Goal: Information Seeking & Learning: Compare options

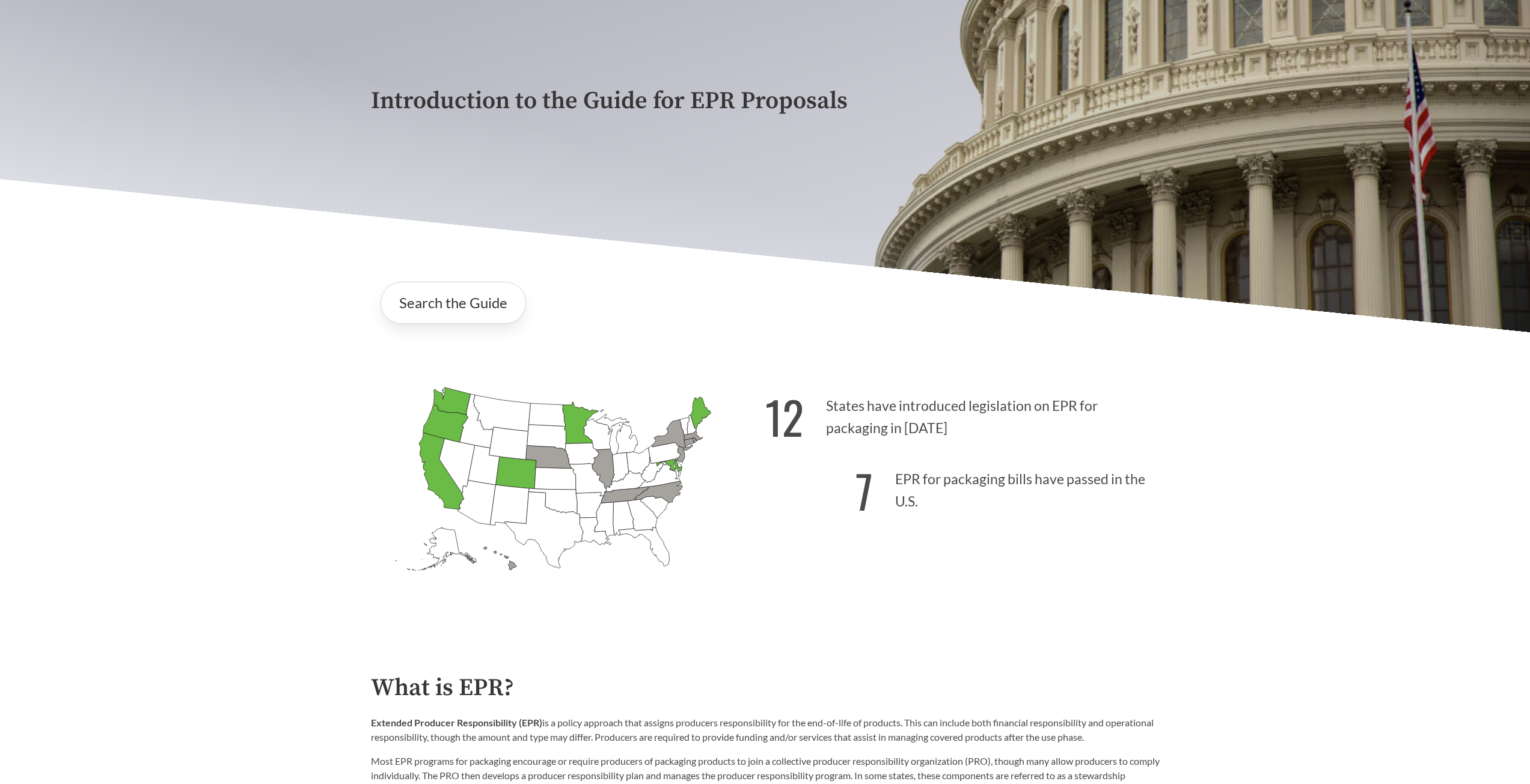
scroll to position [180, 0]
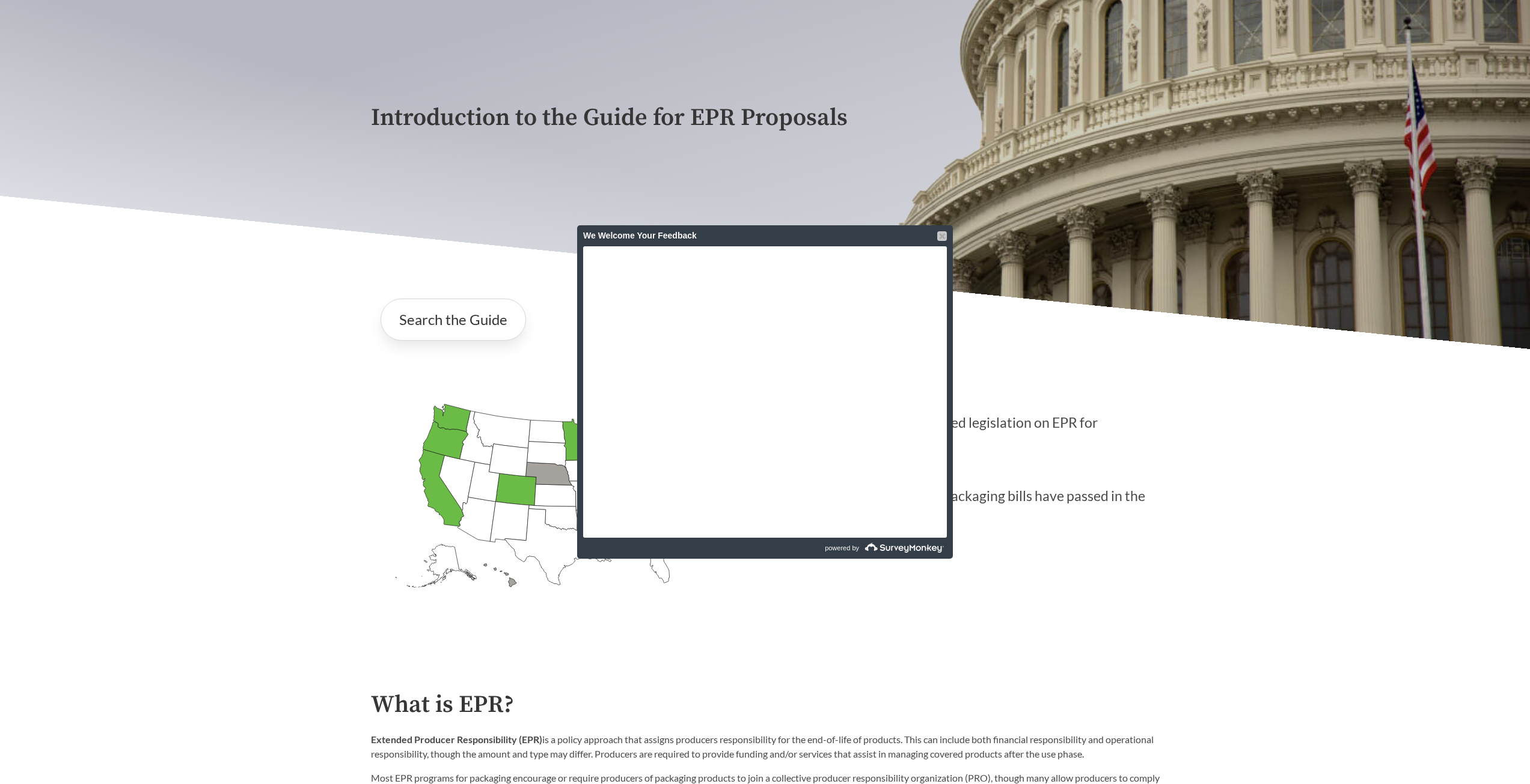
click at [944, 236] on div at bounding box center [942, 236] width 10 height 10
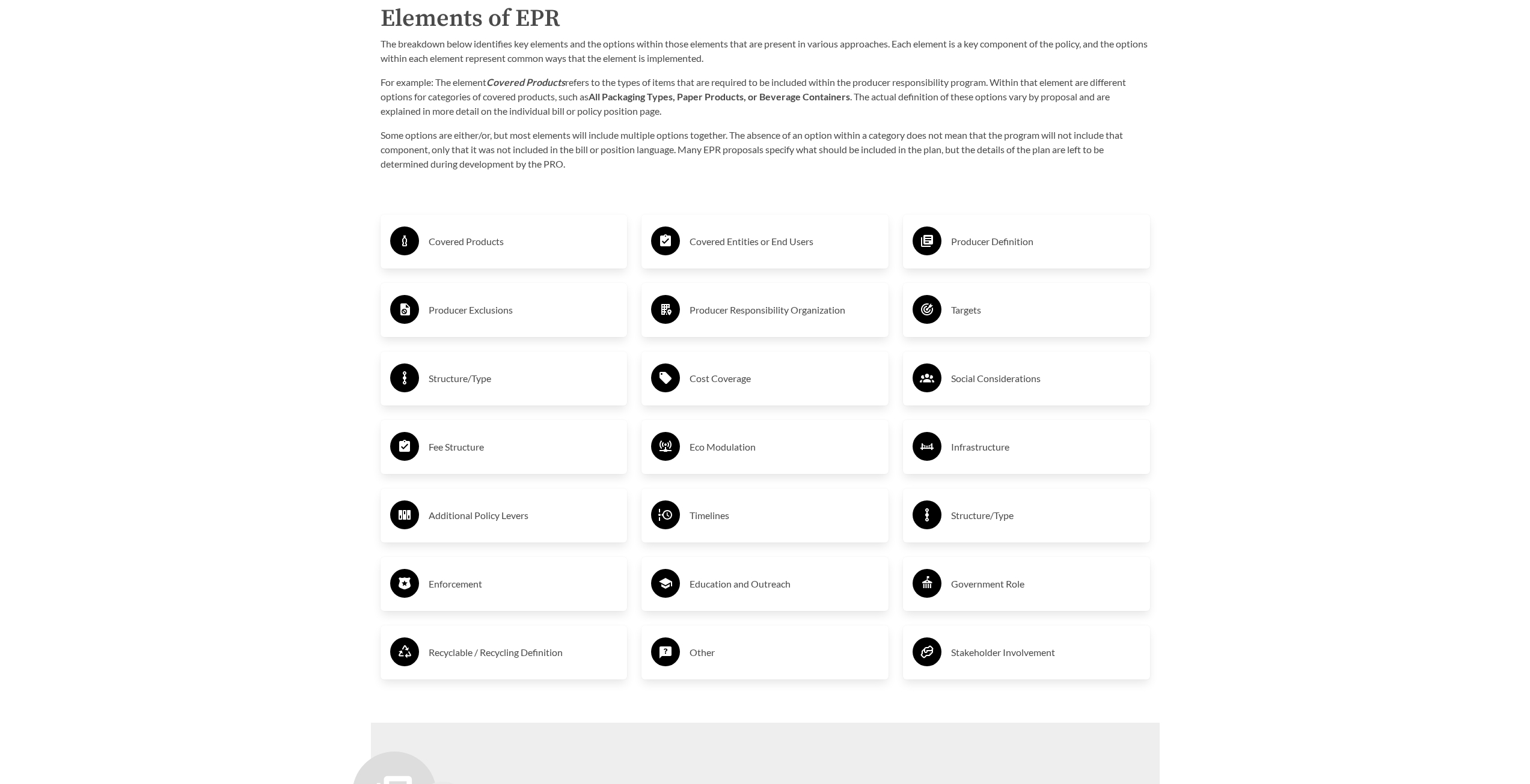
scroll to position [2103, 0]
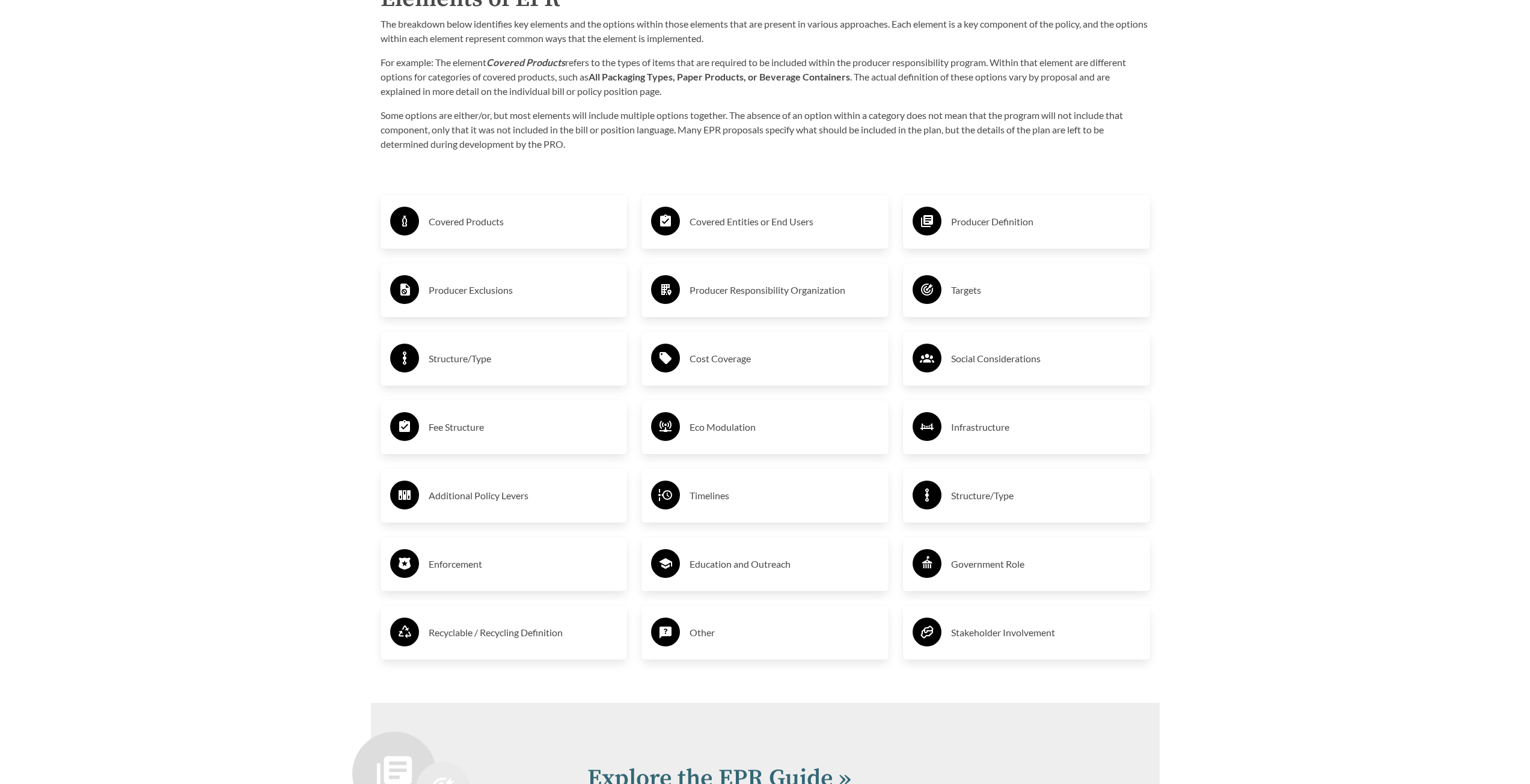
click at [432, 220] on h3 "Covered Products" at bounding box center [523, 221] width 189 height 19
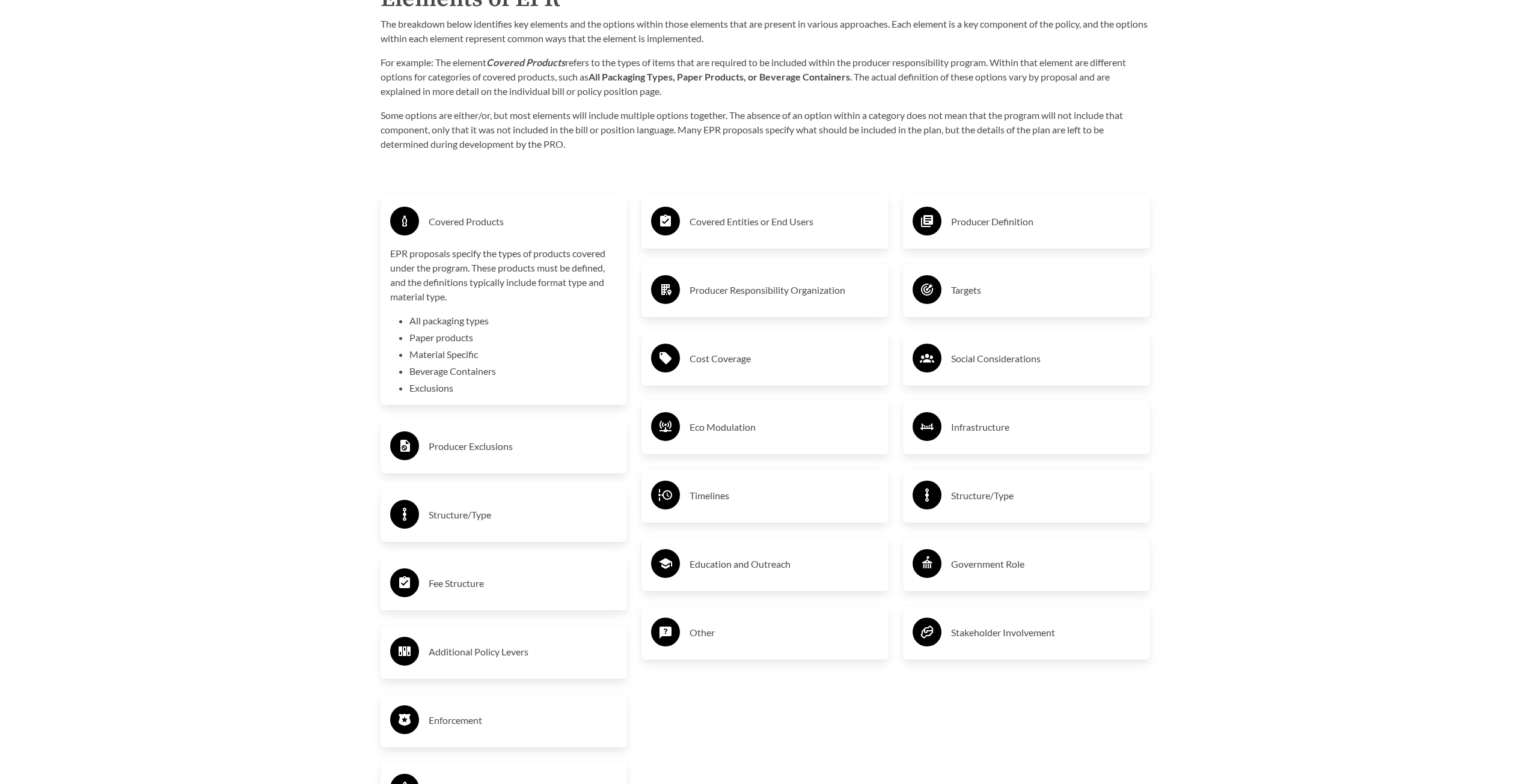
click at [446, 455] on h3 "Producer Exclusions" at bounding box center [523, 446] width 189 height 19
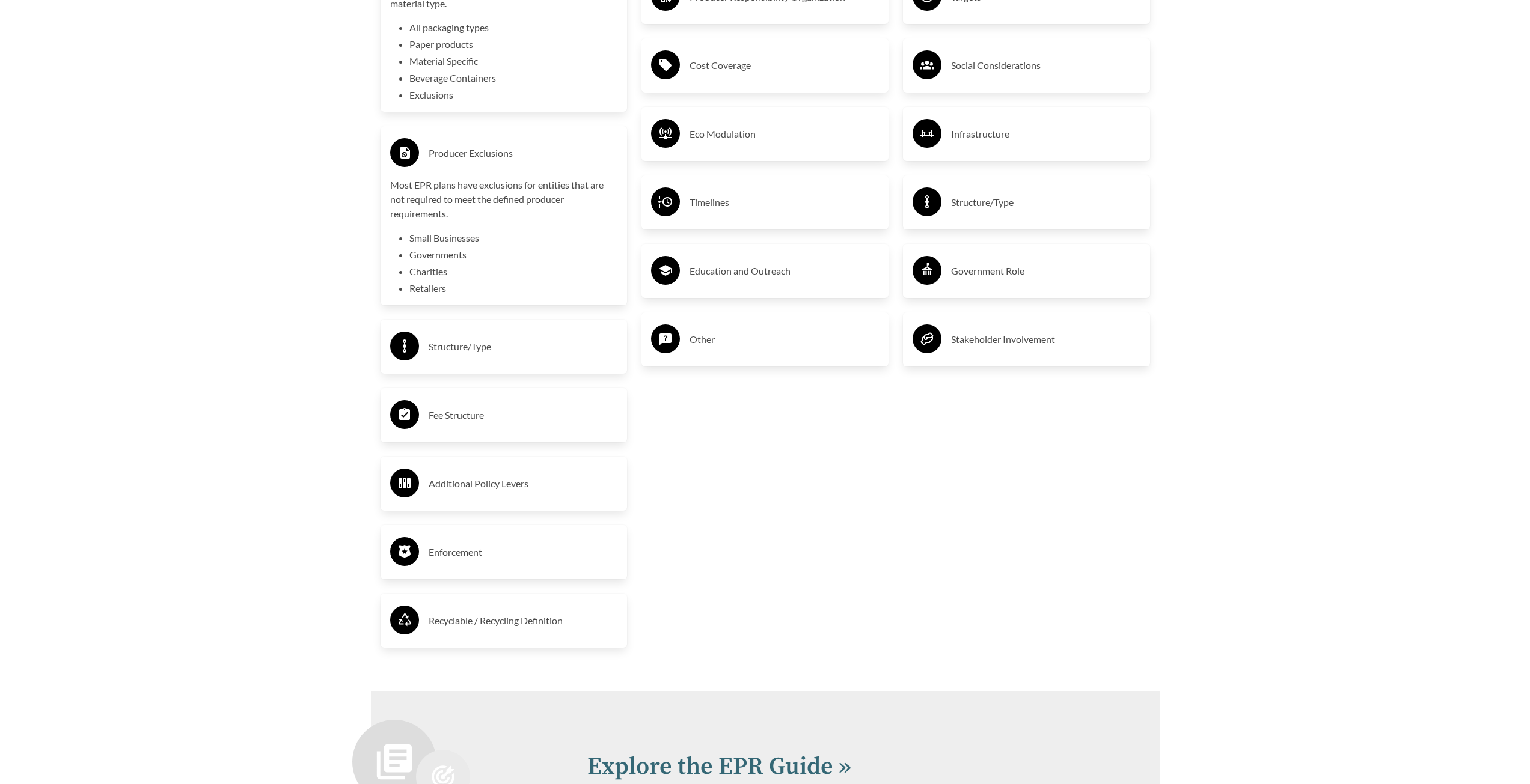
scroll to position [2403, 0]
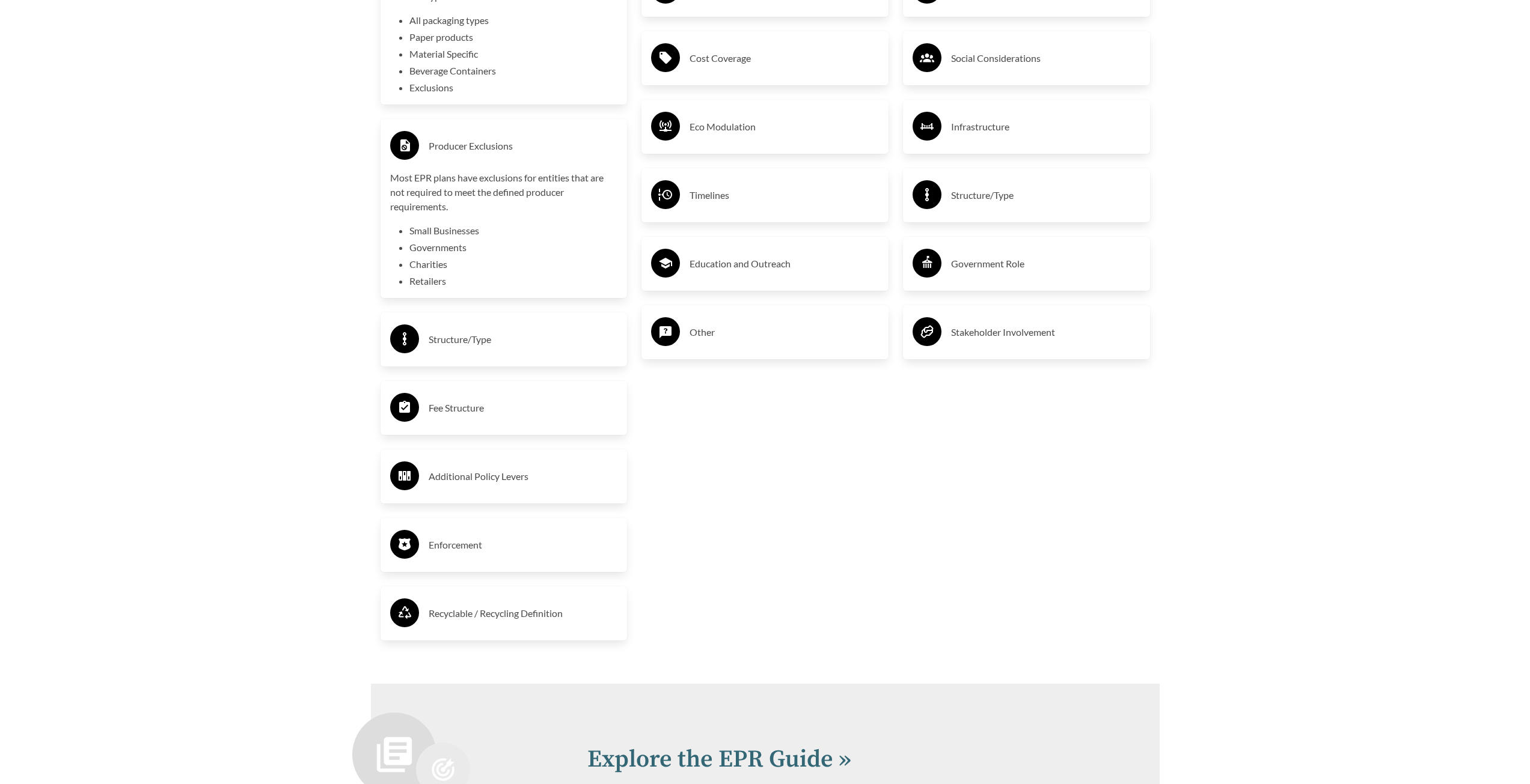
click at [477, 349] on h3 "Structure/Type" at bounding box center [523, 339] width 189 height 19
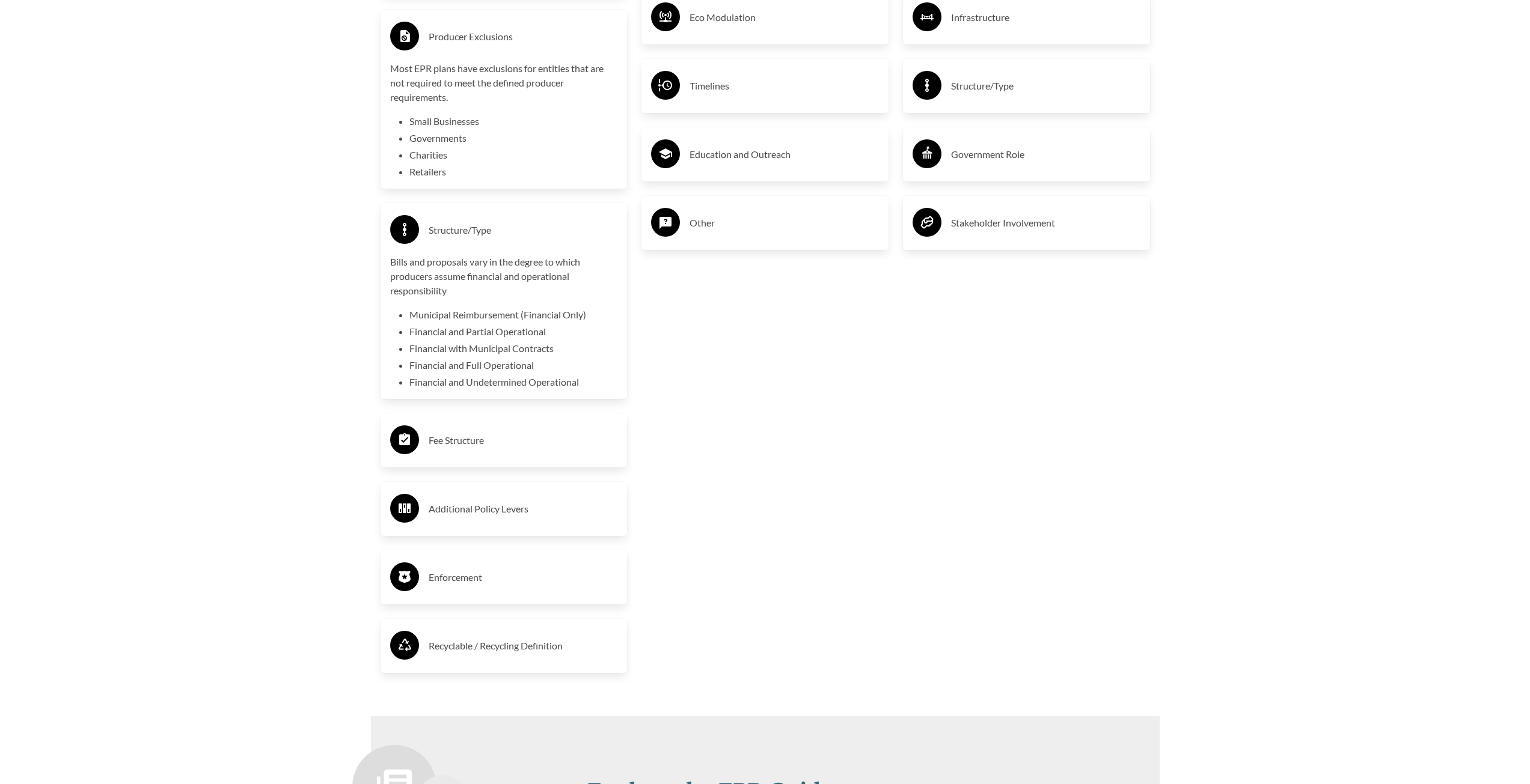
scroll to position [2524, 0]
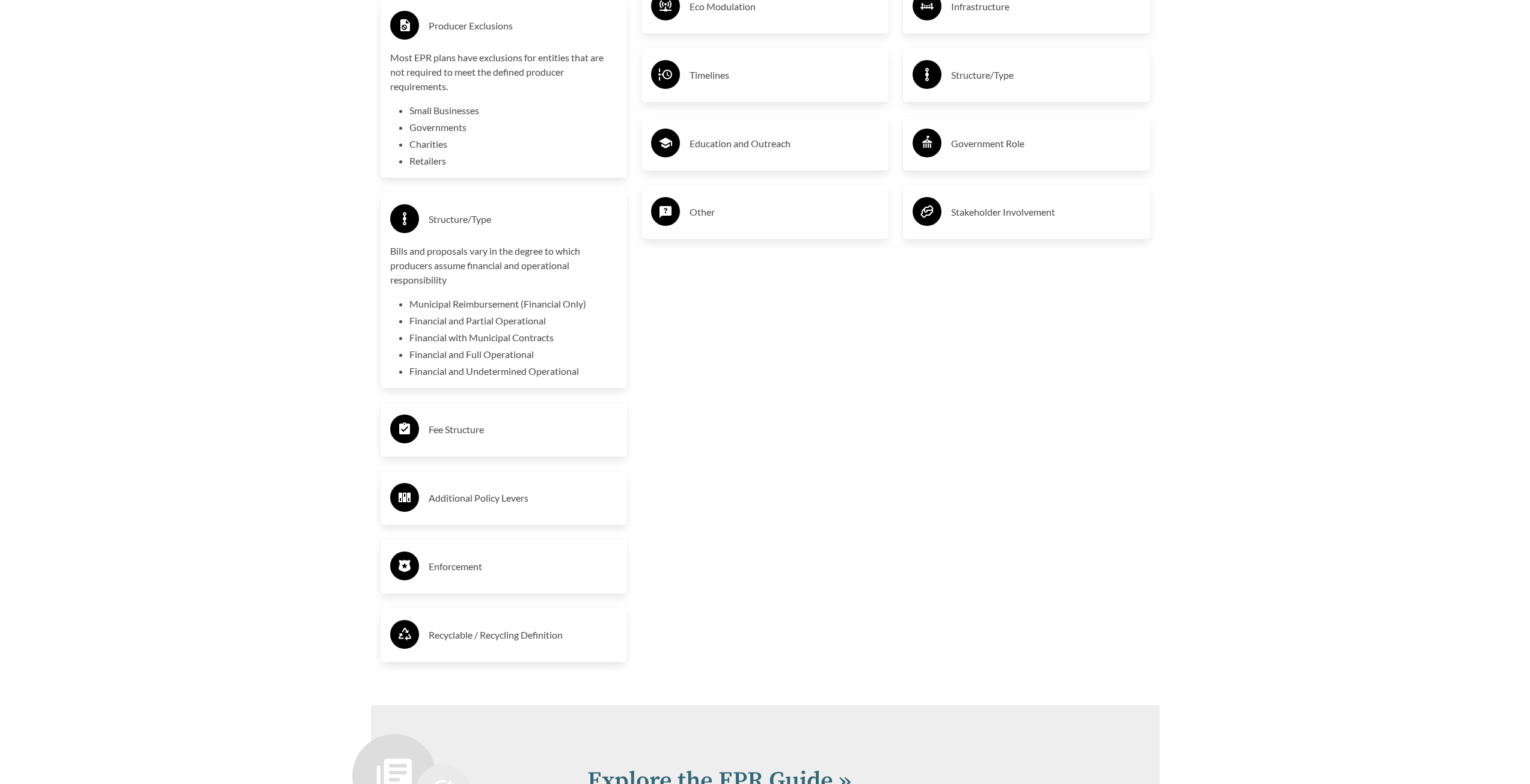
click at [470, 430] on h3 "Fee Structure" at bounding box center [523, 429] width 189 height 19
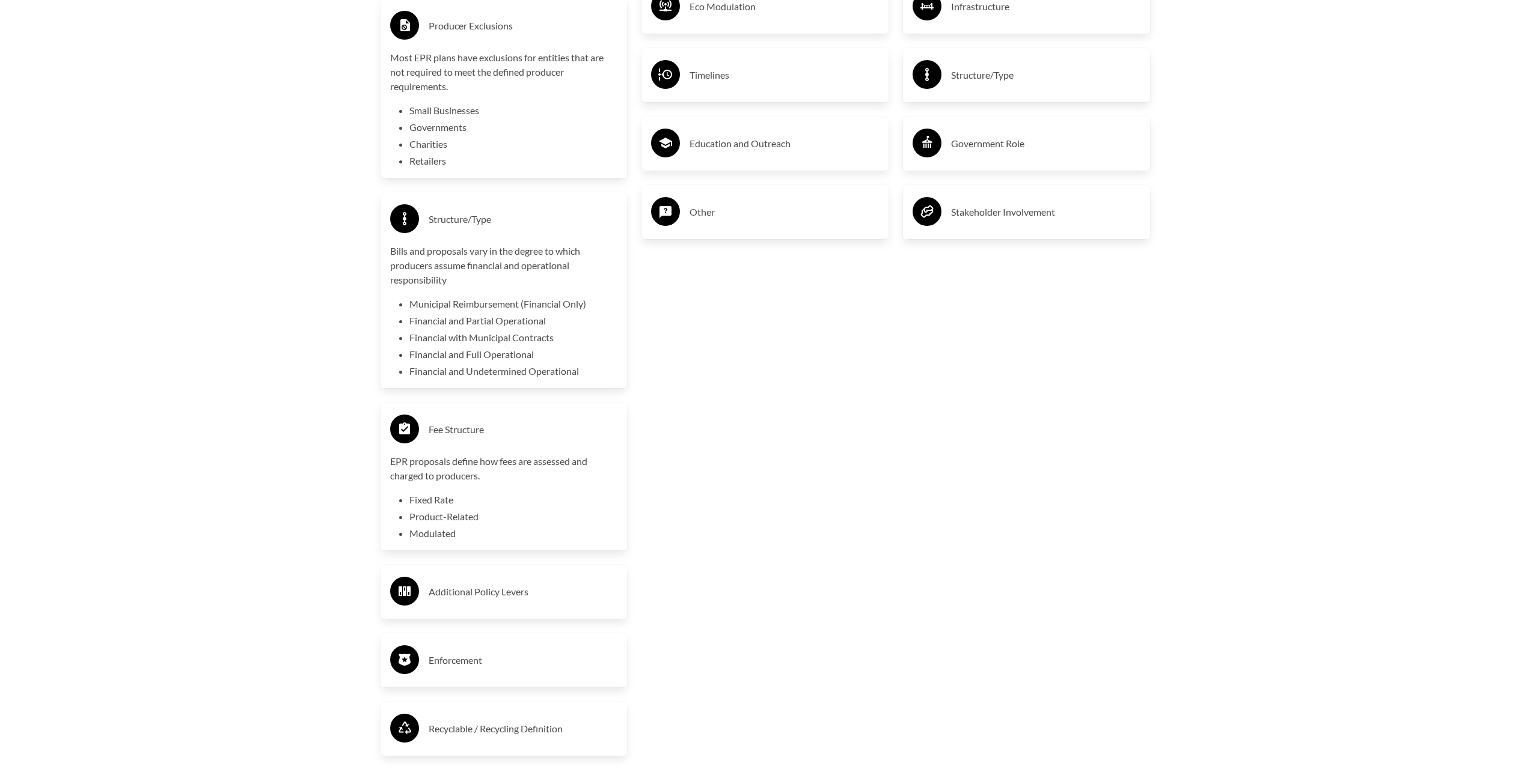
click at [459, 597] on h3 "Additional Policy Levers" at bounding box center [523, 591] width 189 height 19
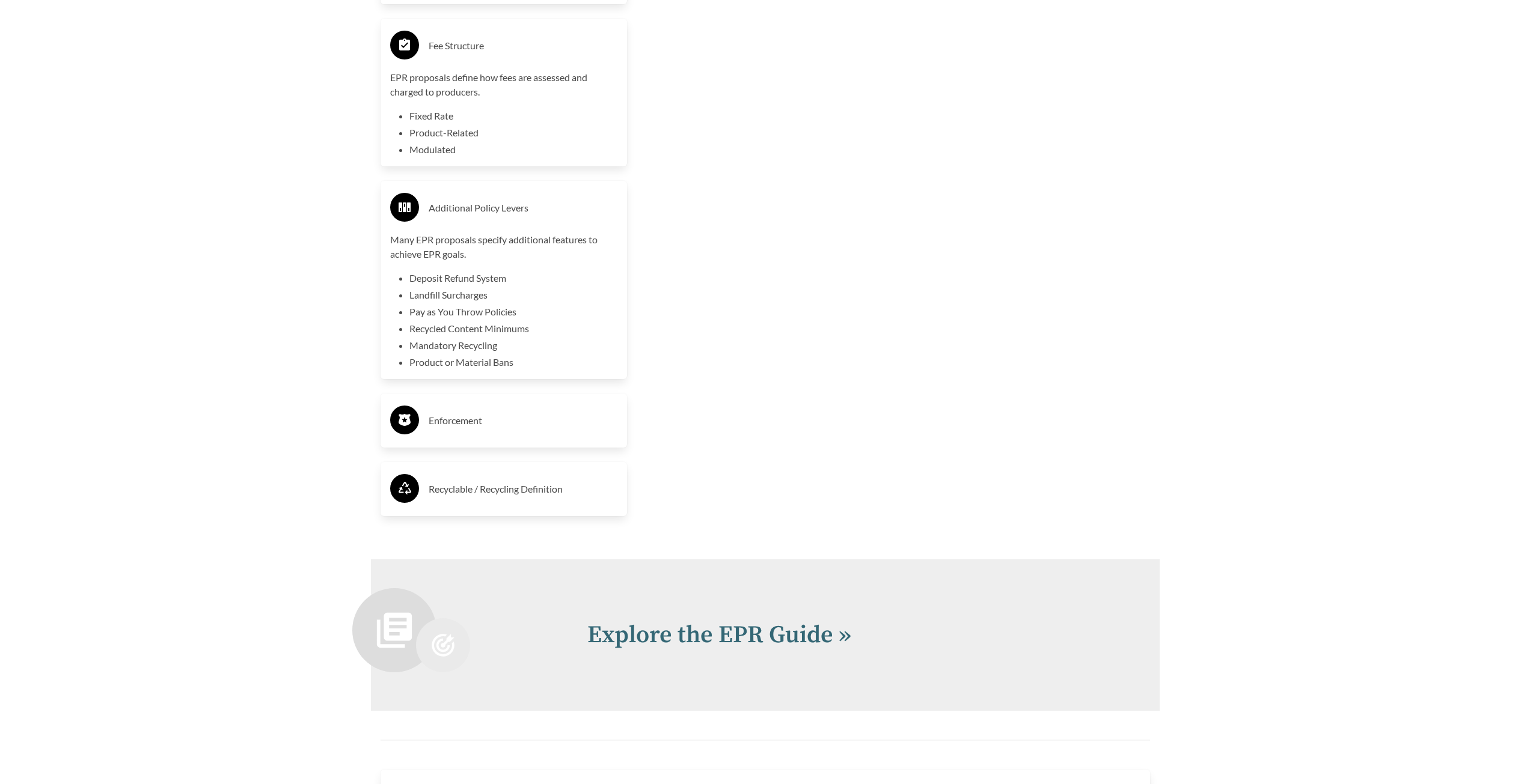
scroll to position [2945, 0]
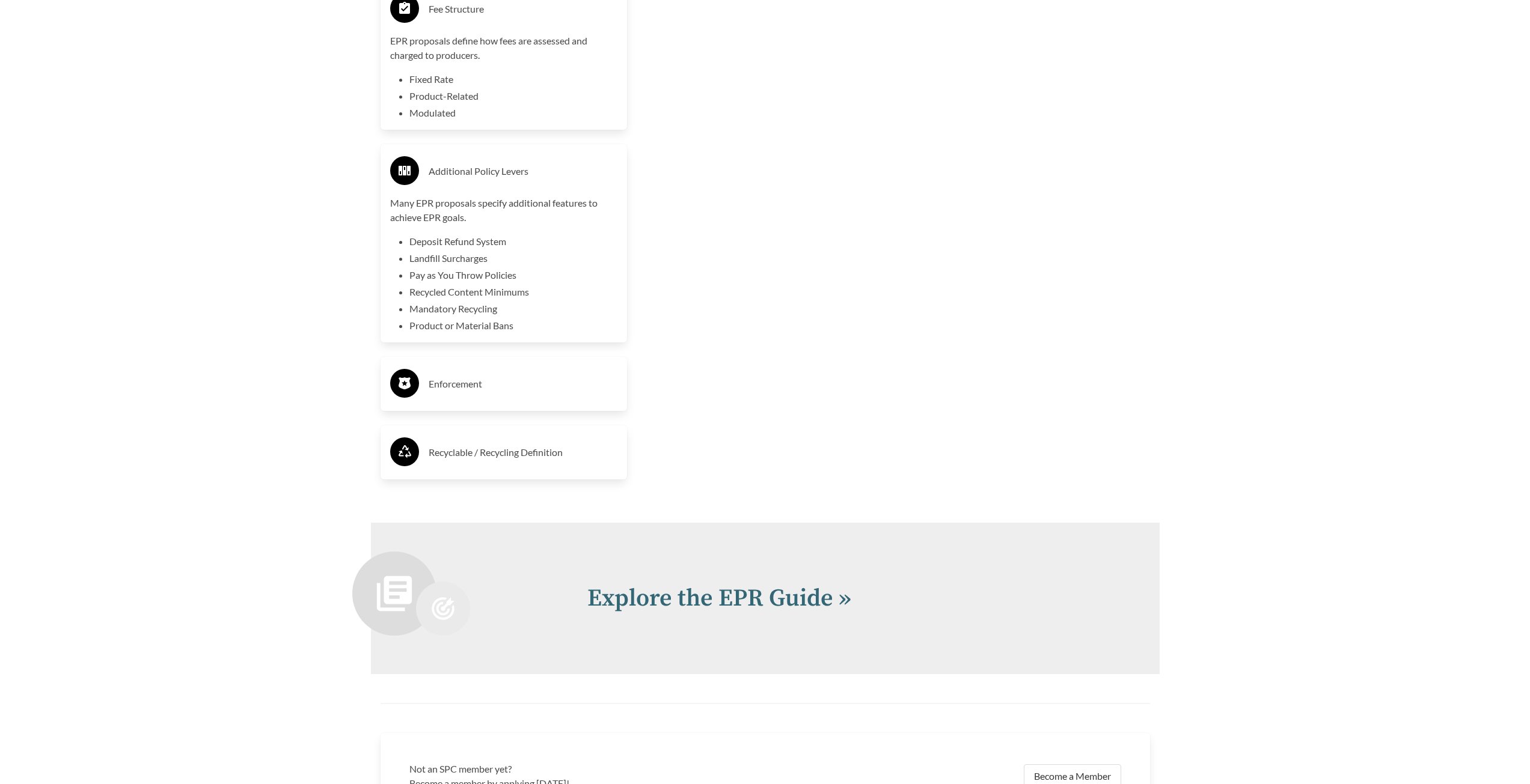
click at [480, 389] on h3 "Enforcement" at bounding box center [523, 384] width 189 height 19
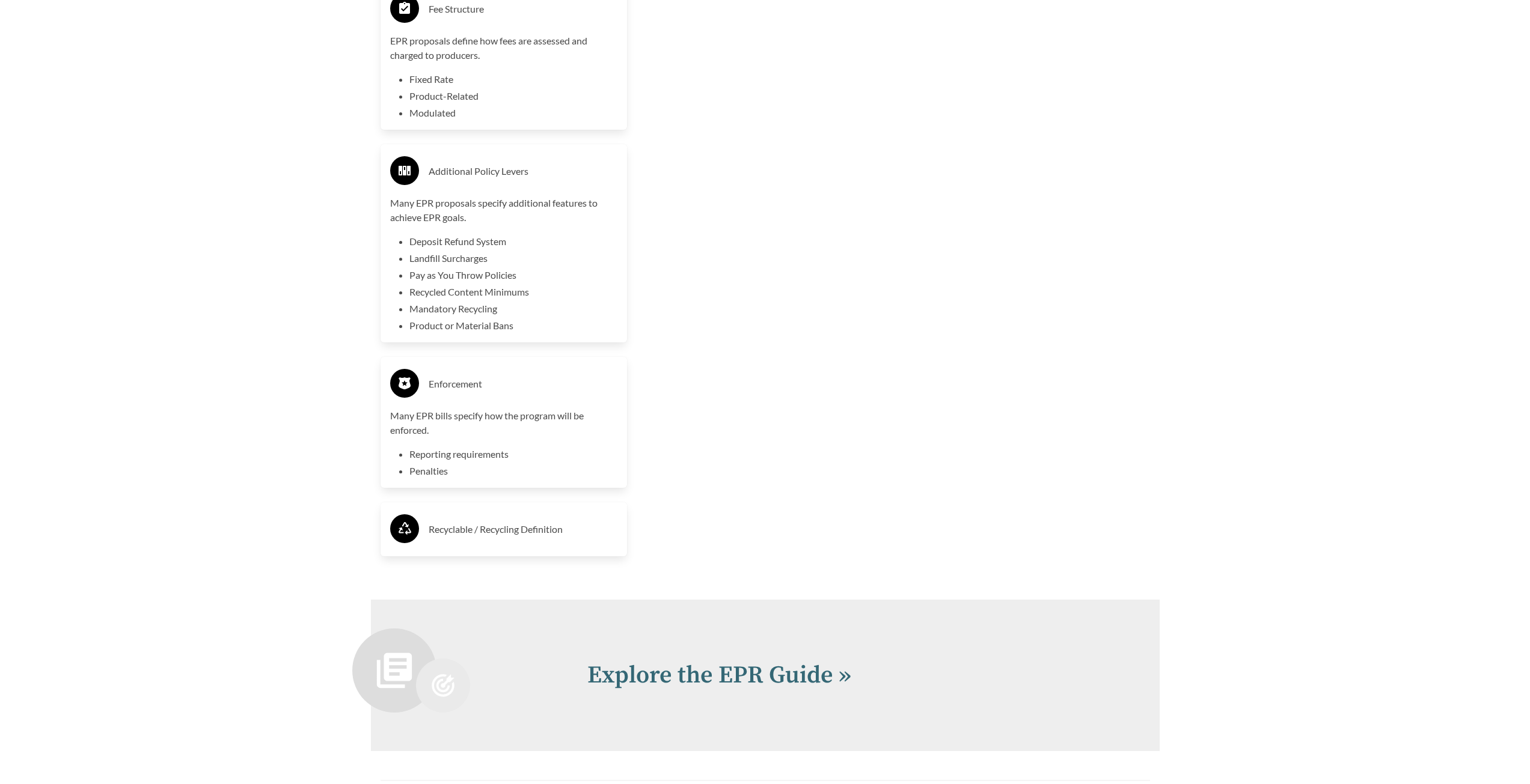
scroll to position [3004, 0]
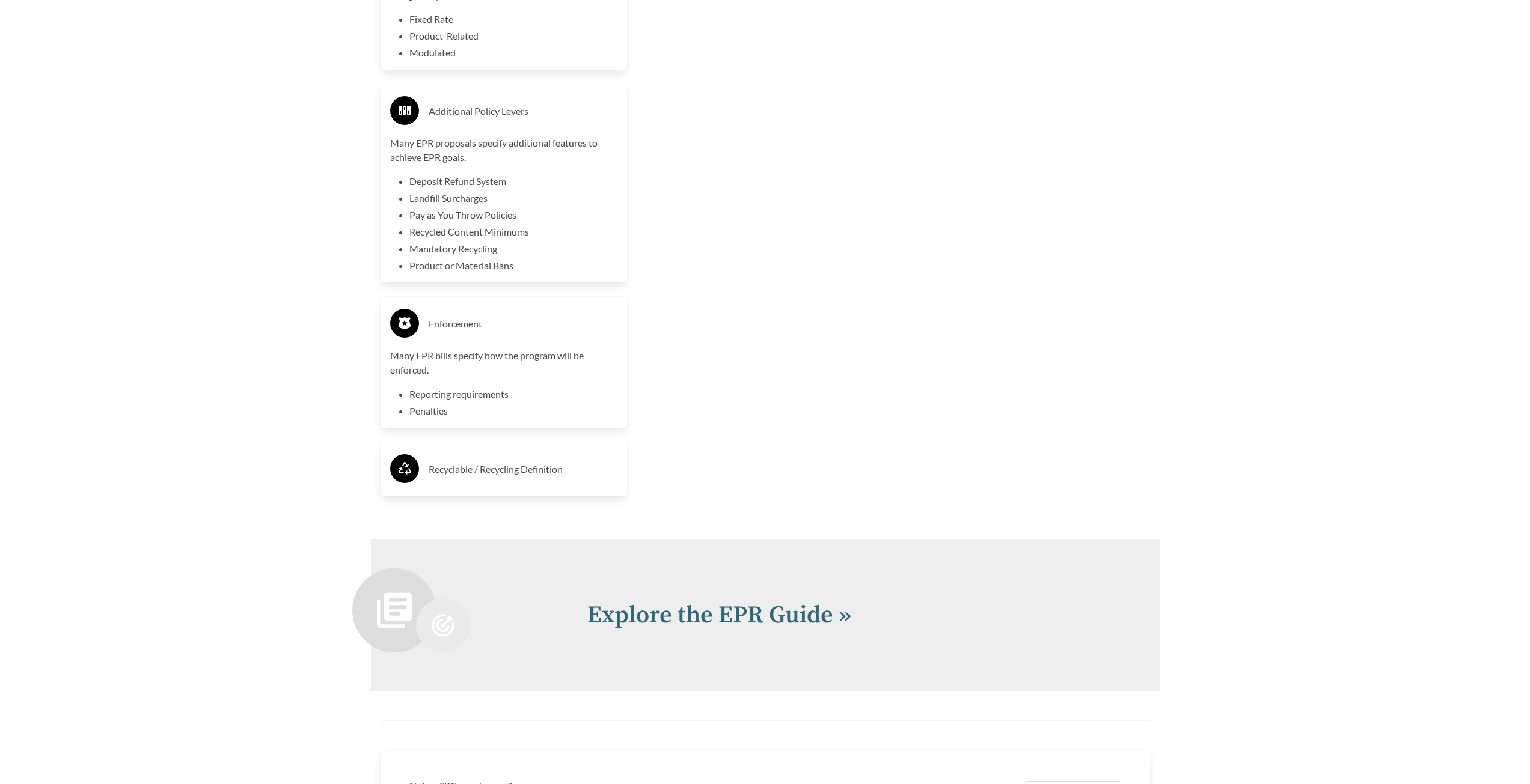
click at [518, 475] on h3 "Recyclable / Recycling Definition" at bounding box center [523, 469] width 189 height 19
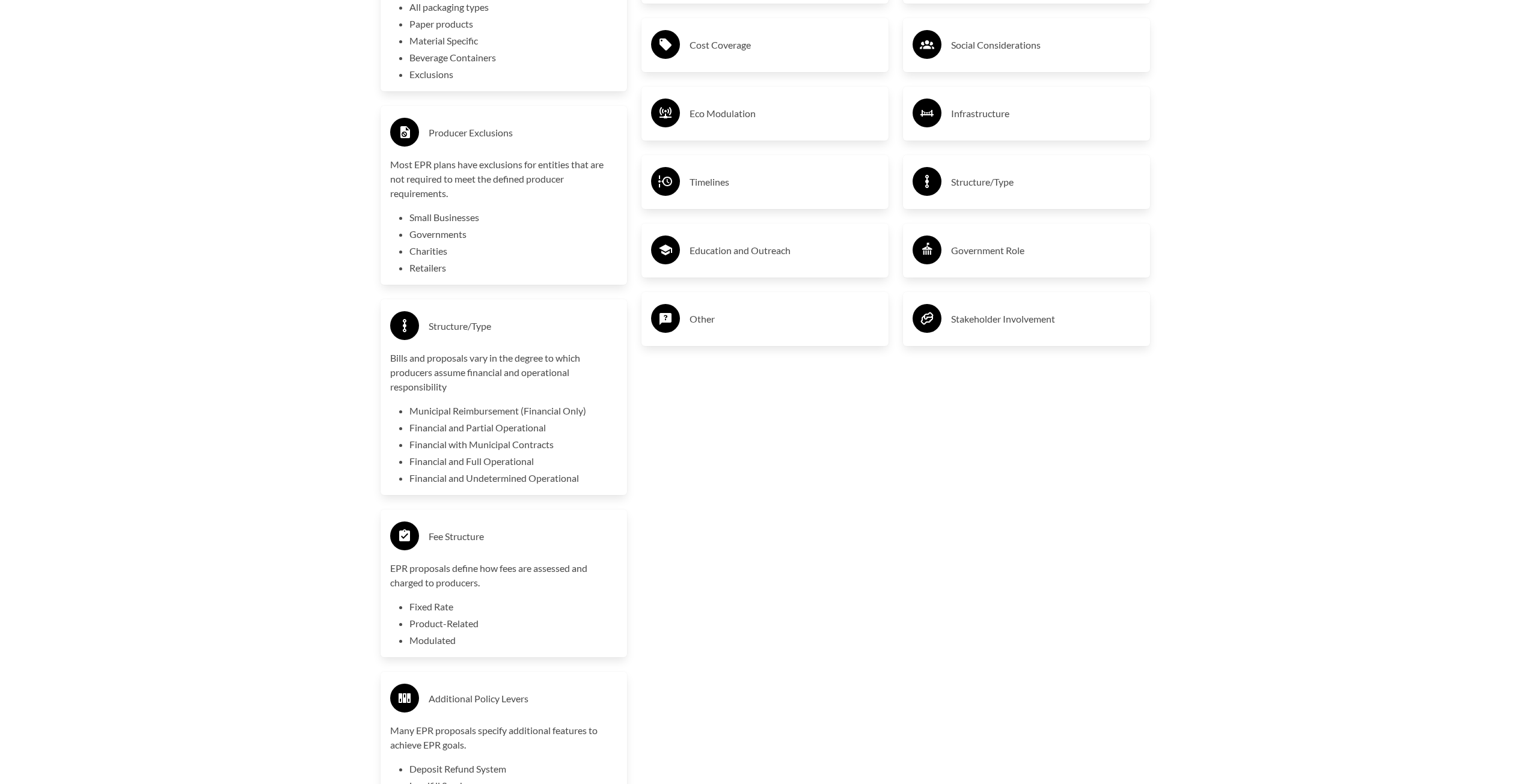
scroll to position [2163, 0]
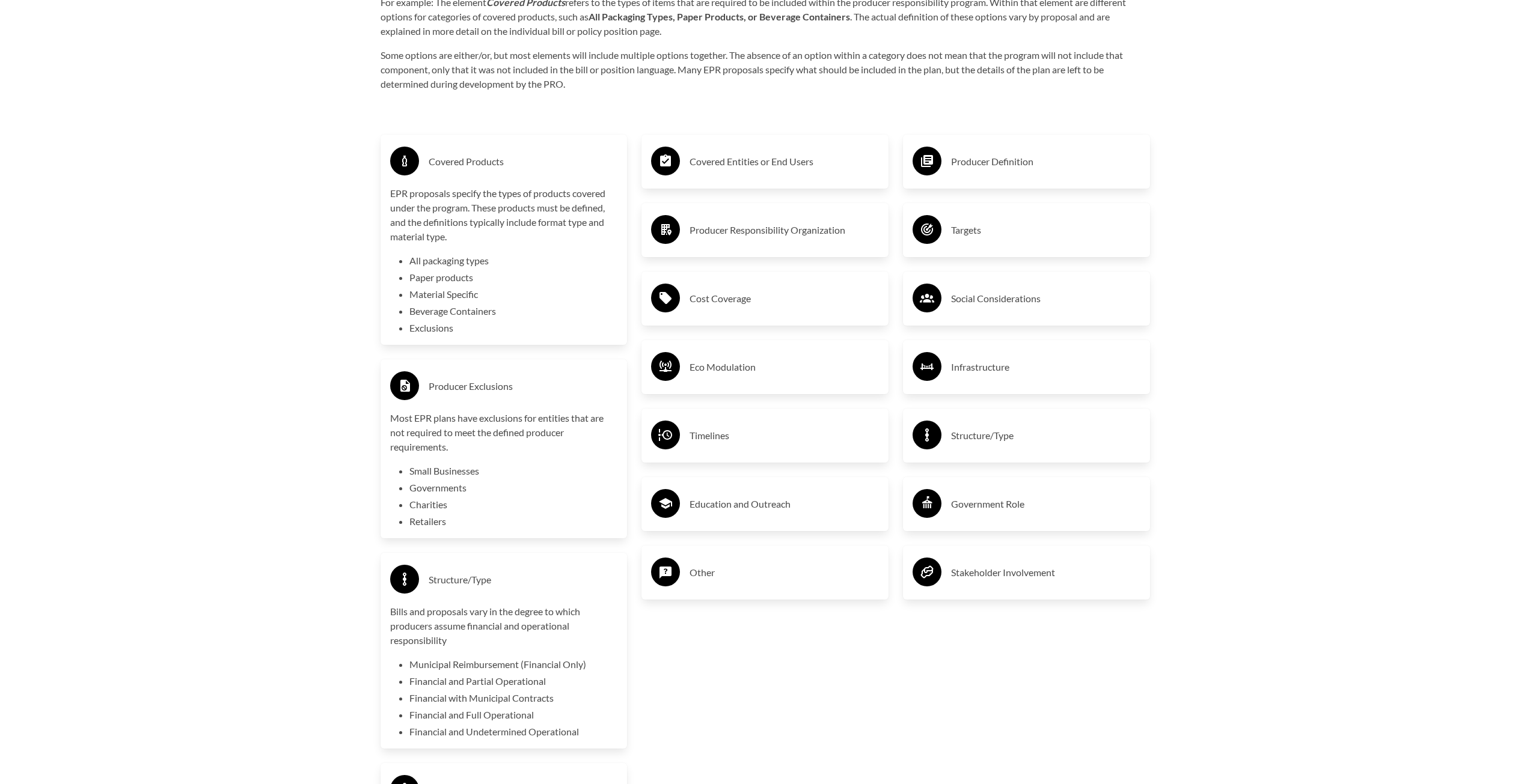
click at [729, 171] on h3 "Covered Entities or End Users" at bounding box center [784, 161] width 189 height 19
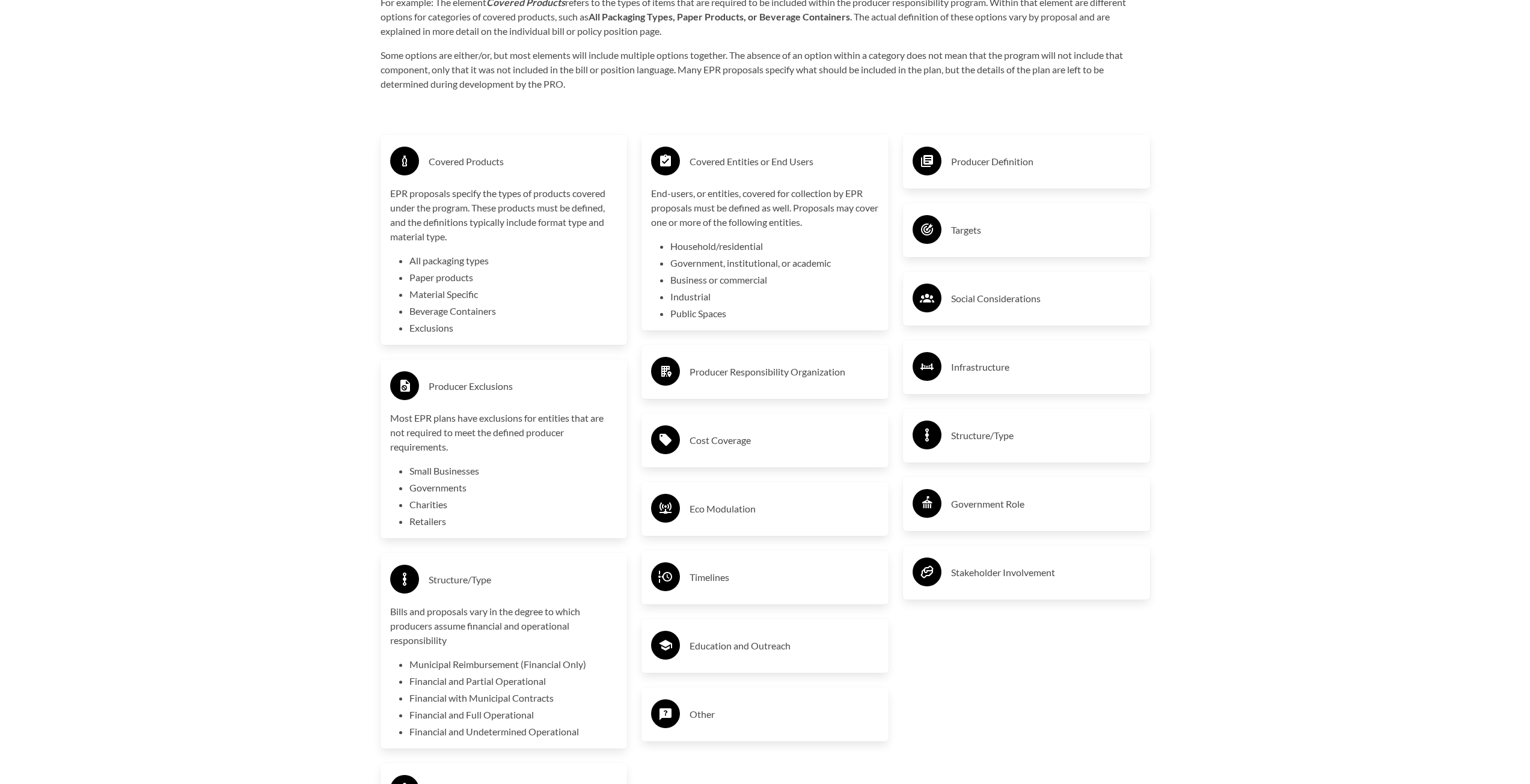
click at [670, 367] on circle at bounding box center [665, 371] width 29 height 29
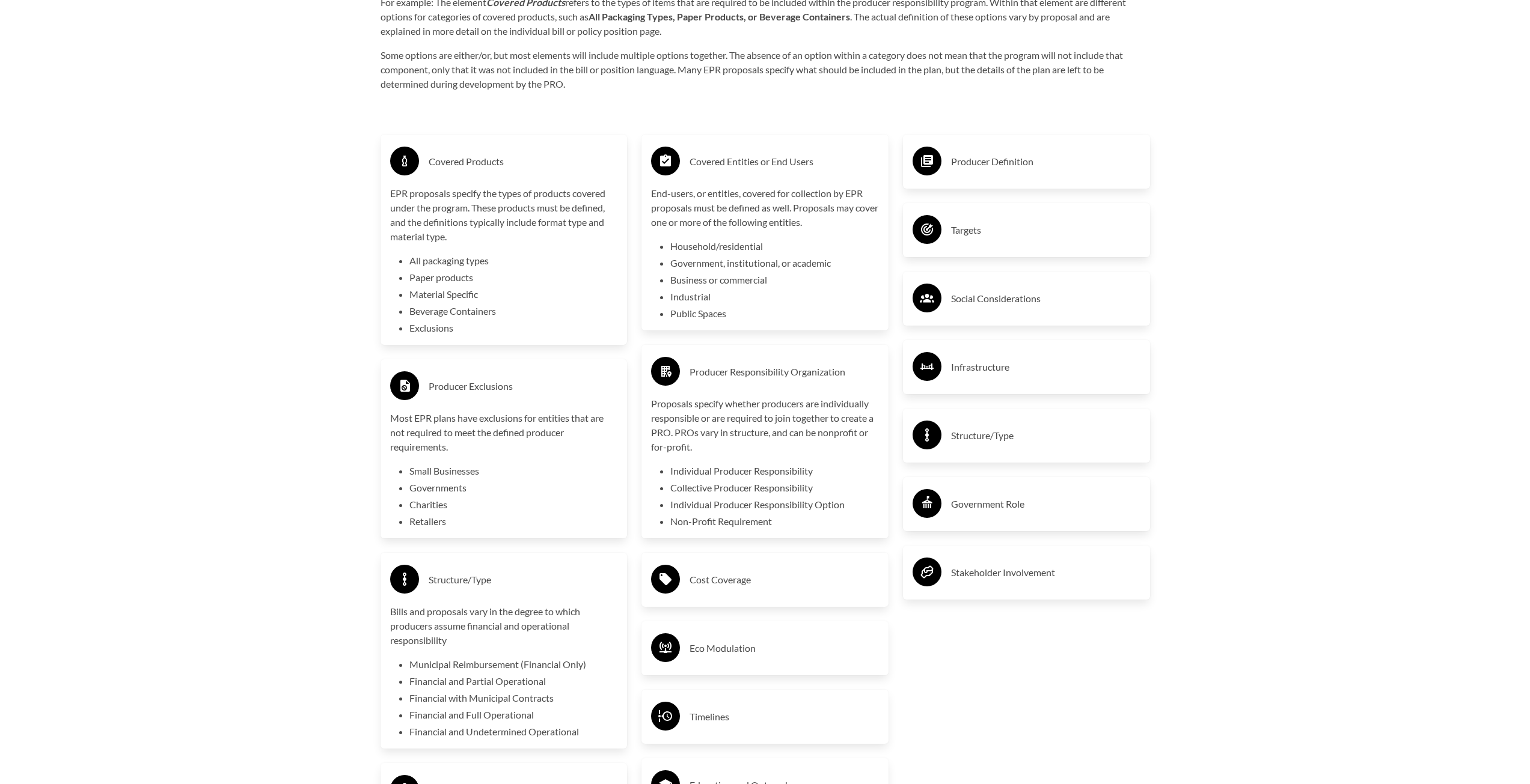
click at [713, 582] on h3 "Cost Coverage" at bounding box center [784, 579] width 189 height 19
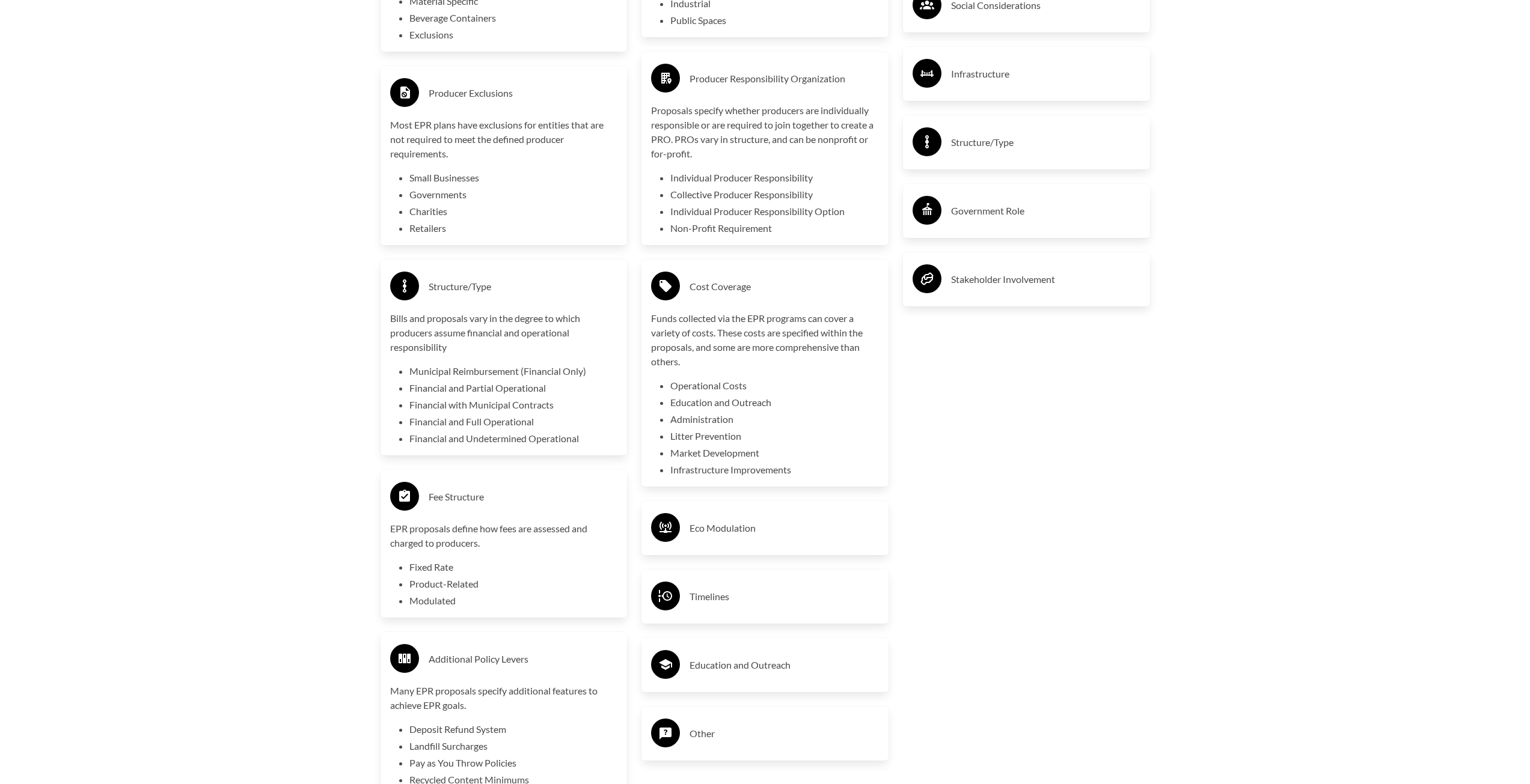
scroll to position [2464, 0]
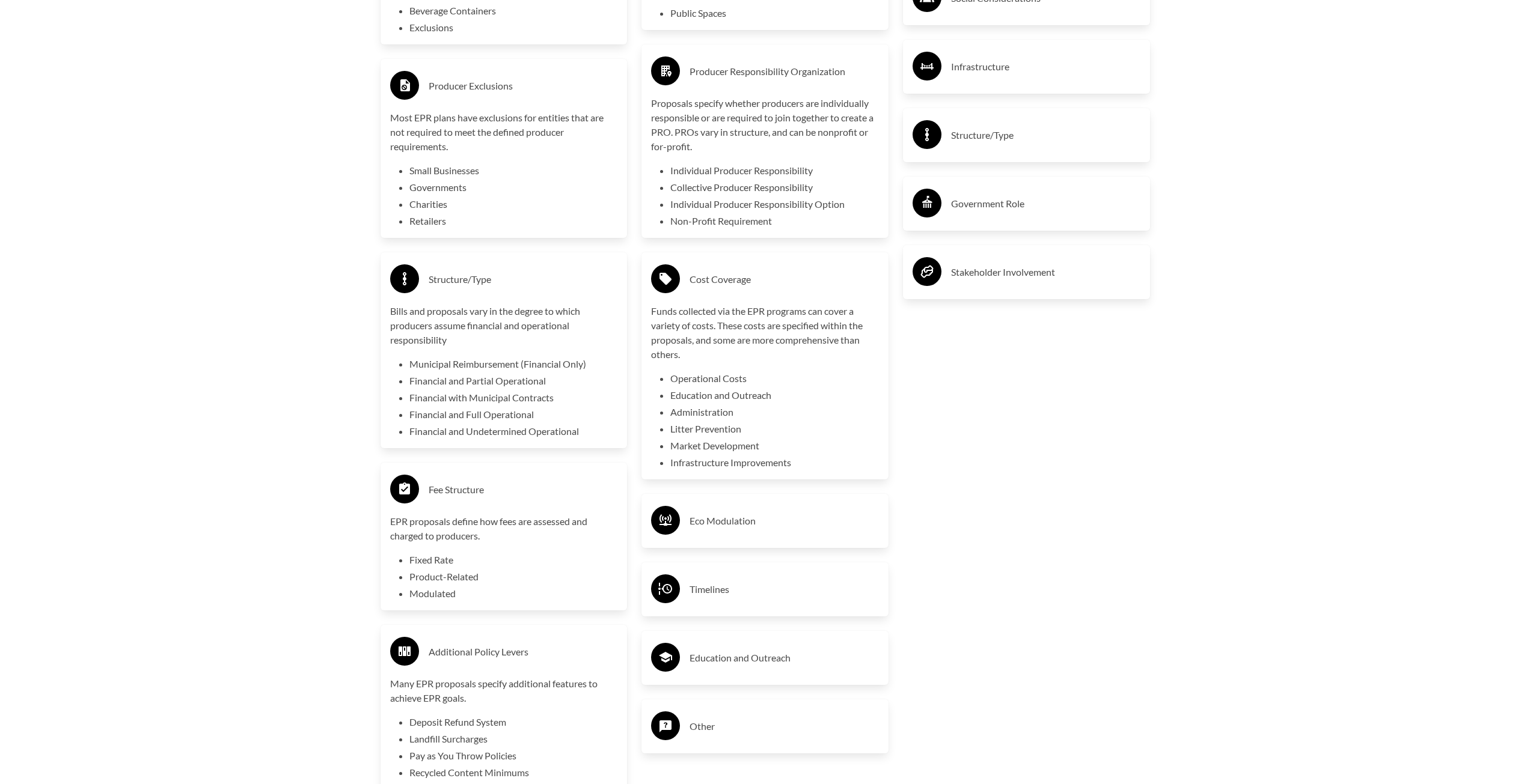
click at [702, 517] on h3 "Eco Modulation" at bounding box center [784, 521] width 189 height 19
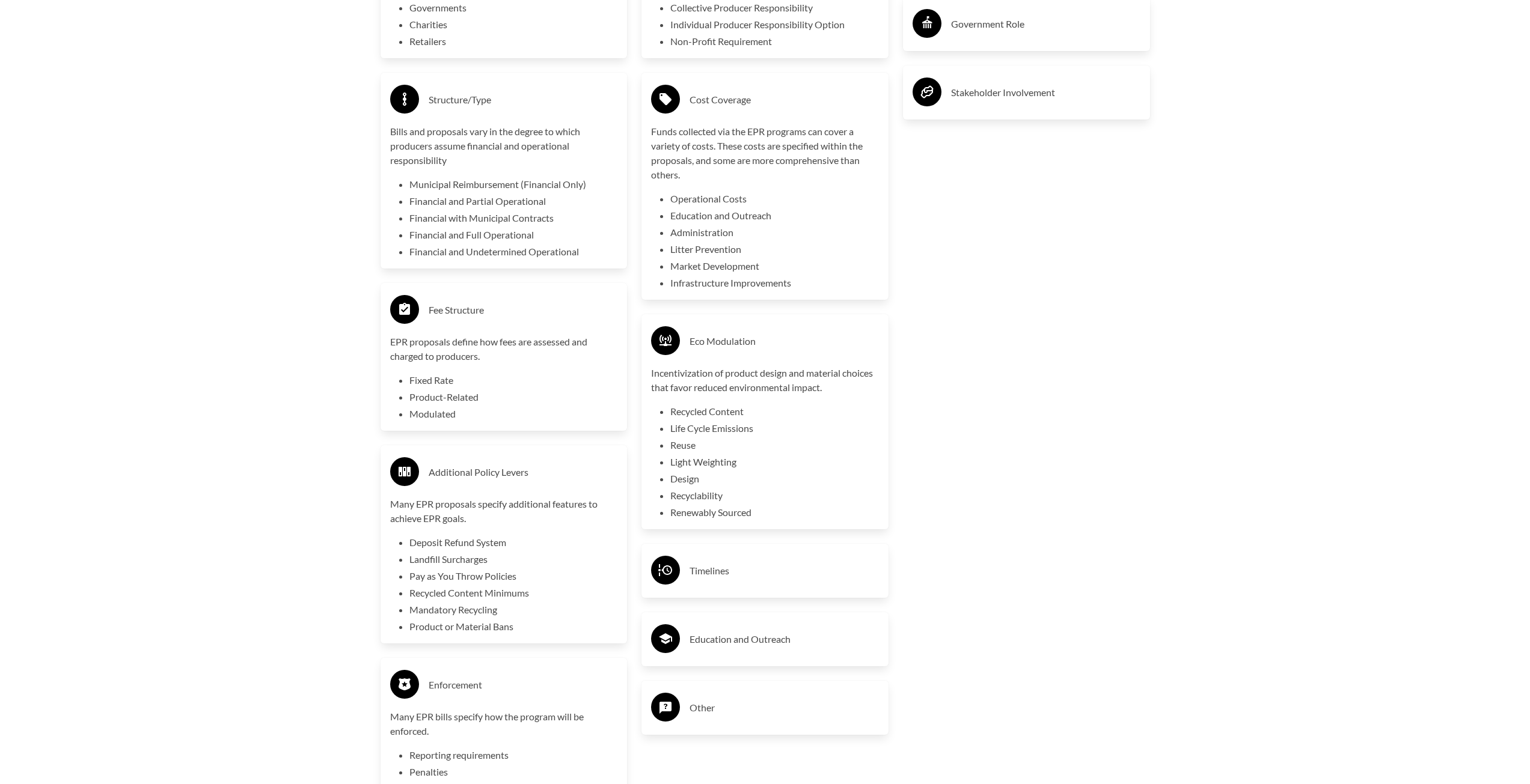
scroll to position [2644, 0]
click at [705, 580] on h3 "Timelines" at bounding box center [784, 570] width 189 height 19
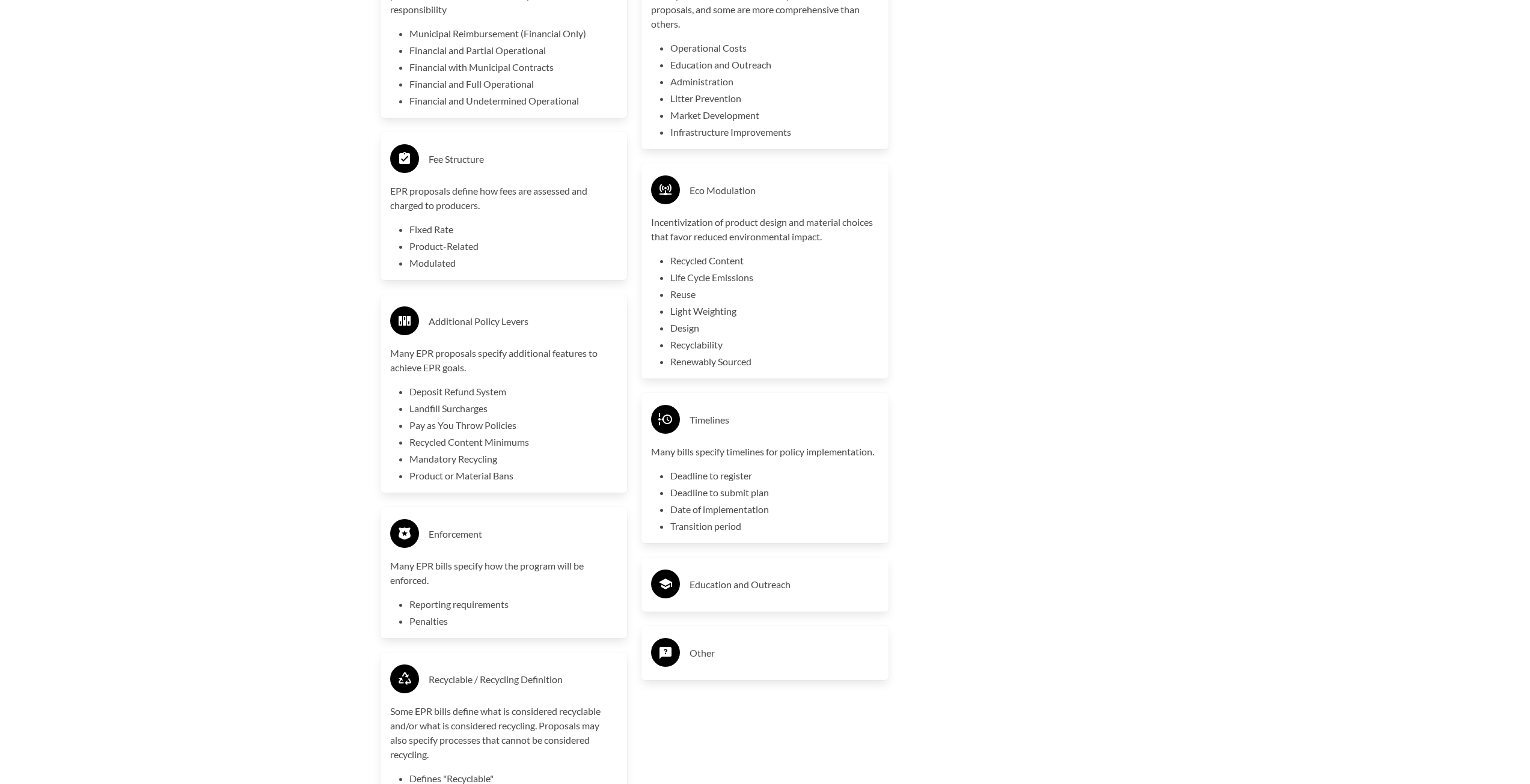
scroll to position [2824, 0]
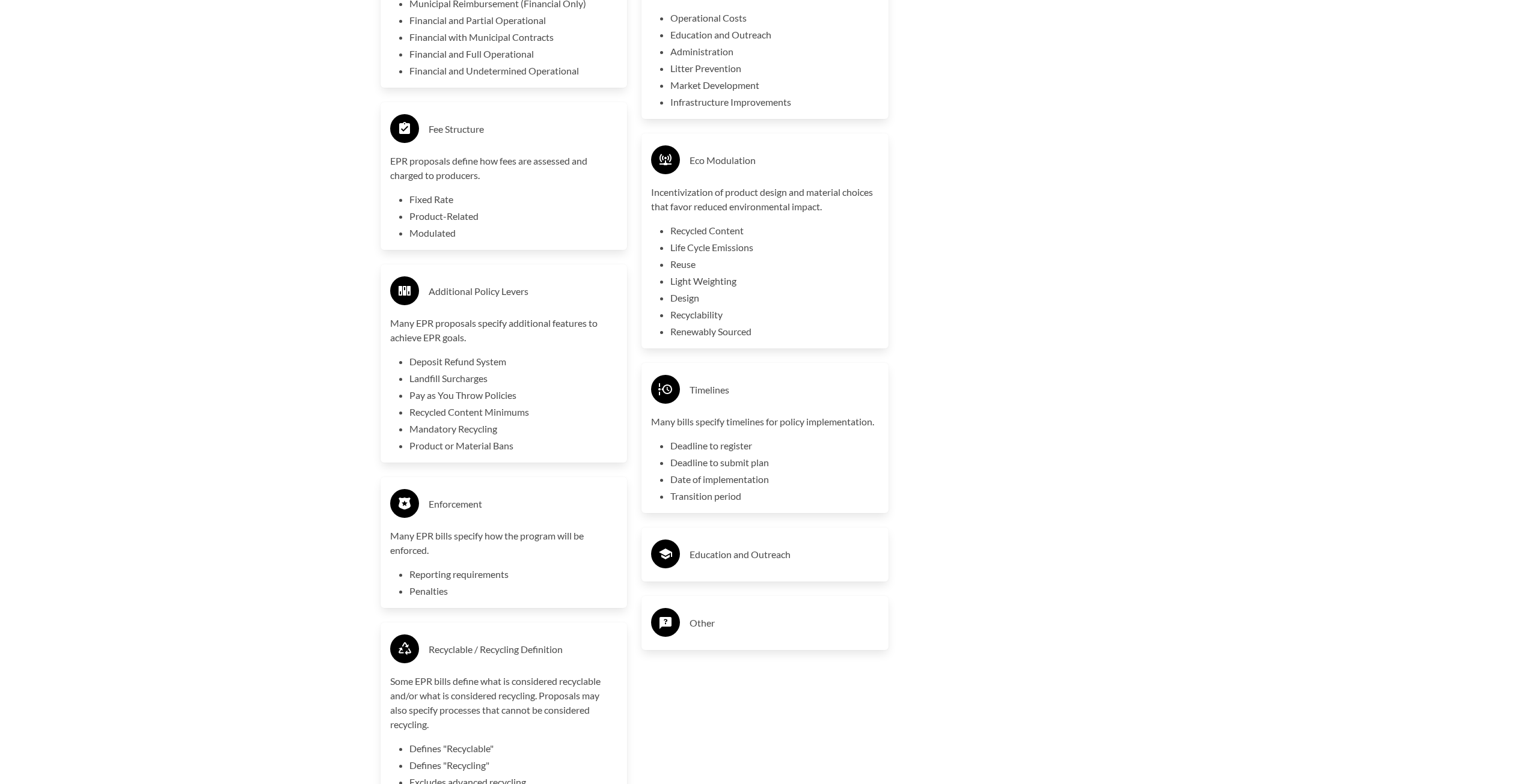
click at [769, 549] on h3 "Education and Outreach" at bounding box center [784, 554] width 189 height 19
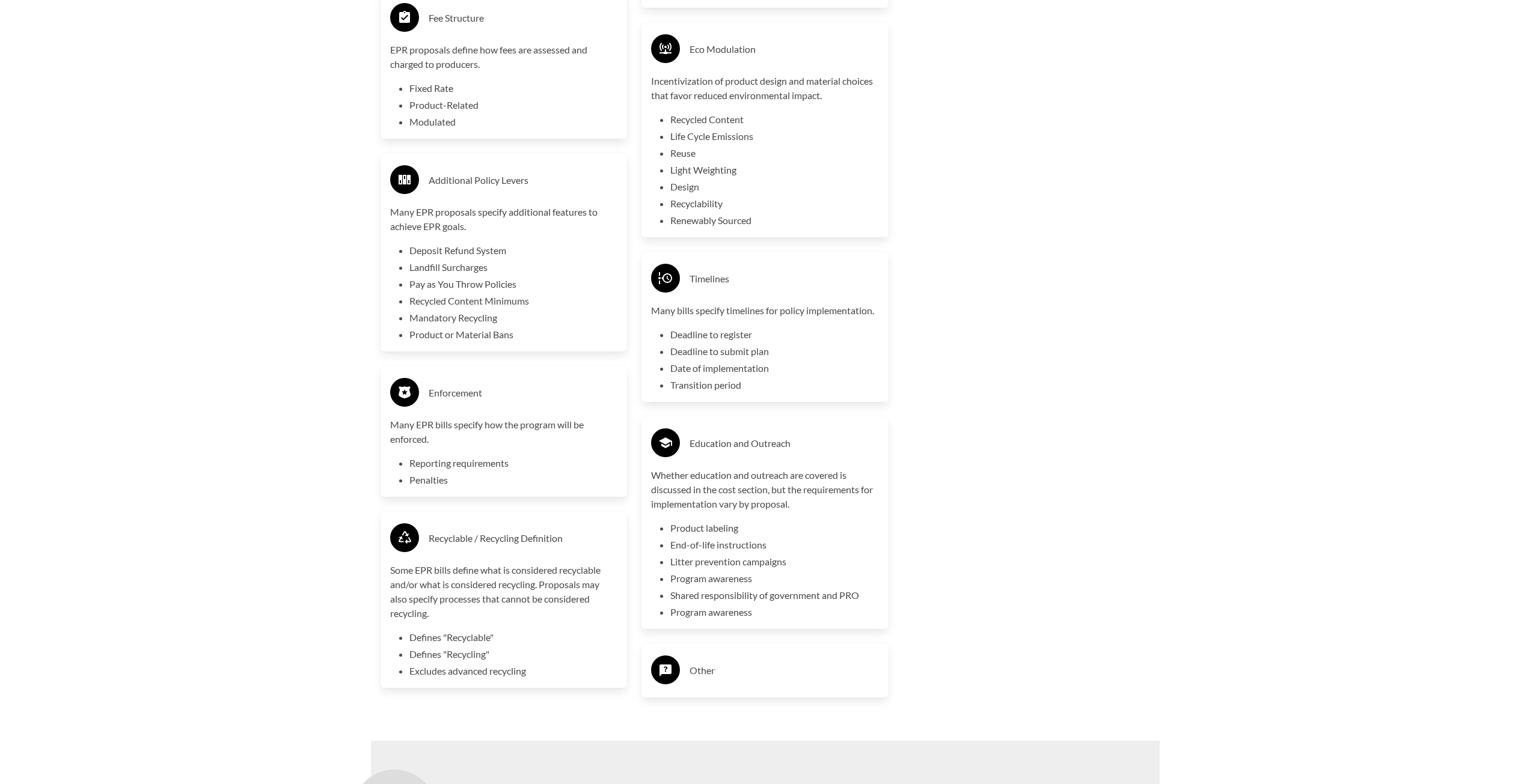
scroll to position [2945, 0]
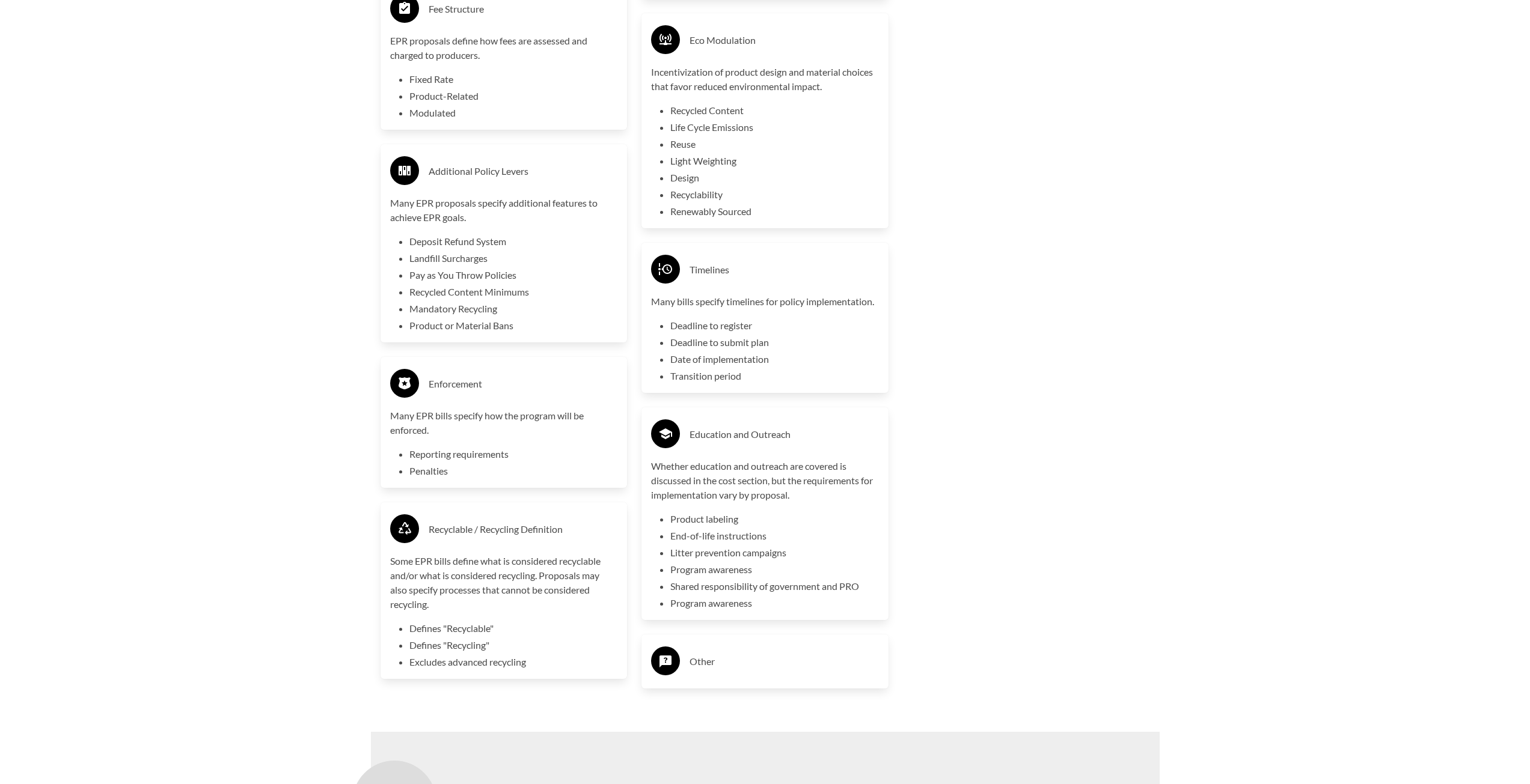
click at [708, 664] on h3 "Other" at bounding box center [784, 661] width 189 height 19
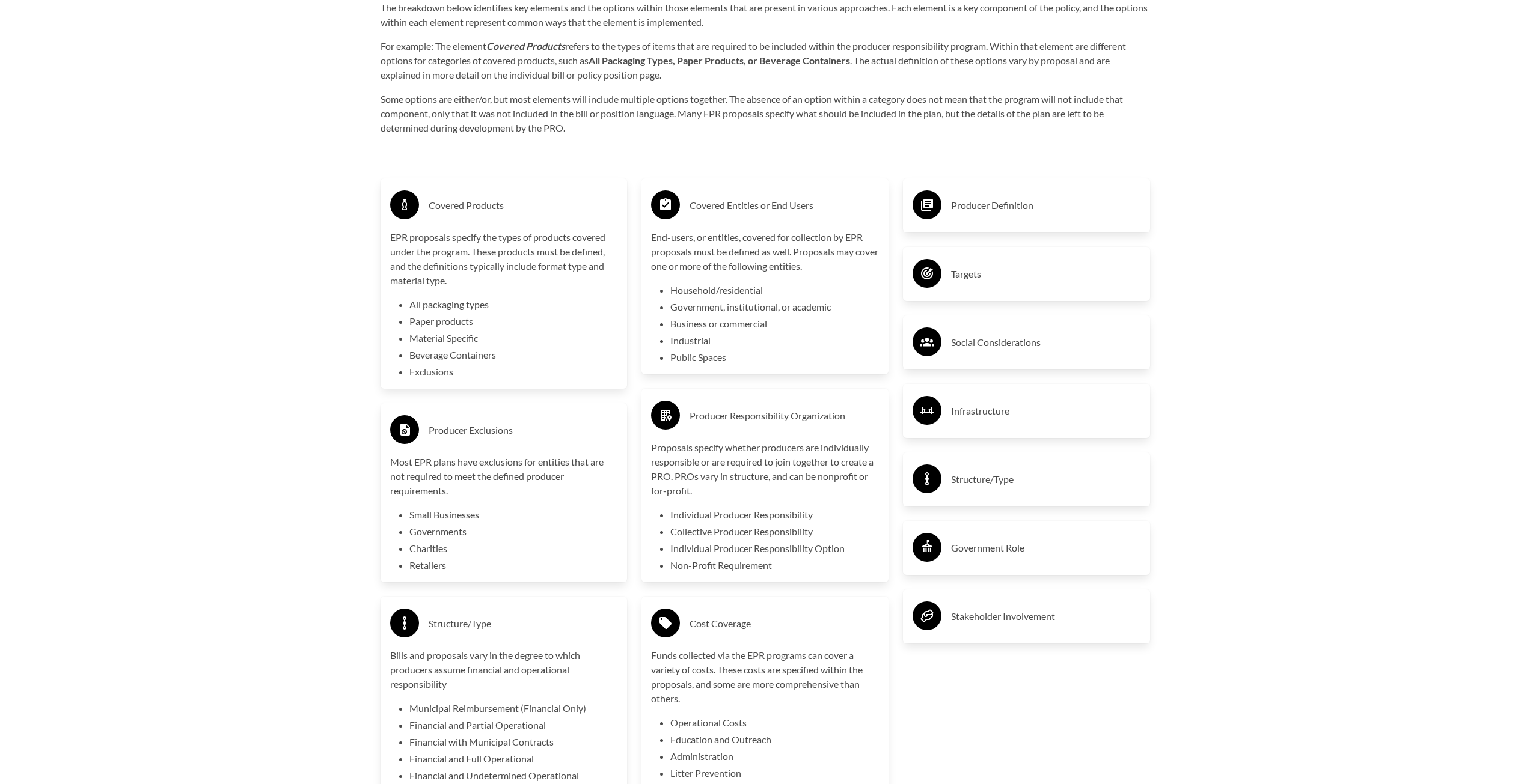
scroll to position [2103, 0]
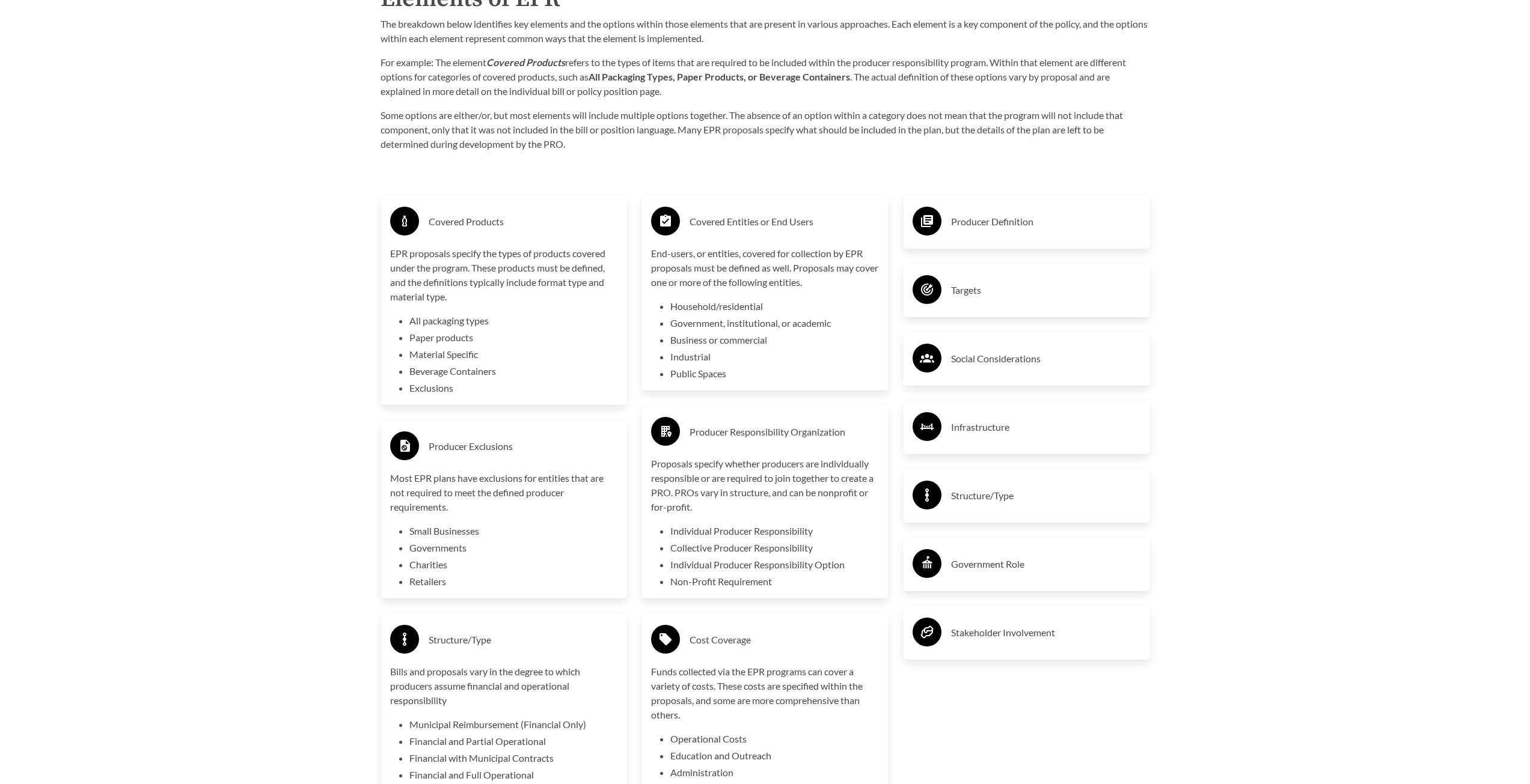
click at [985, 229] on h3 "Producer Definition" at bounding box center [1046, 221] width 189 height 19
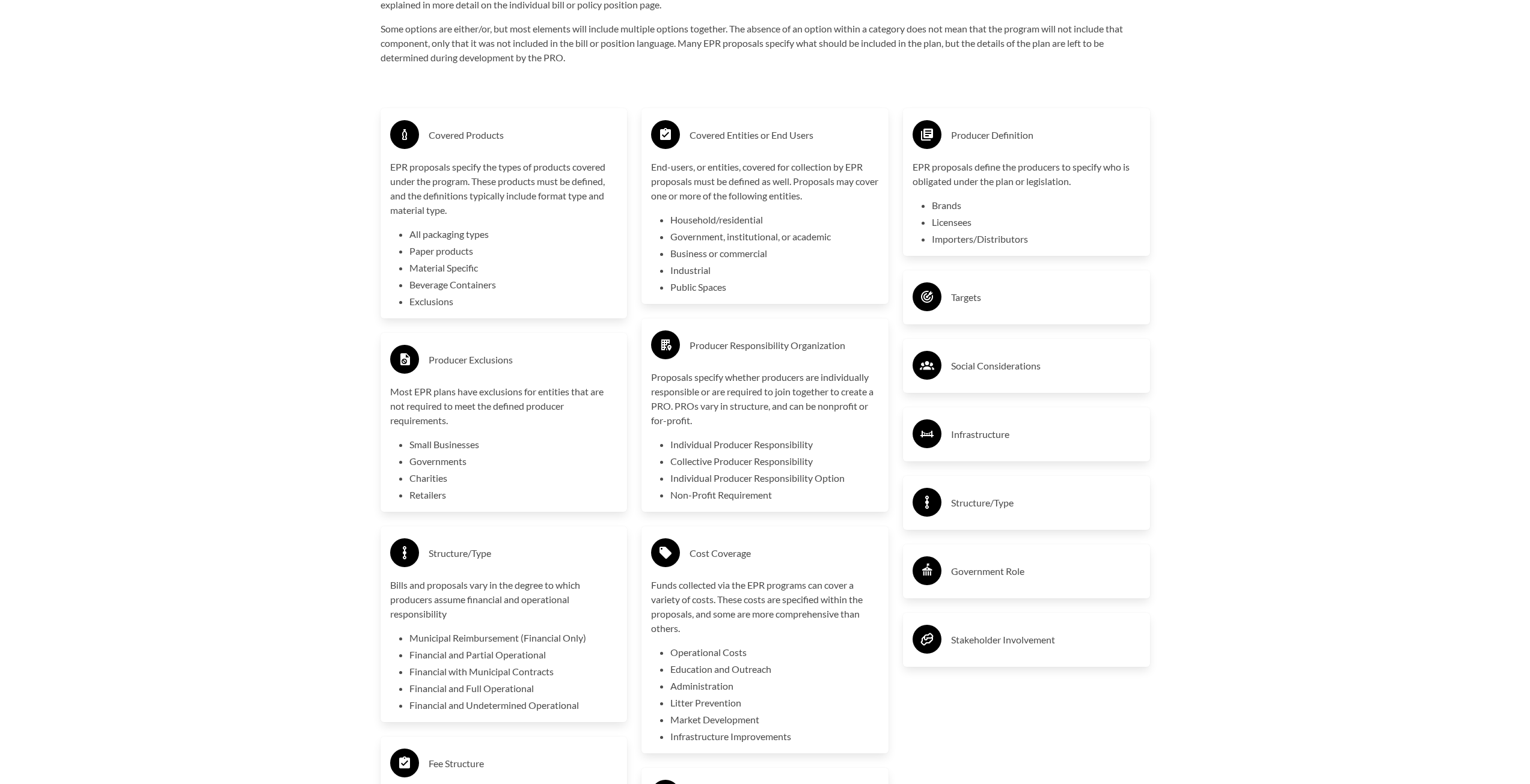
scroll to position [2344, 0]
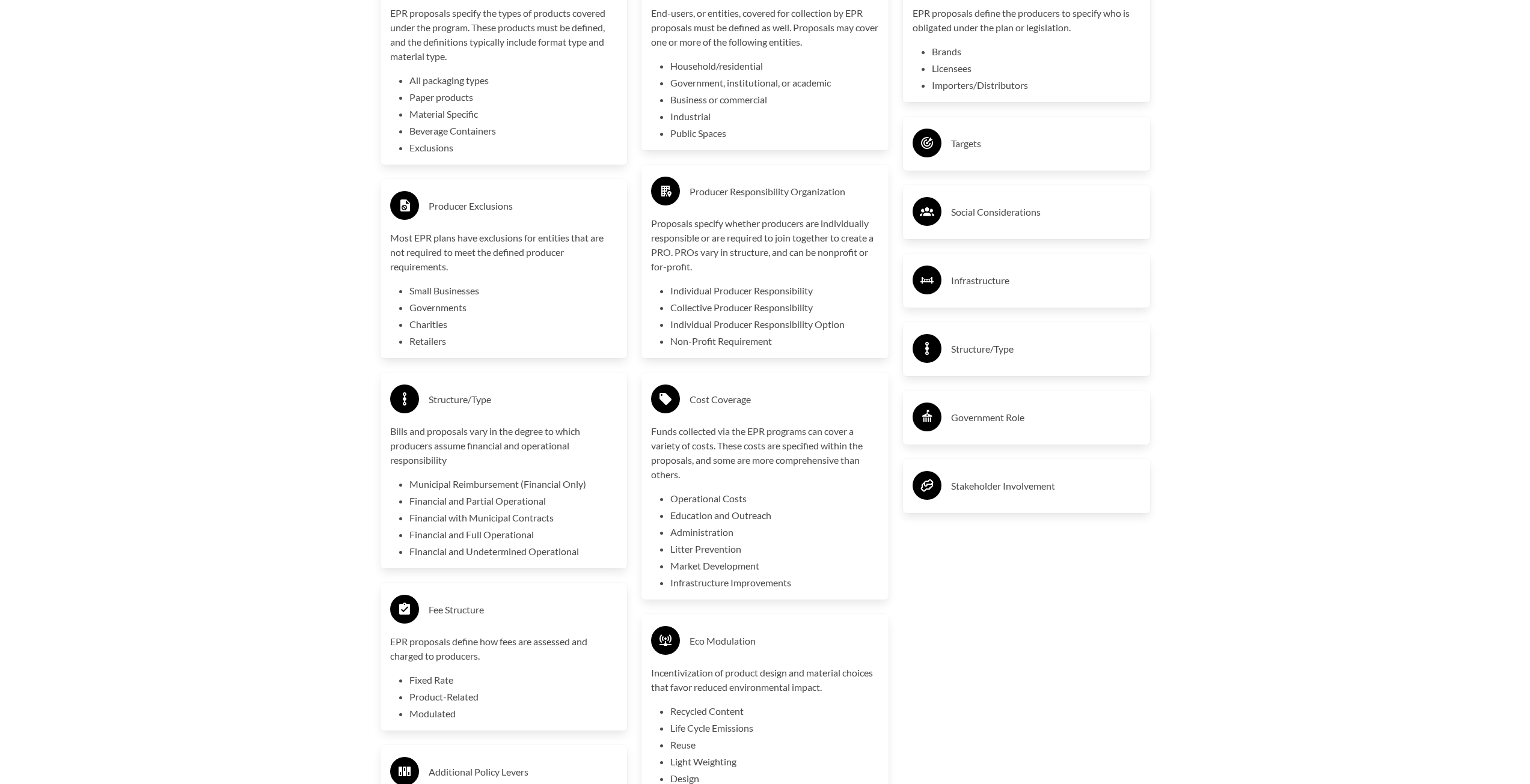
click at [968, 149] on h3 "Targets" at bounding box center [1046, 143] width 189 height 19
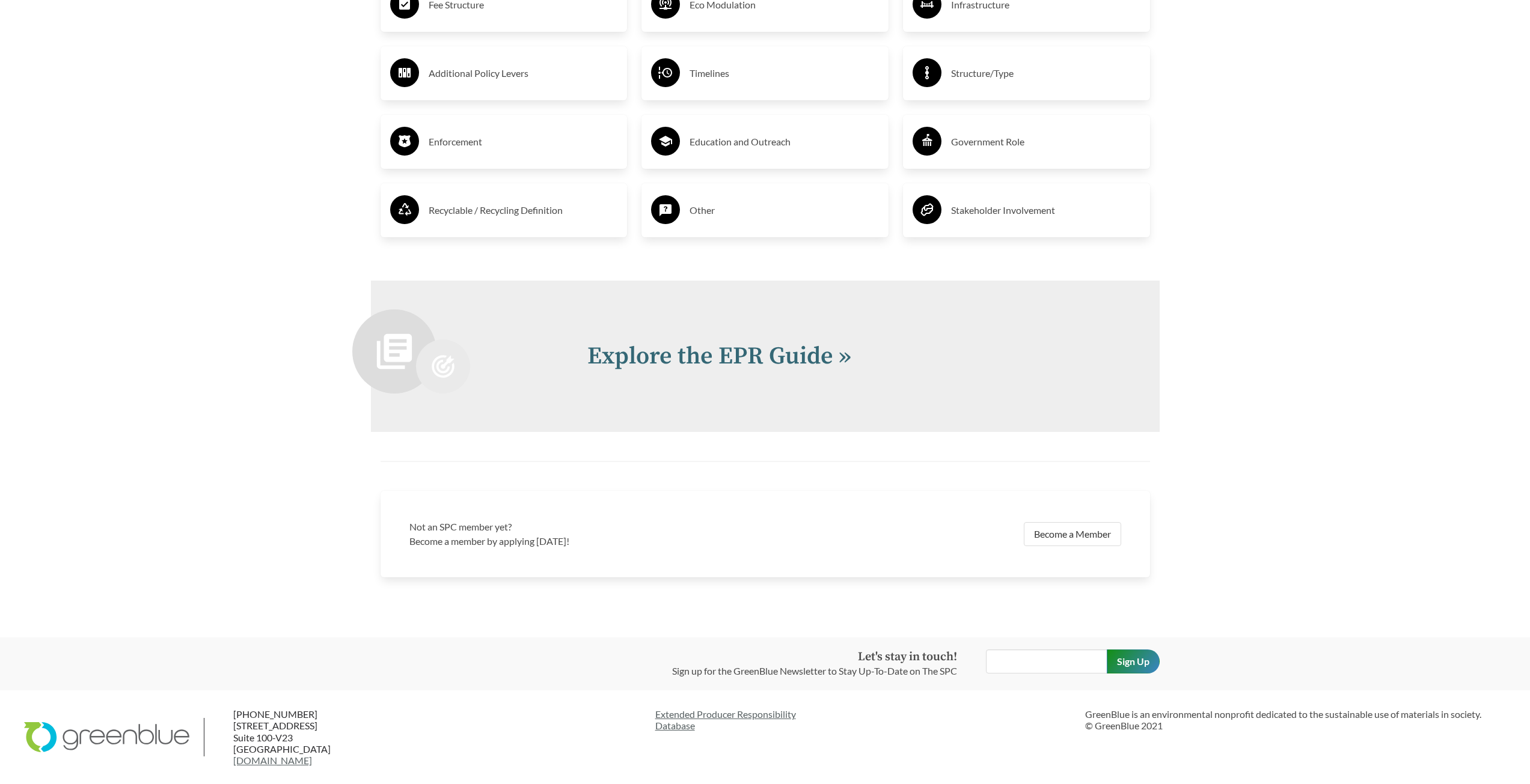
scroll to position [2529, 0]
click at [699, 353] on link "Explore the EPR Guide »" at bounding box center [719, 356] width 264 height 30
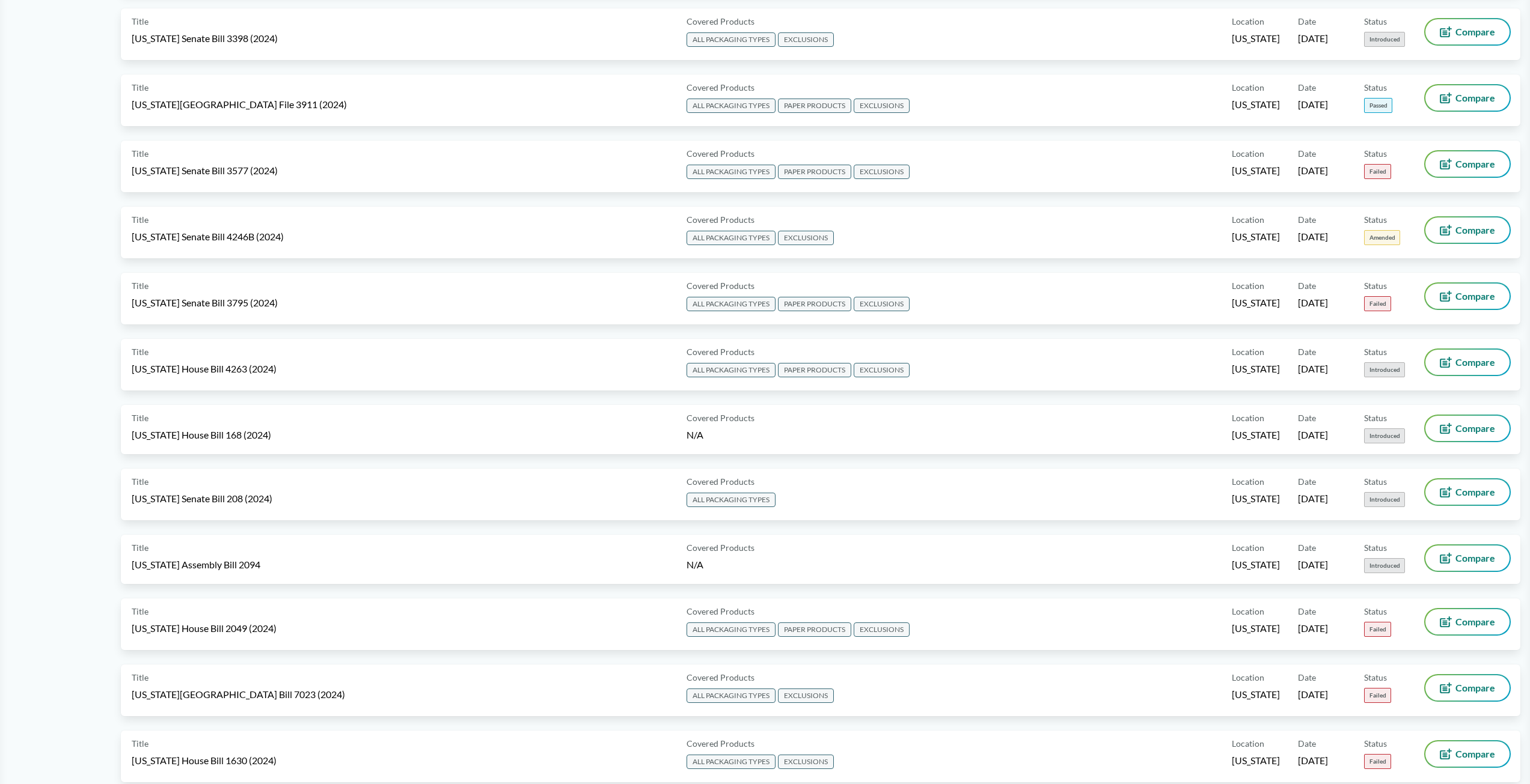
scroll to position [1863, 0]
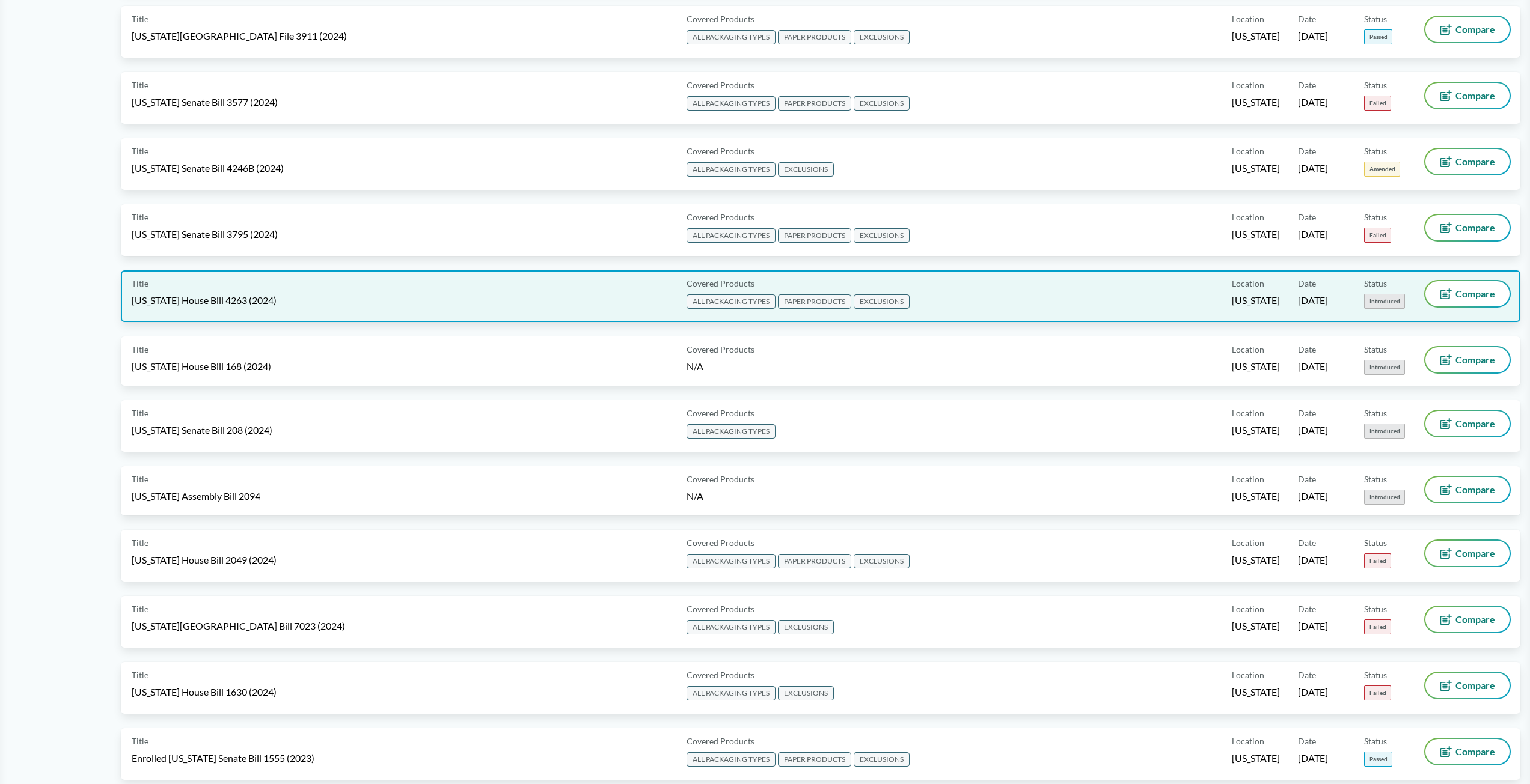
click at [251, 294] on span "Massachusetts House Bill 4263 (2024)" at bounding box center [204, 301] width 145 height 13
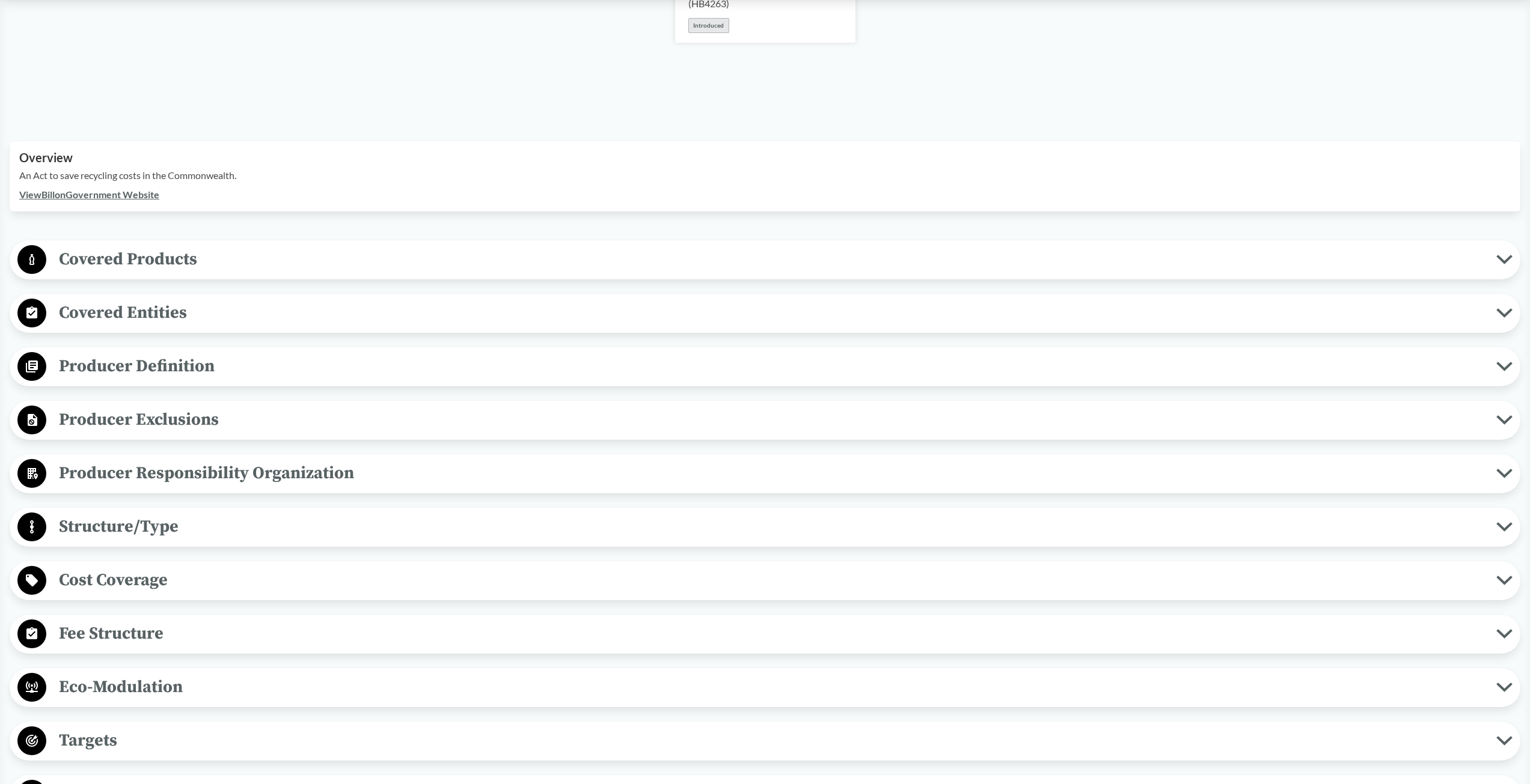
scroll to position [301, 0]
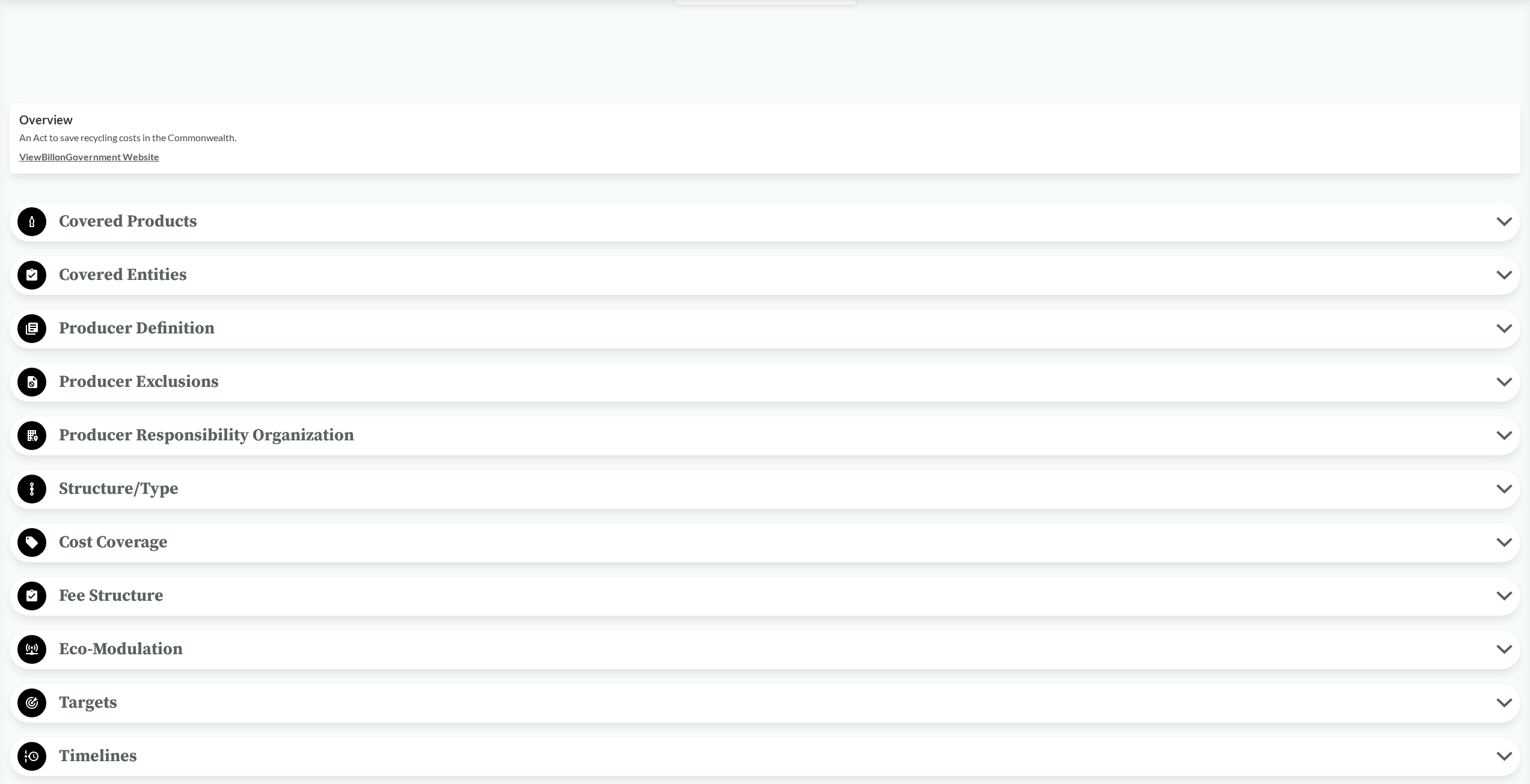
click at [146, 223] on span "Covered Products" at bounding box center [771, 221] width 1450 height 27
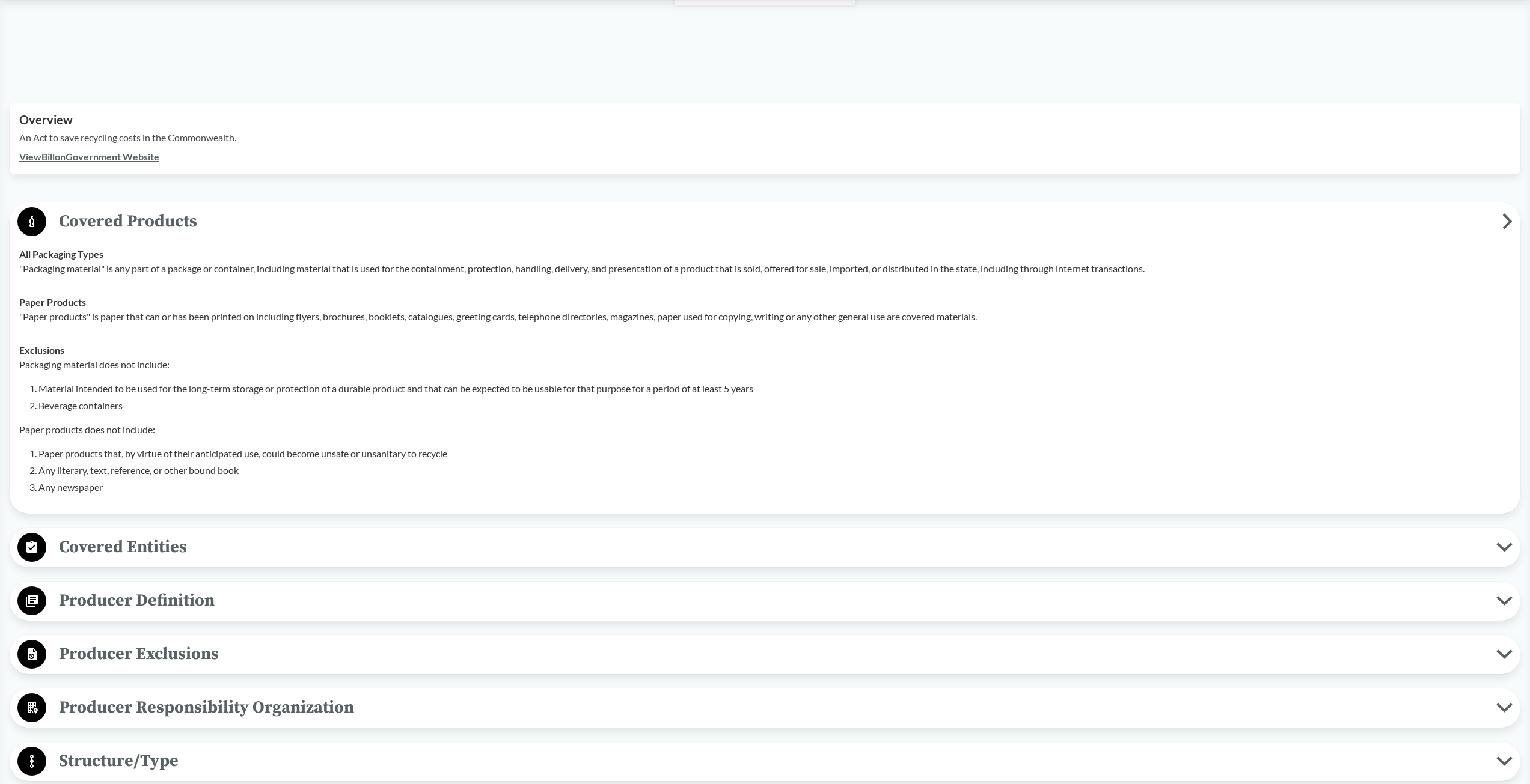
click at [100, 554] on span "Covered Entities" at bounding box center [771, 547] width 1450 height 27
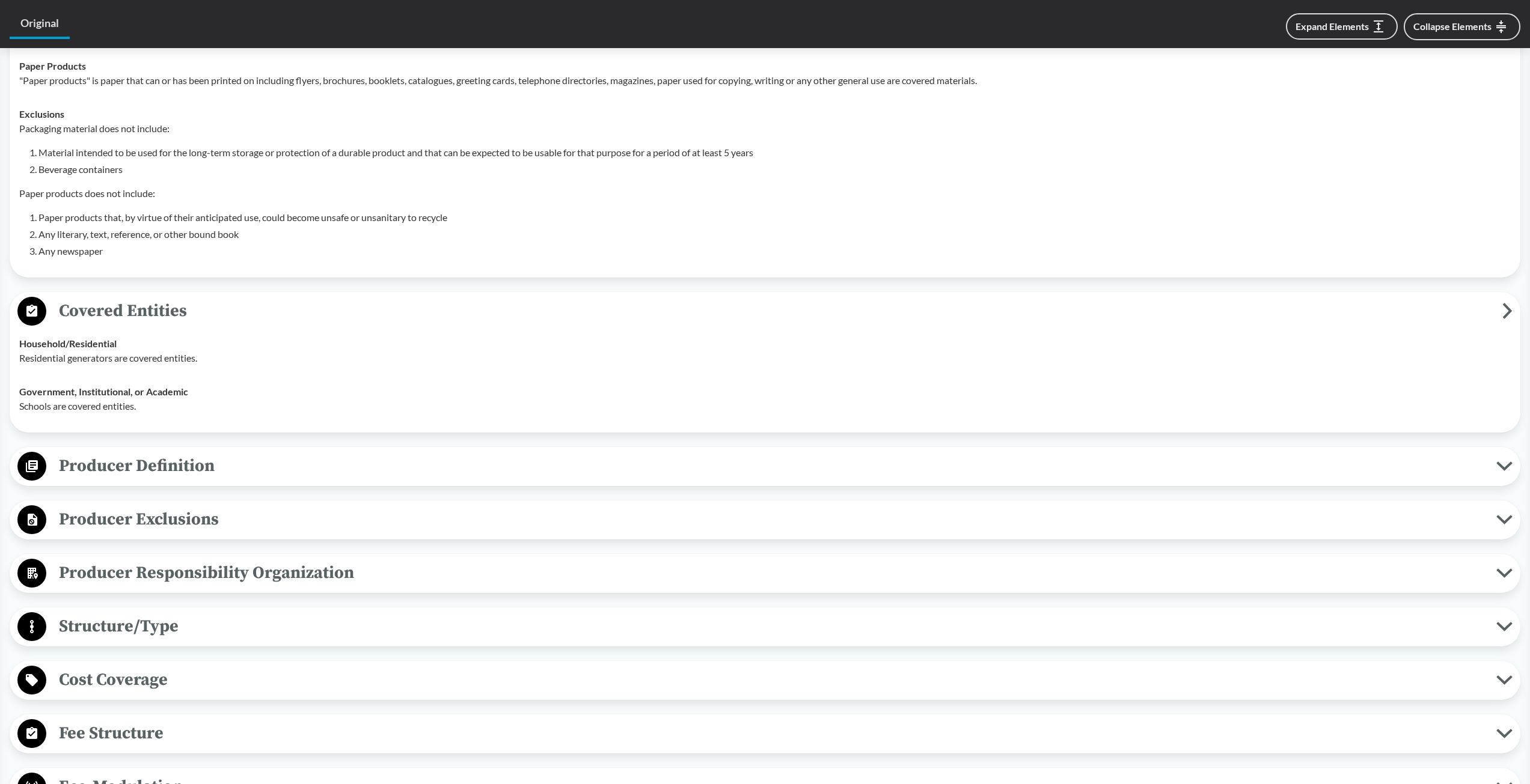
scroll to position [601, 0]
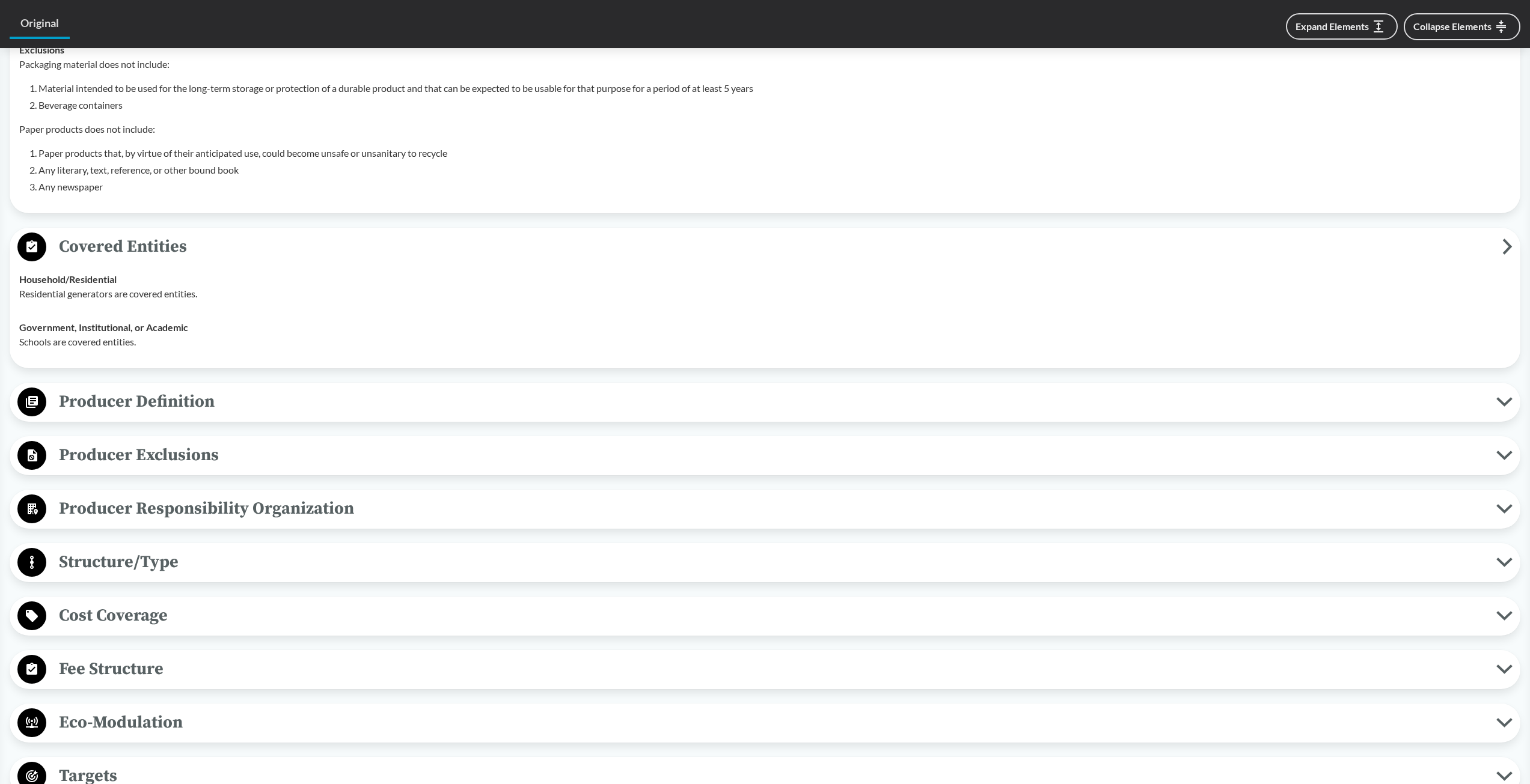
click at [158, 406] on span "Producer Definition" at bounding box center [771, 402] width 1450 height 27
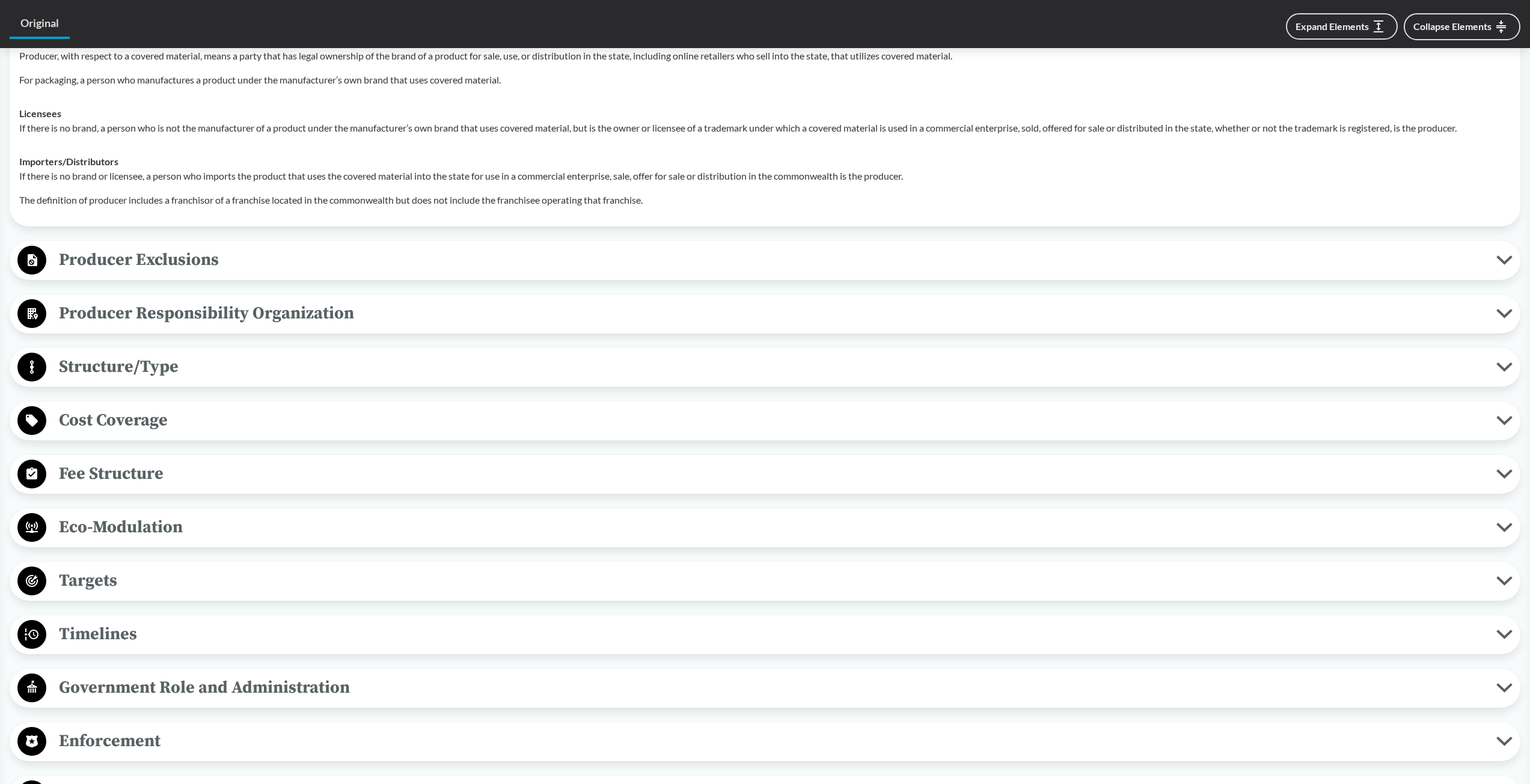
scroll to position [1021, 0]
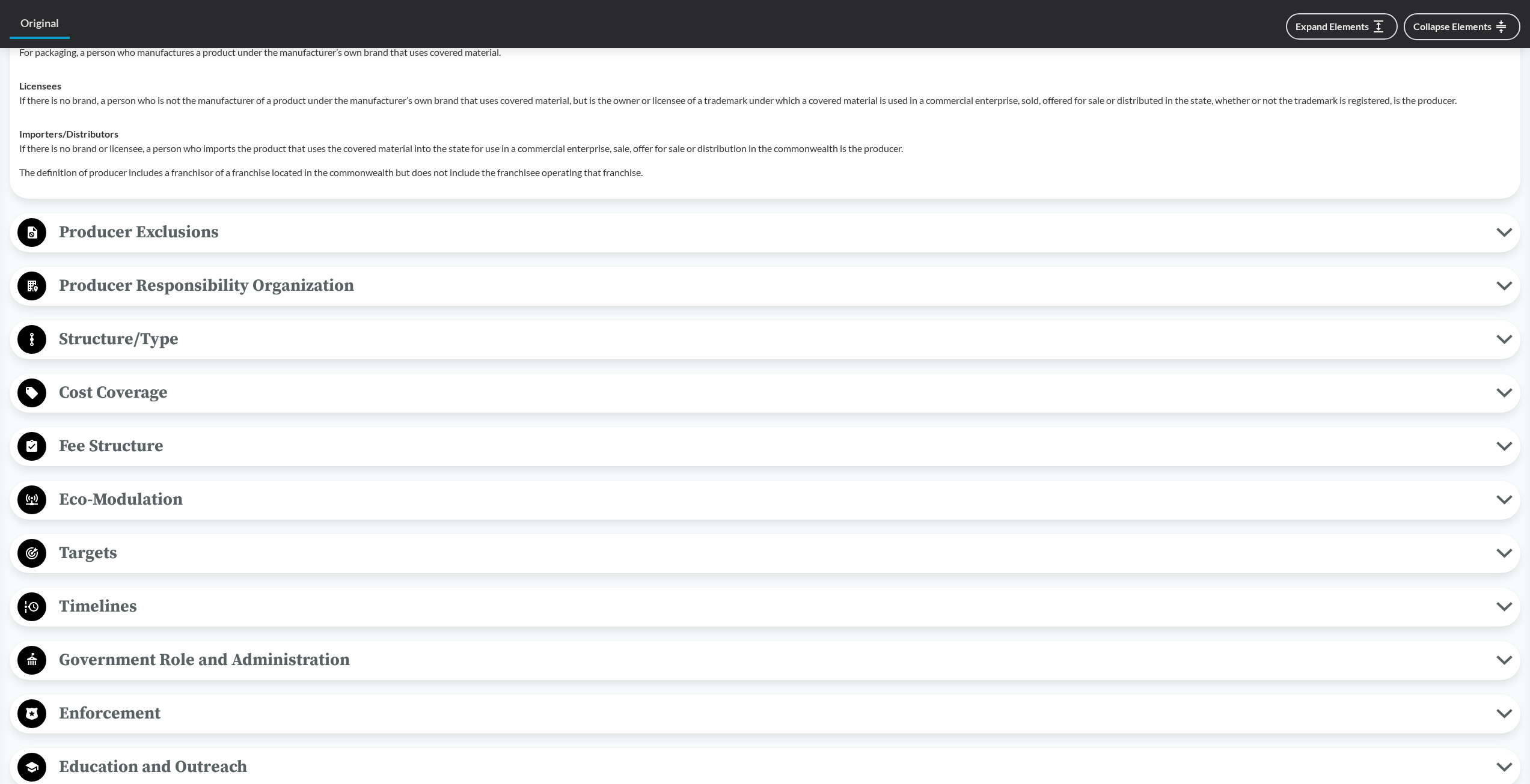
click at [96, 284] on span "Producer Responsibility Organization" at bounding box center [771, 286] width 1450 height 27
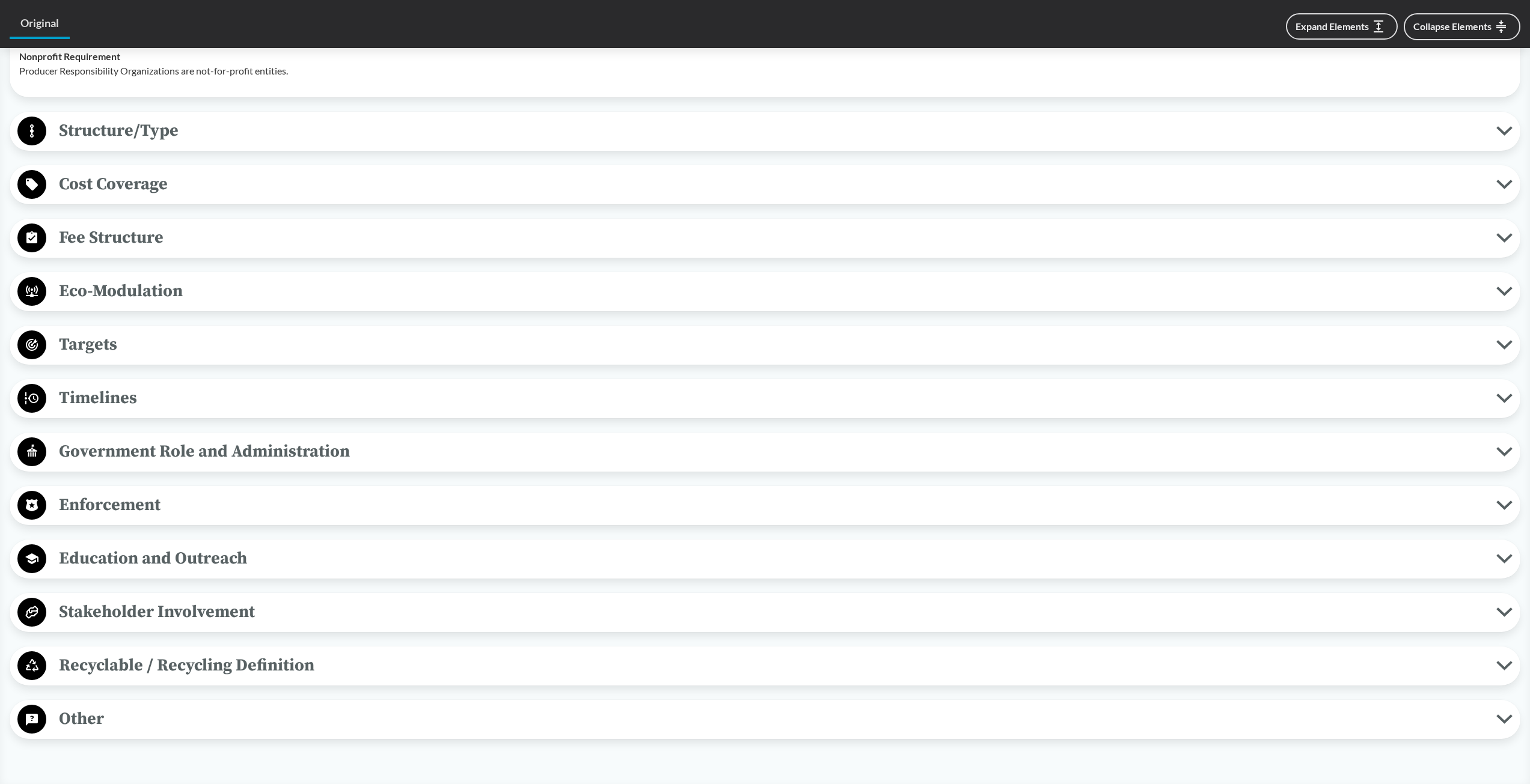
scroll to position [1382, 0]
click at [162, 552] on span "Education and Outreach" at bounding box center [771, 556] width 1450 height 27
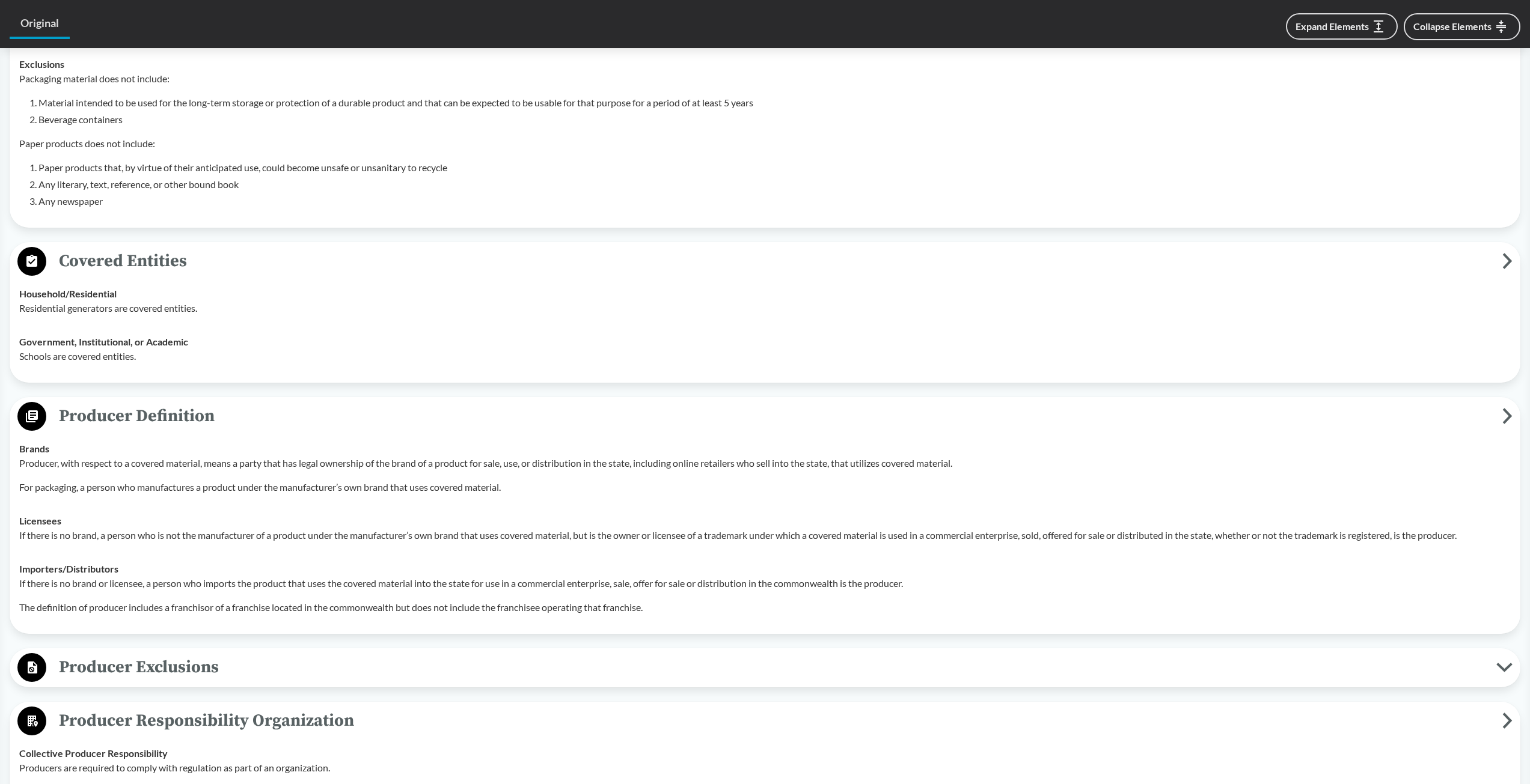
scroll to position [421, 0]
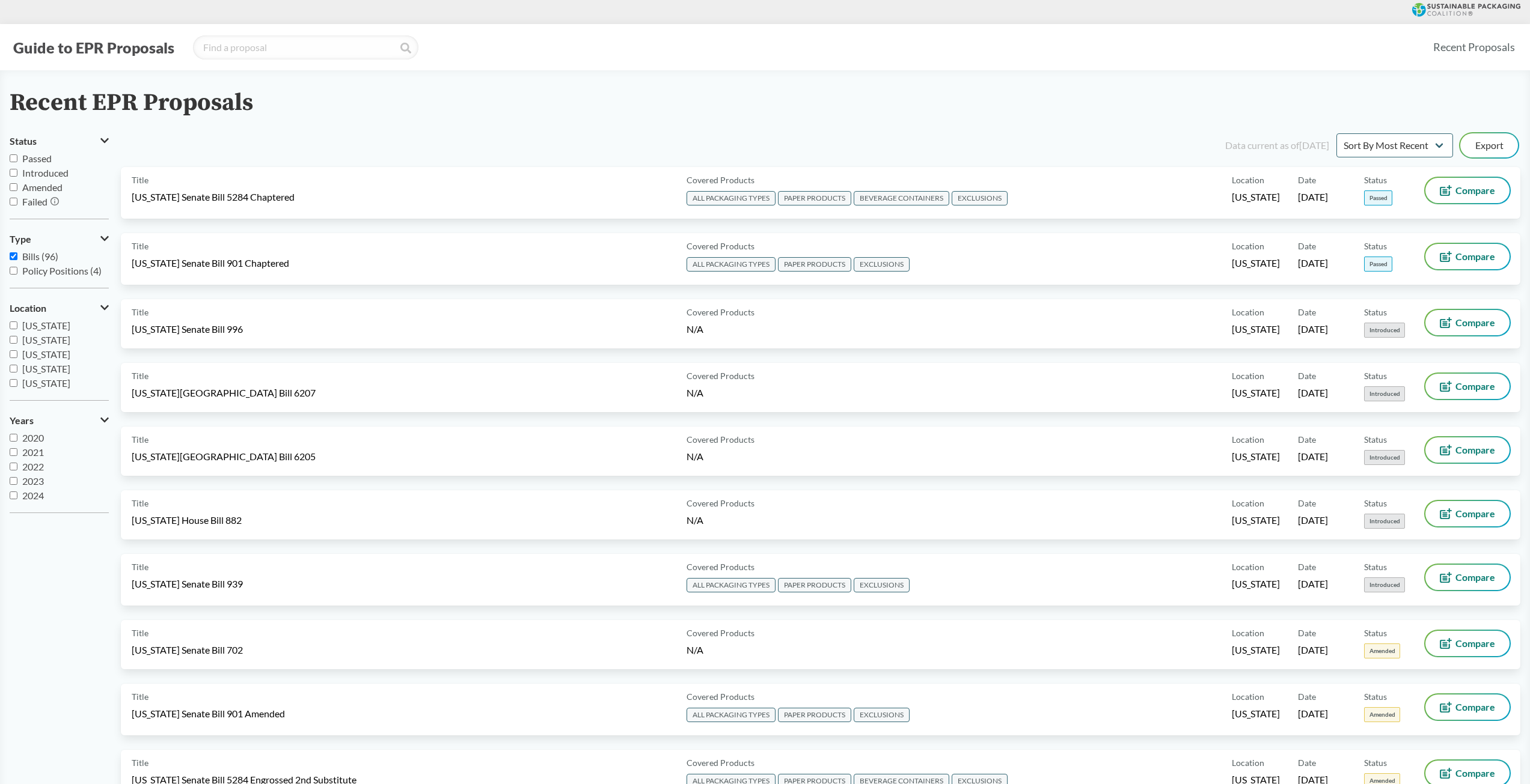
click at [14, 270] on input "Policy Positions (4)" at bounding box center [13, 270] width 8 height 8
checkbox input "true"
click at [12, 253] on input "Bills (96)" at bounding box center [13, 256] width 8 height 8
checkbox input "false"
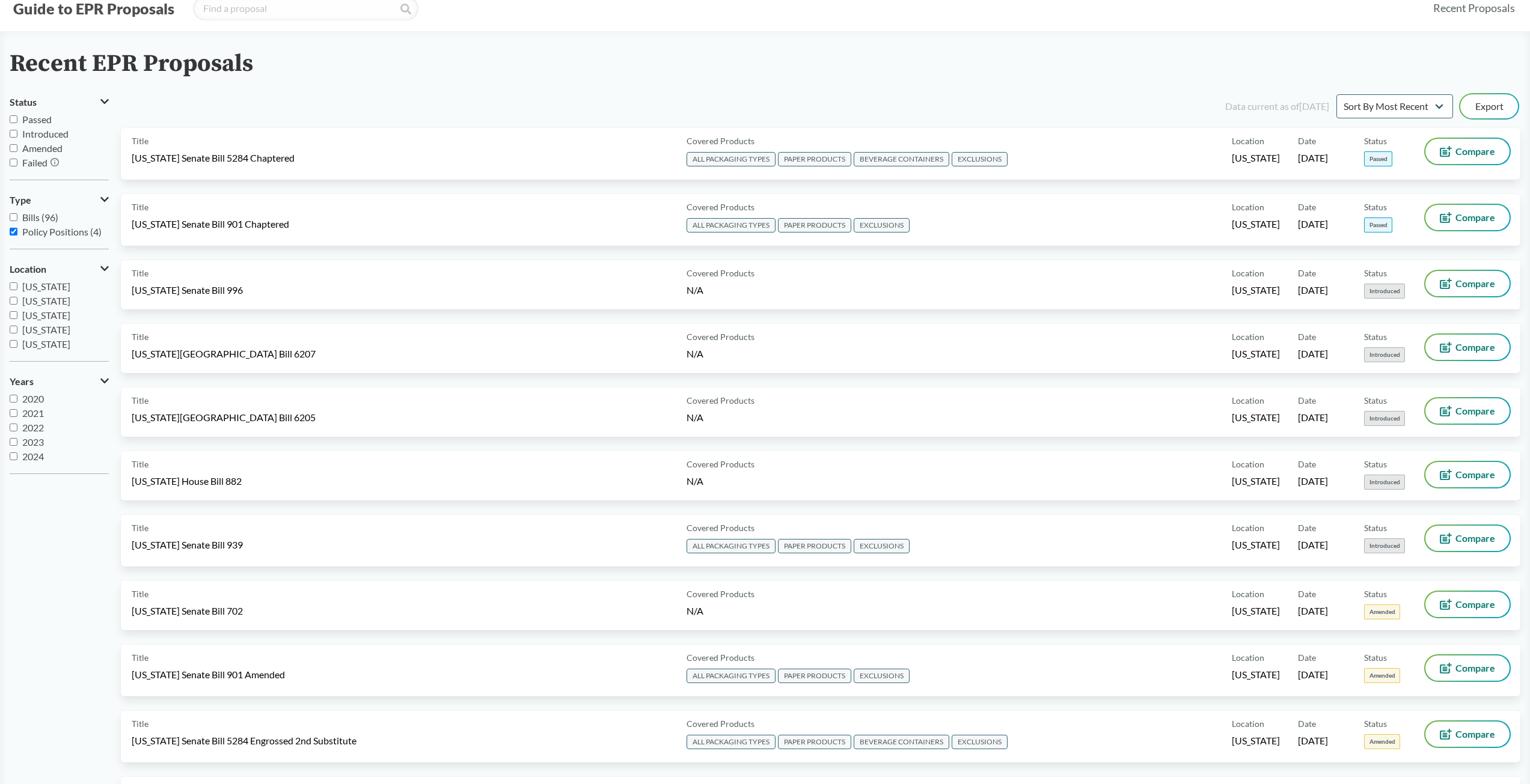
scroll to position [60, 0]
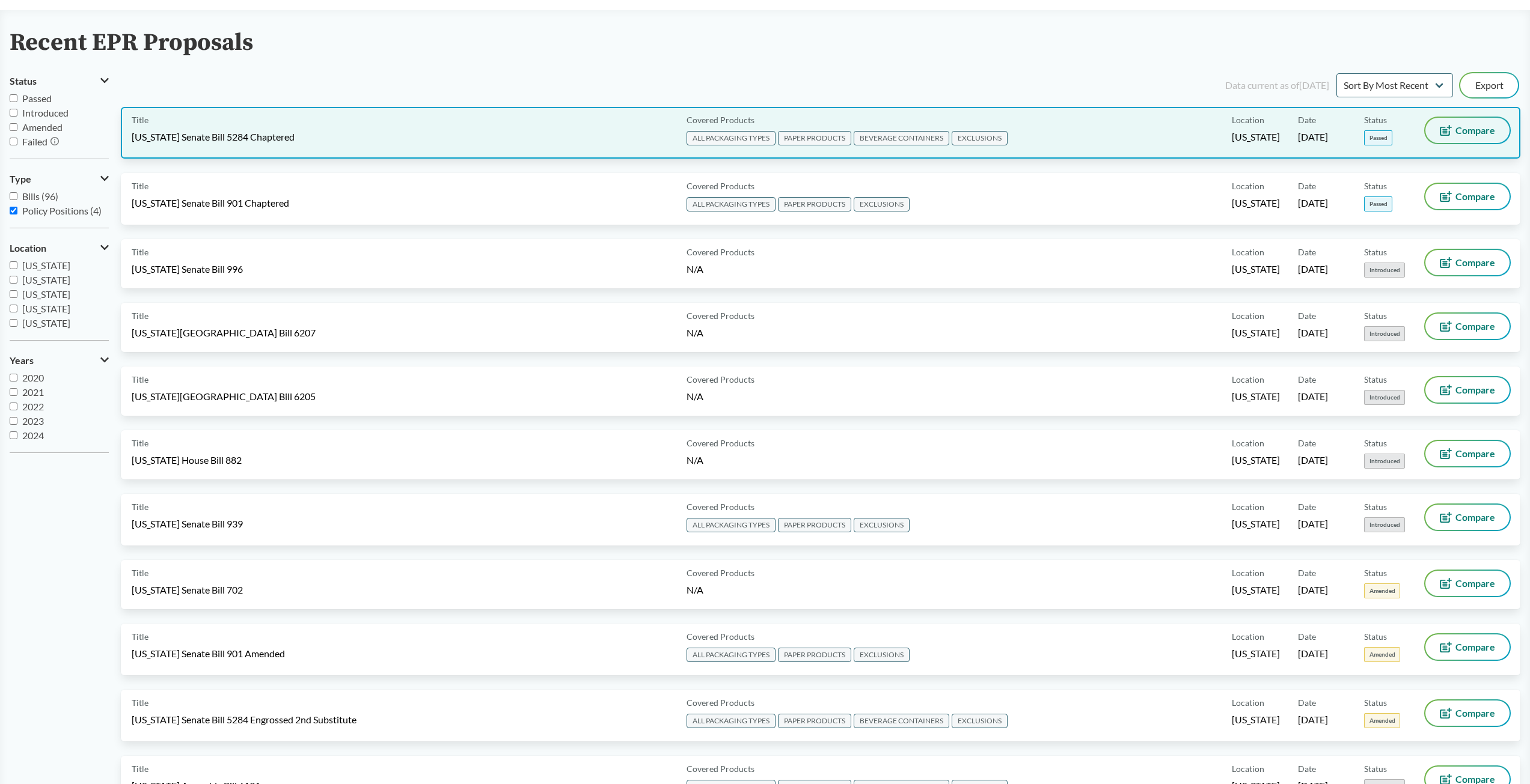
click at [1480, 128] on span "Compare" at bounding box center [1475, 130] width 39 height 10
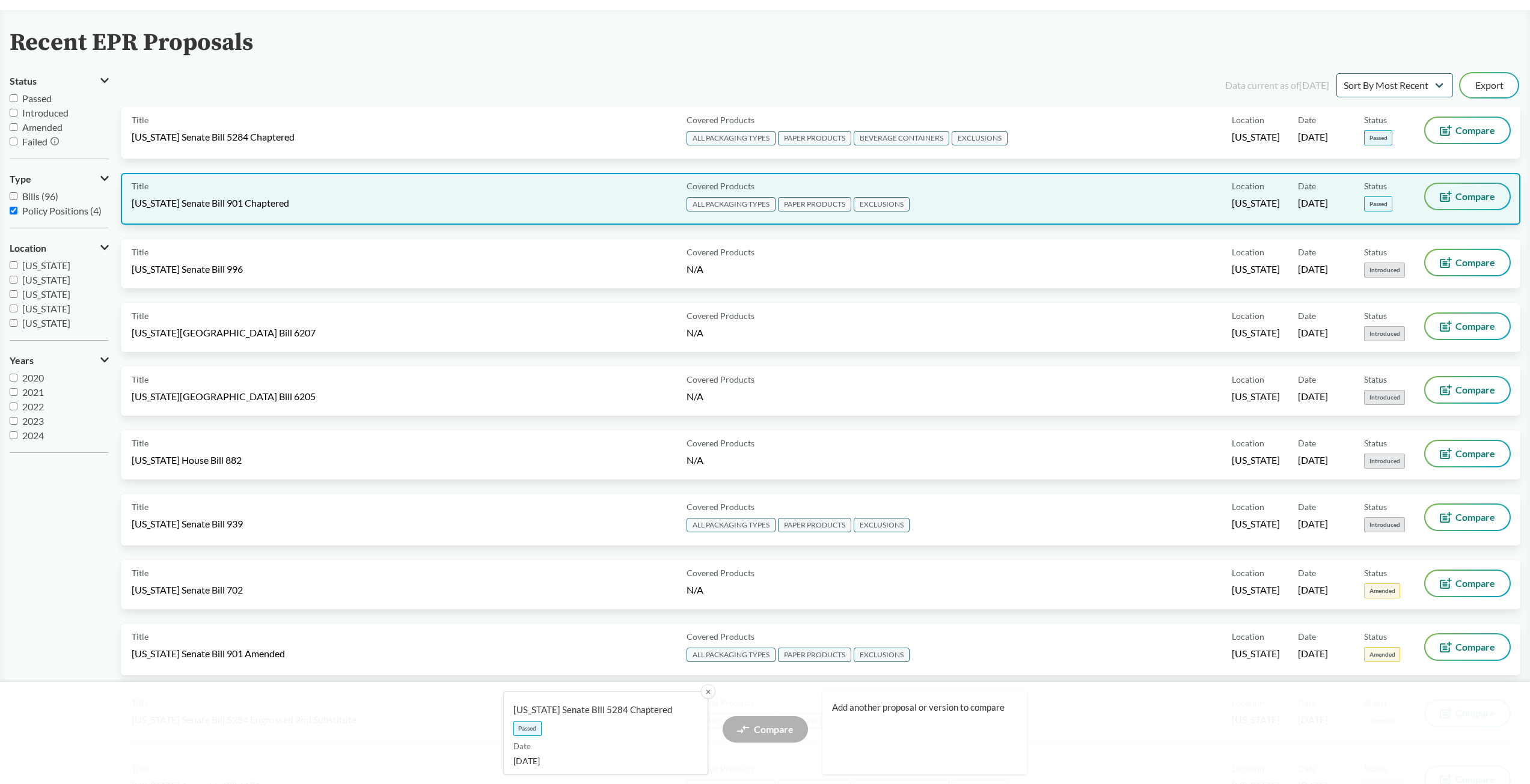
click at [1458, 195] on span "Compare" at bounding box center [1475, 196] width 39 height 10
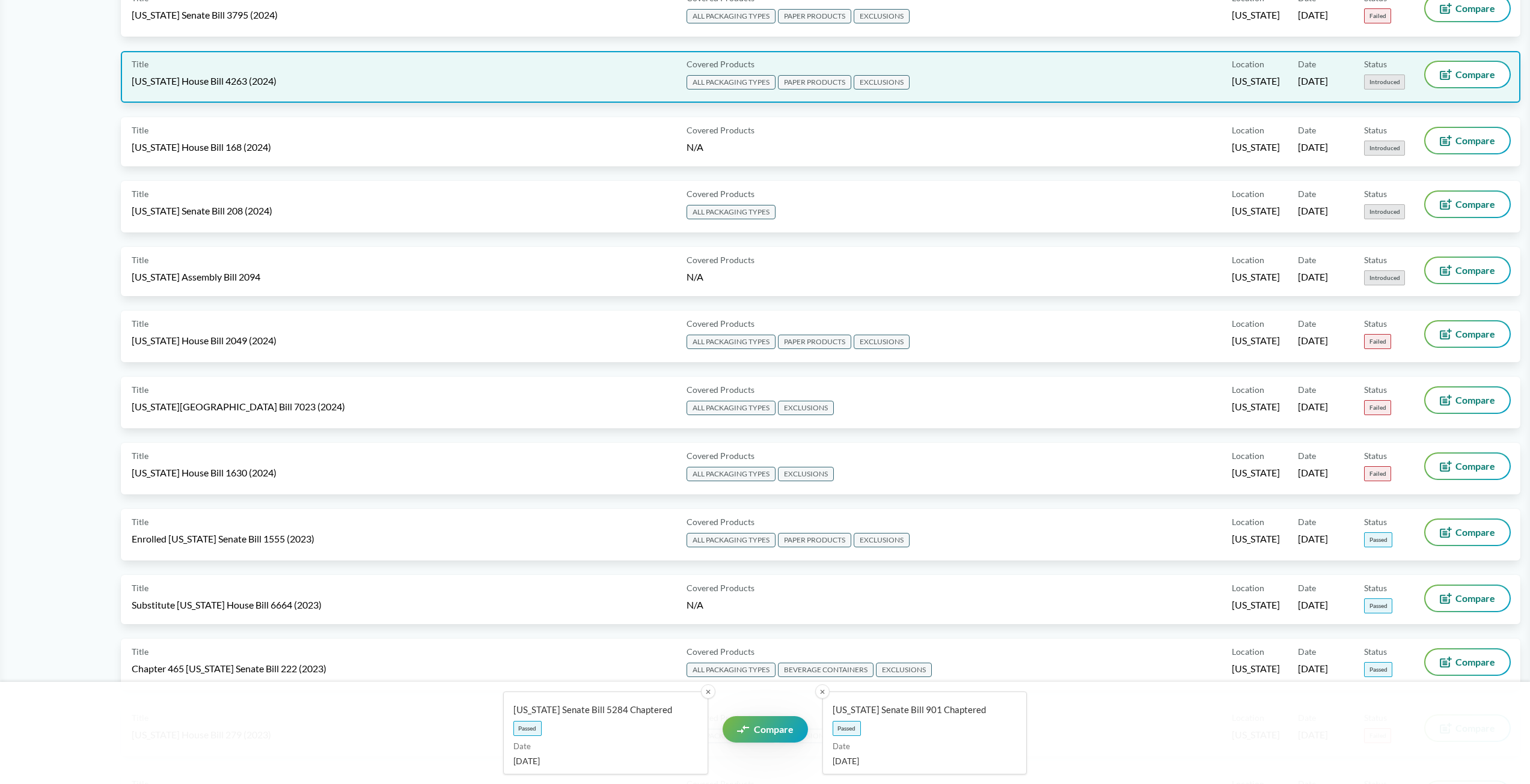
scroll to position [2103, 0]
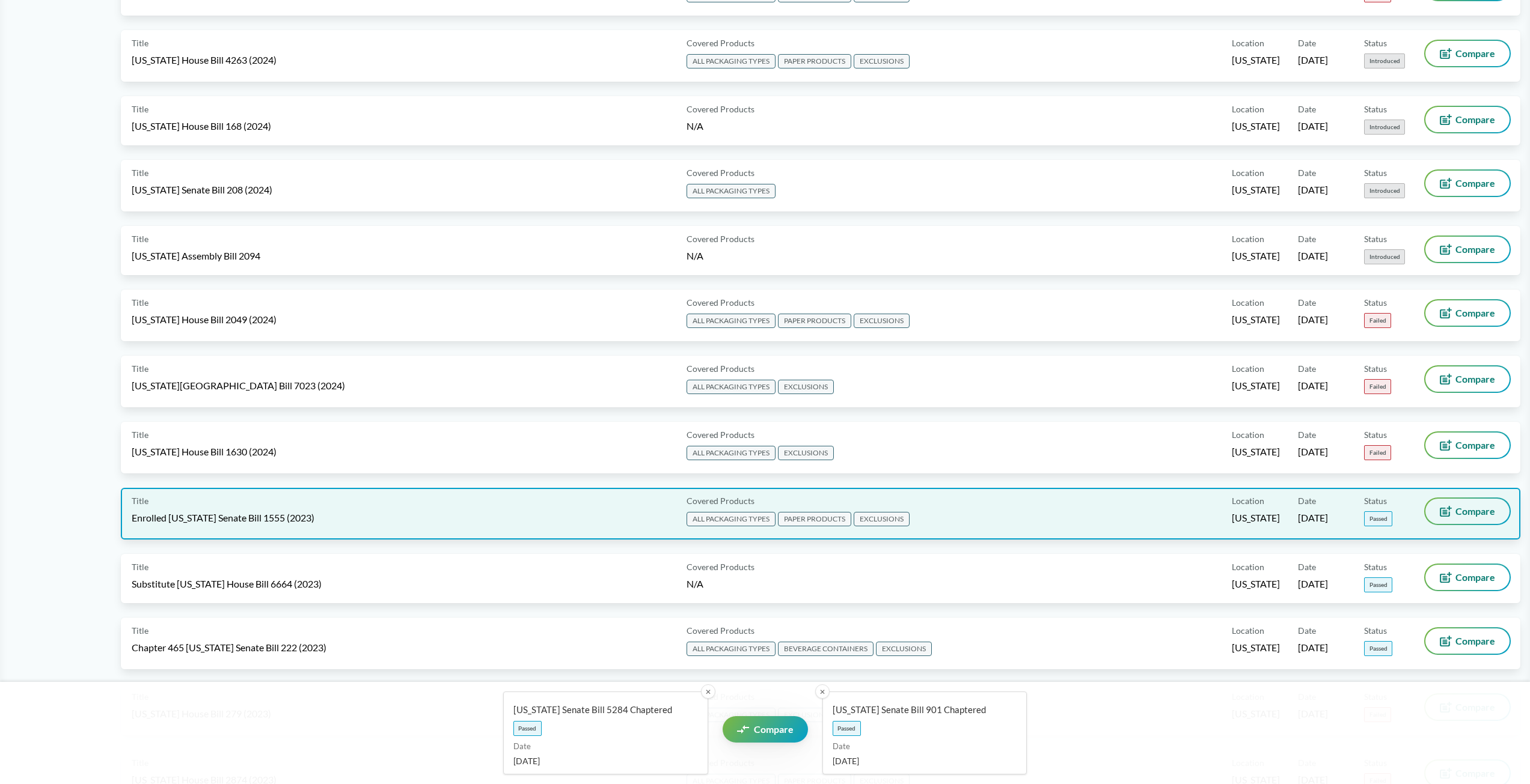
click at [1482, 512] on span "Compare" at bounding box center [1475, 512] width 39 height 10
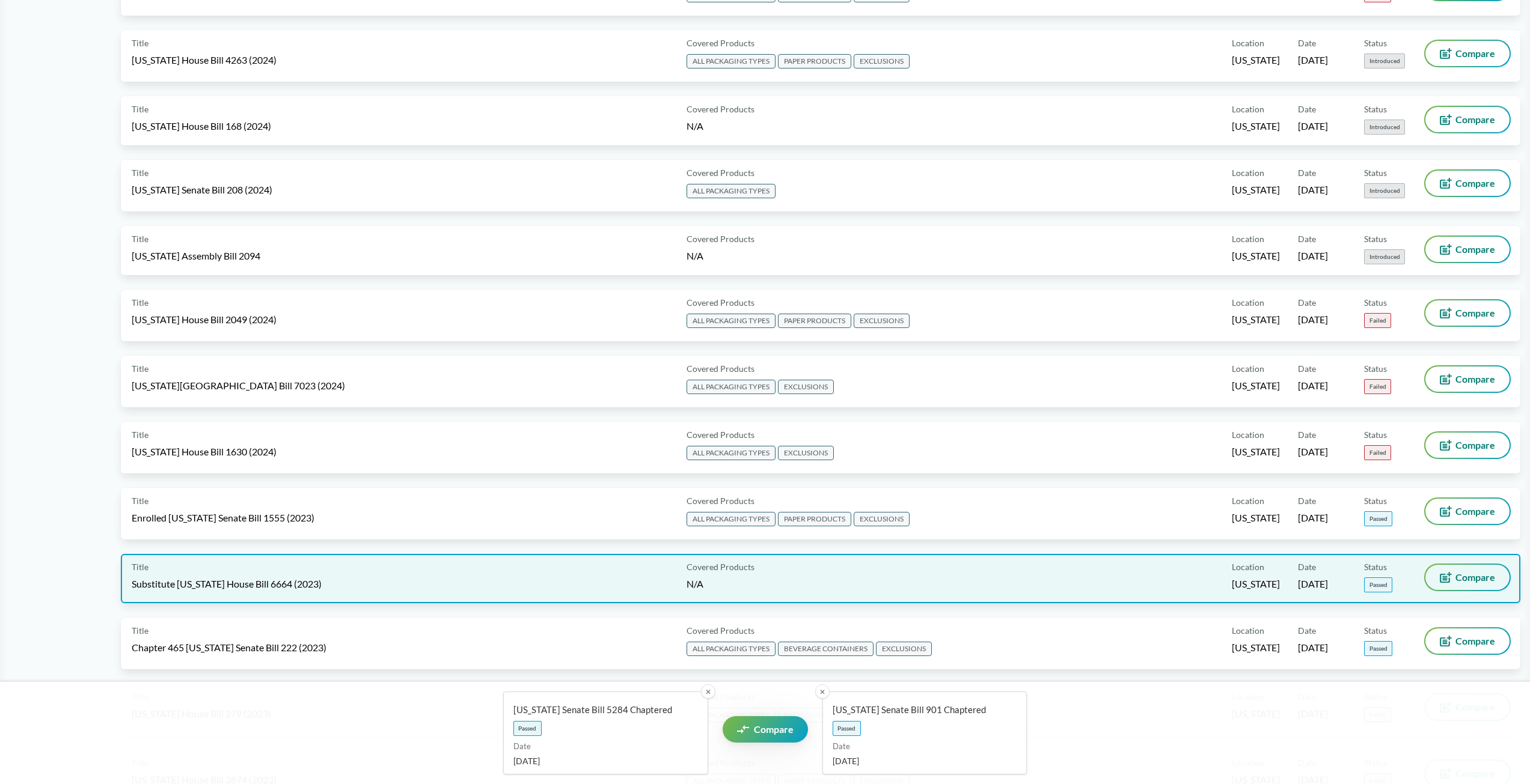
click at [1474, 583] on button "Compare" at bounding box center [1467, 578] width 84 height 25
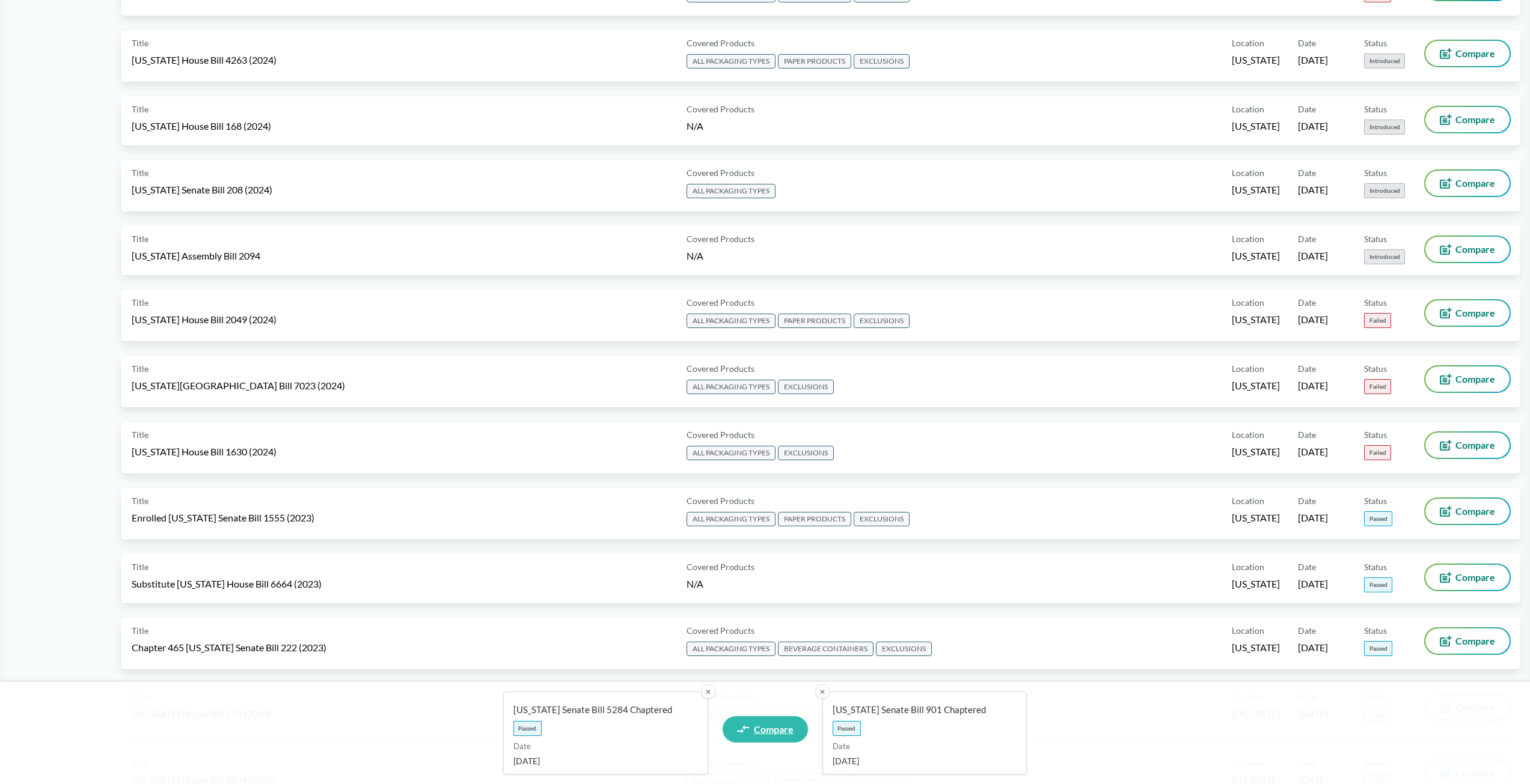
click at [756, 721] on link "Compare" at bounding box center [765, 730] width 85 height 27
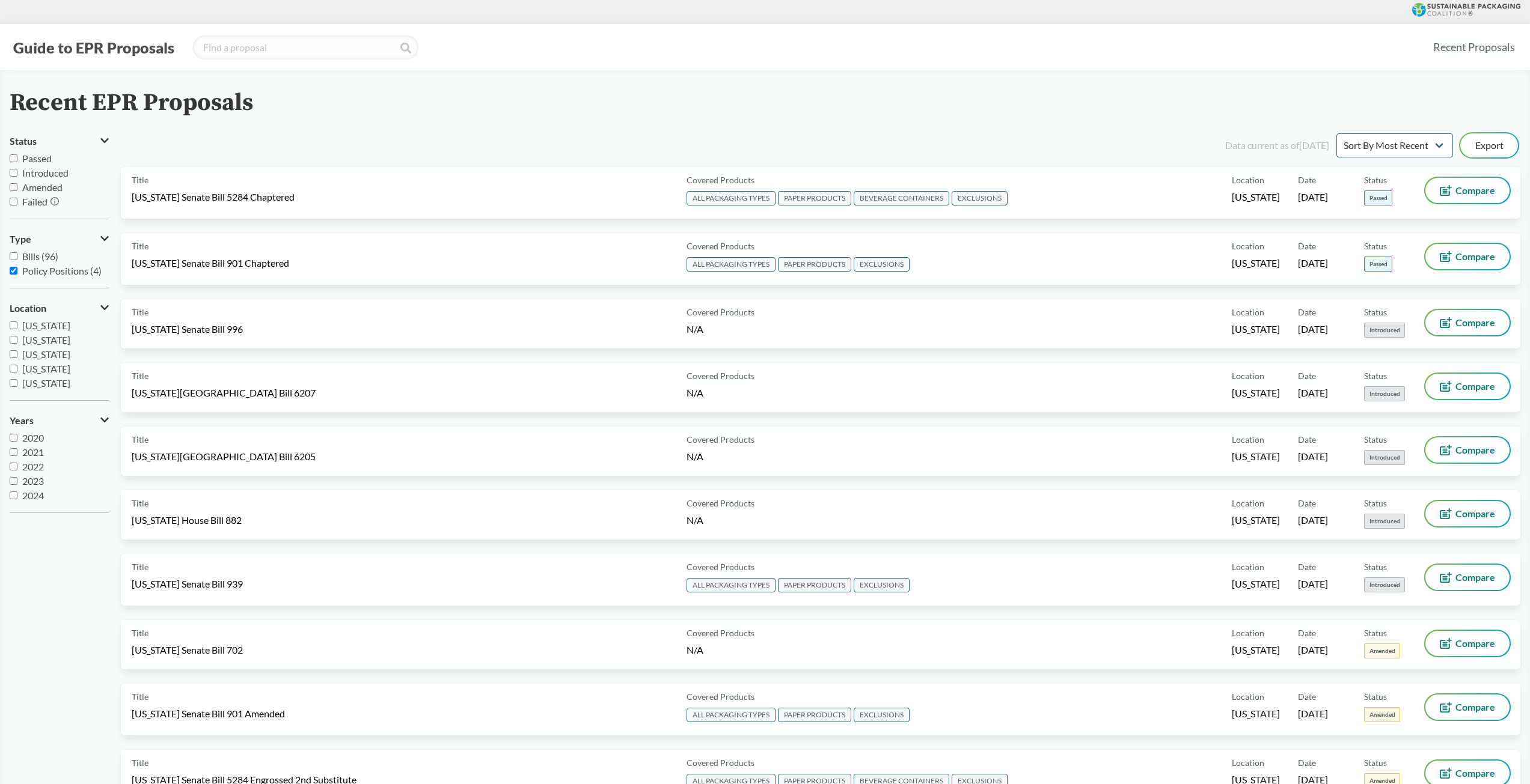
select select "SB5284C"
select select "SB901C"
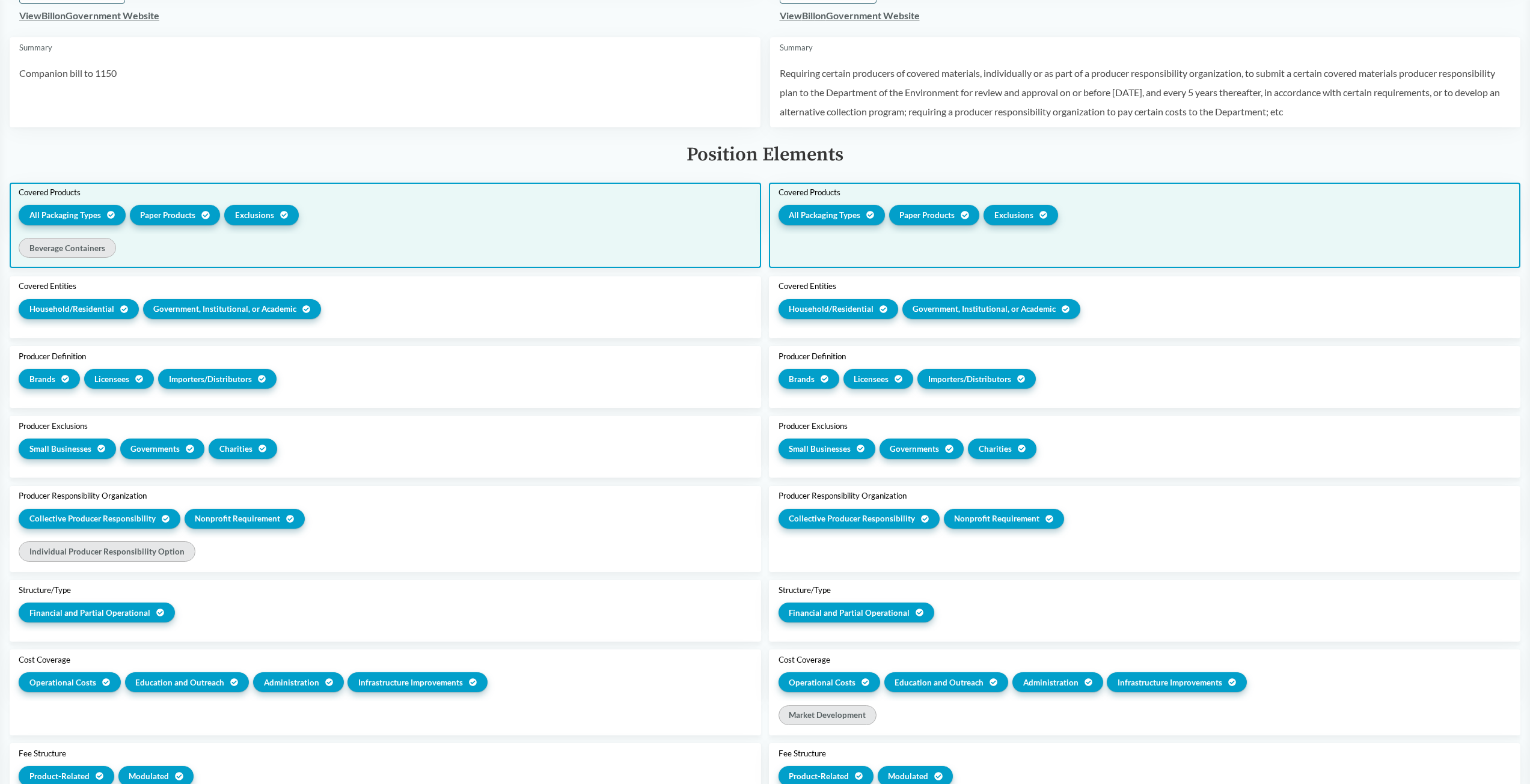
scroll to position [241, 0]
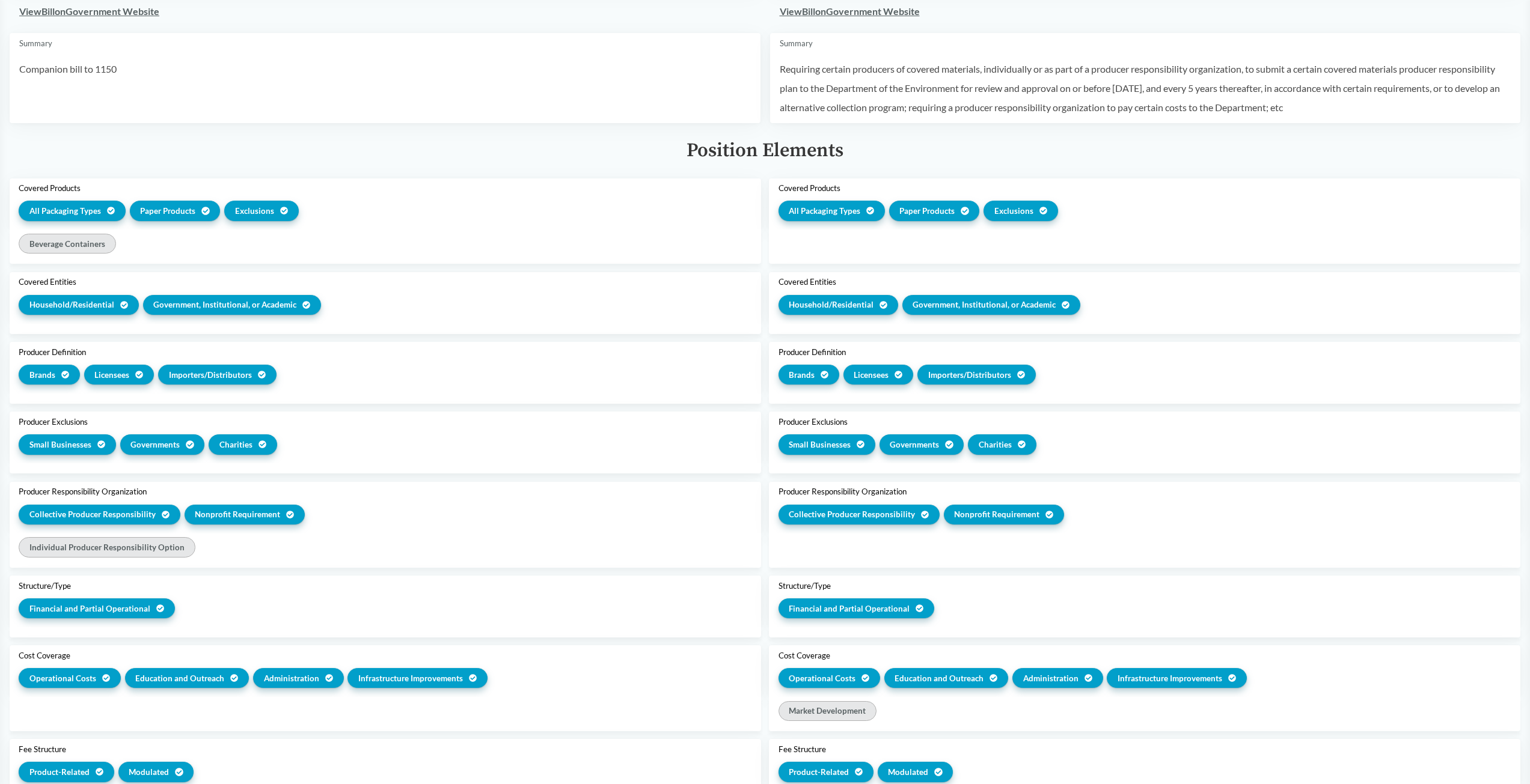
click at [257, 201] on div "Exclusions" at bounding box center [261, 210] width 75 height 20
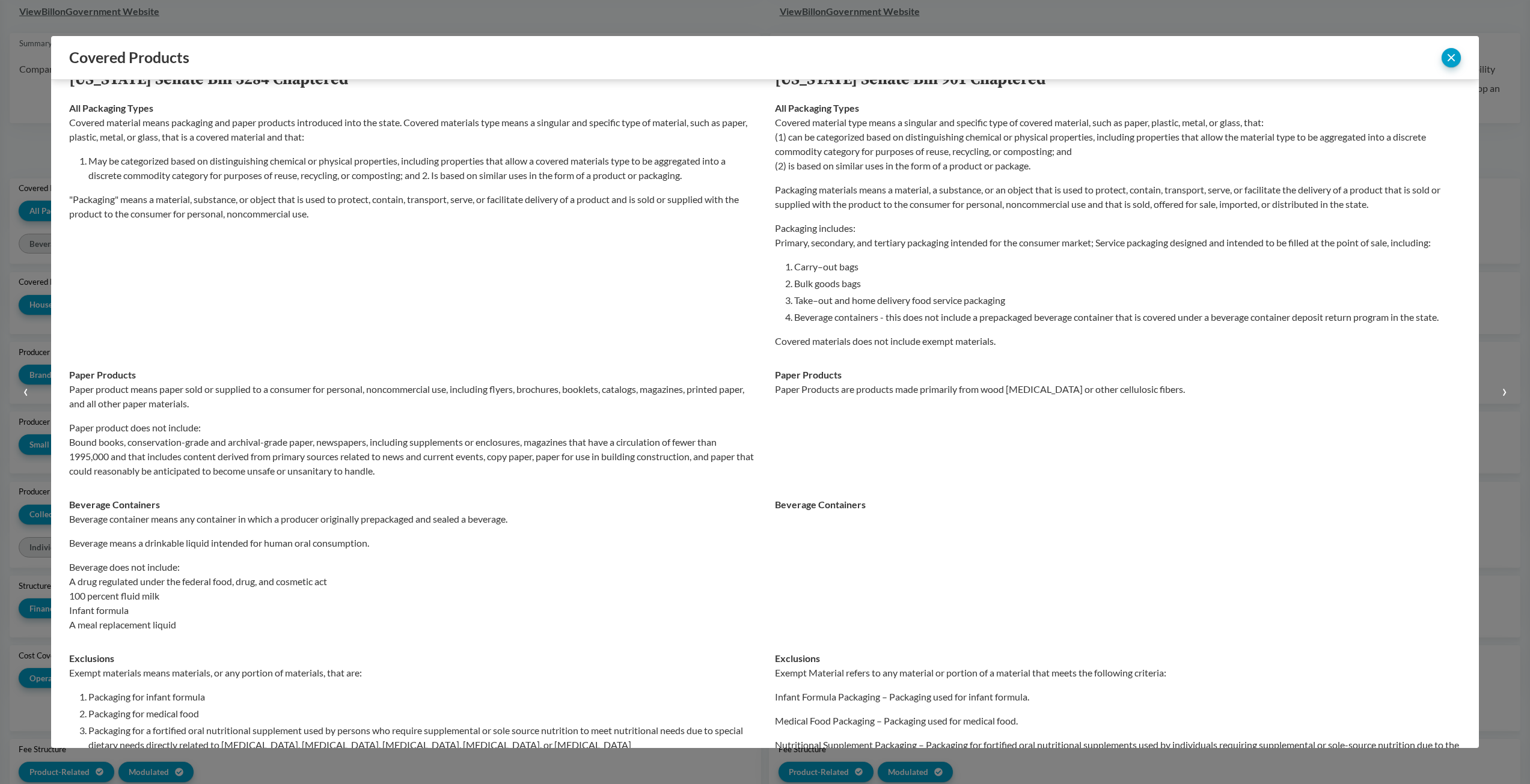
scroll to position [0, 0]
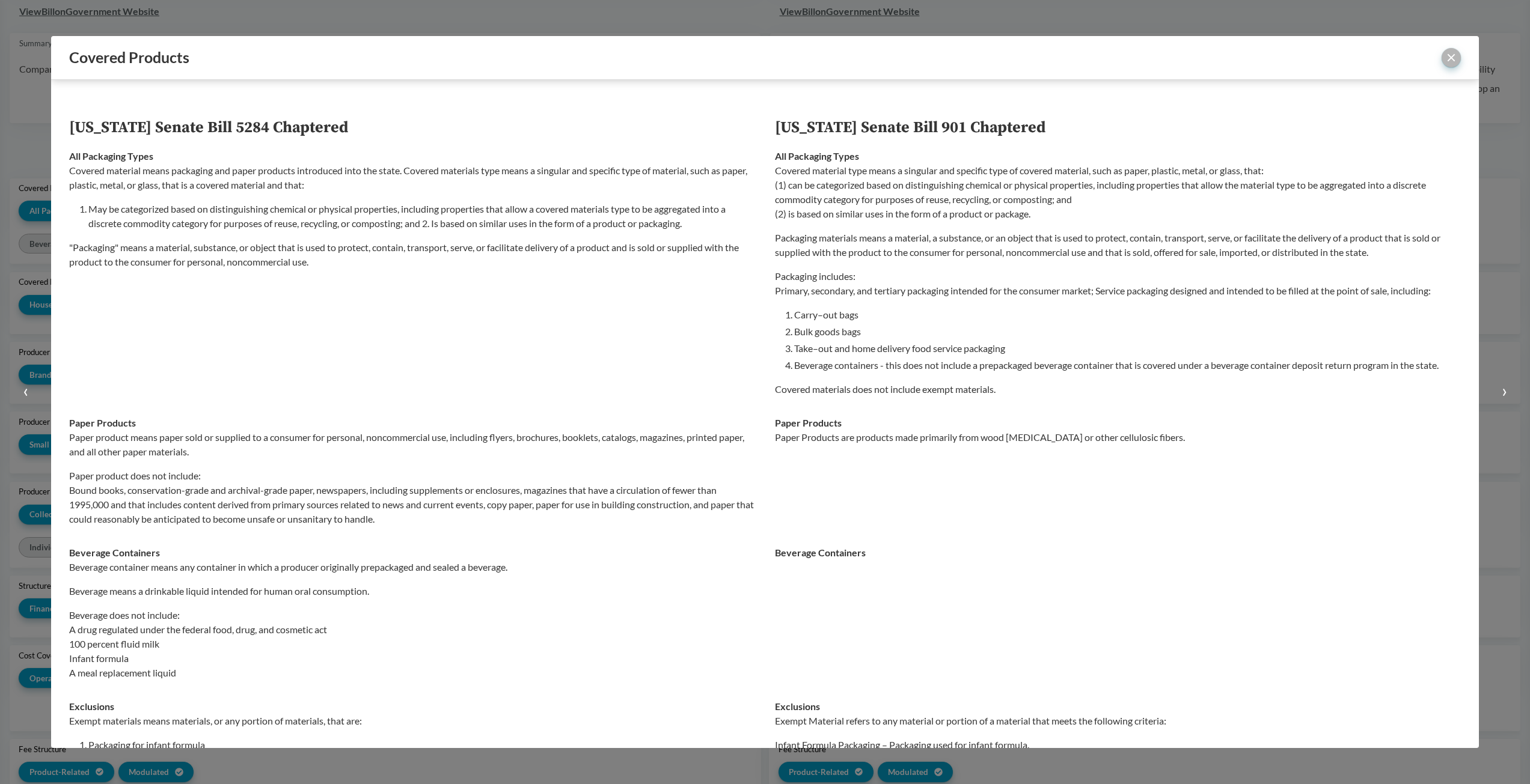
click at [1449, 66] on button "close" at bounding box center [1450, 57] width 19 height 19
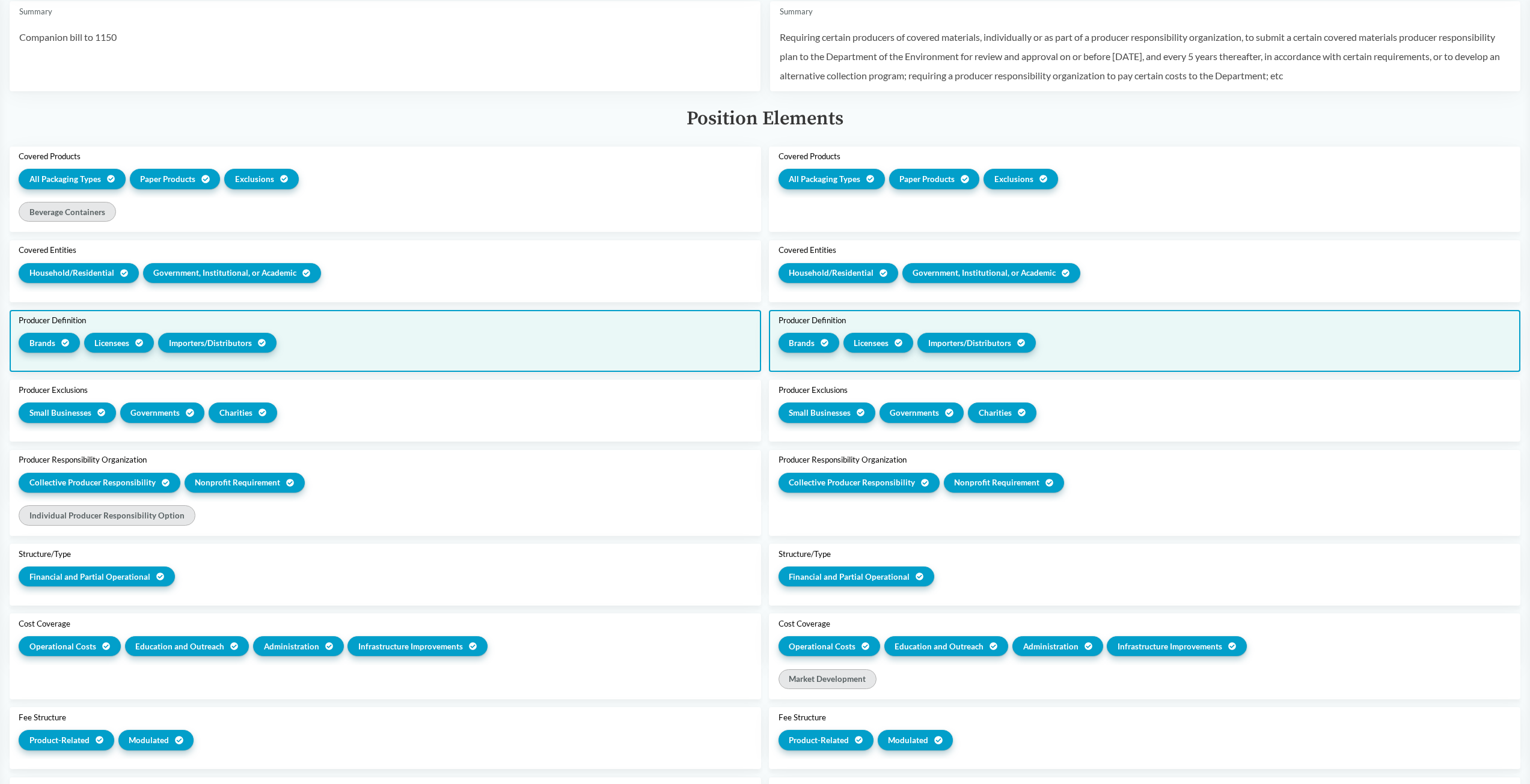
scroll to position [301, 0]
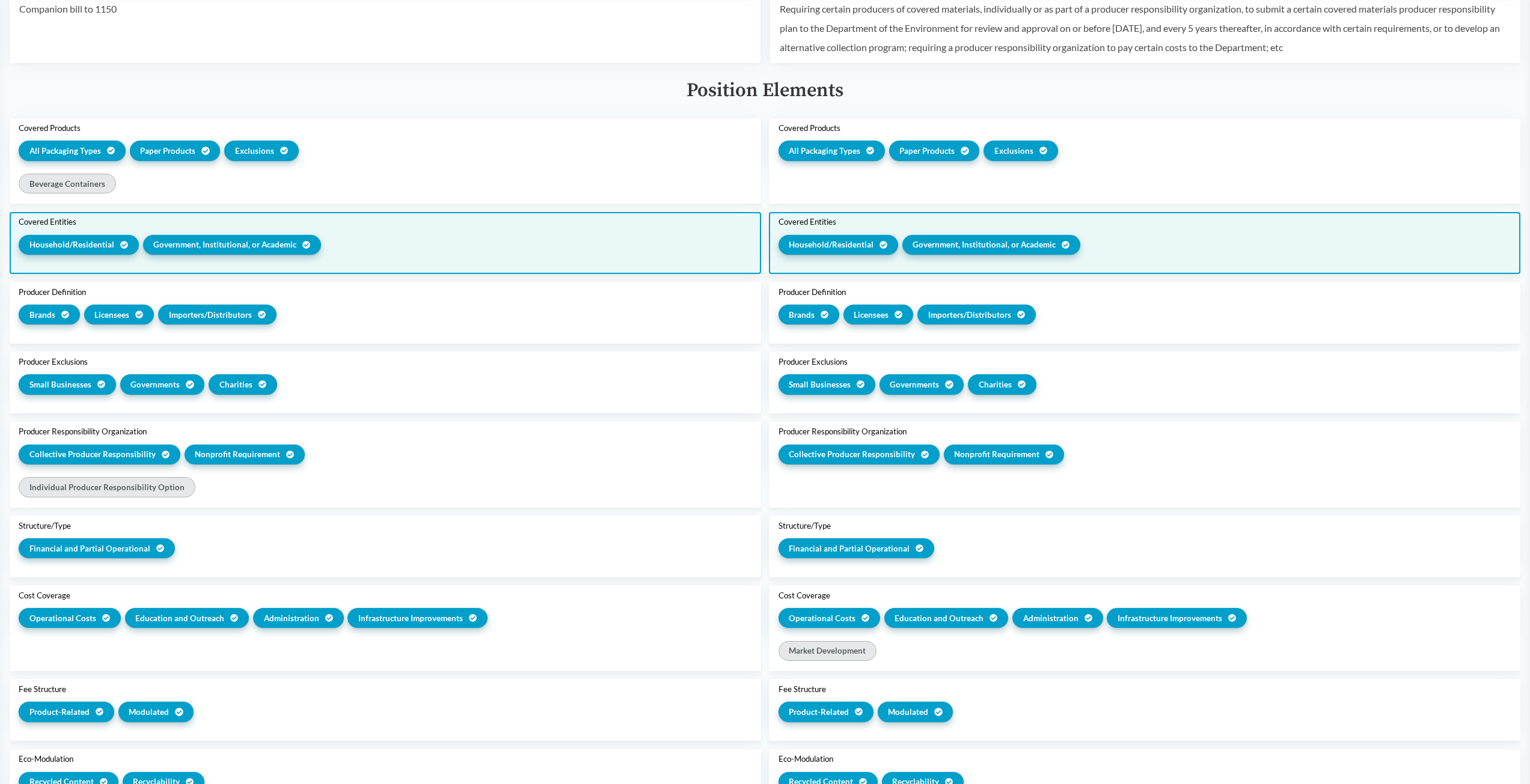
click at [106, 253] on div "Household/​Residential" at bounding box center [78, 245] width 120 height 20
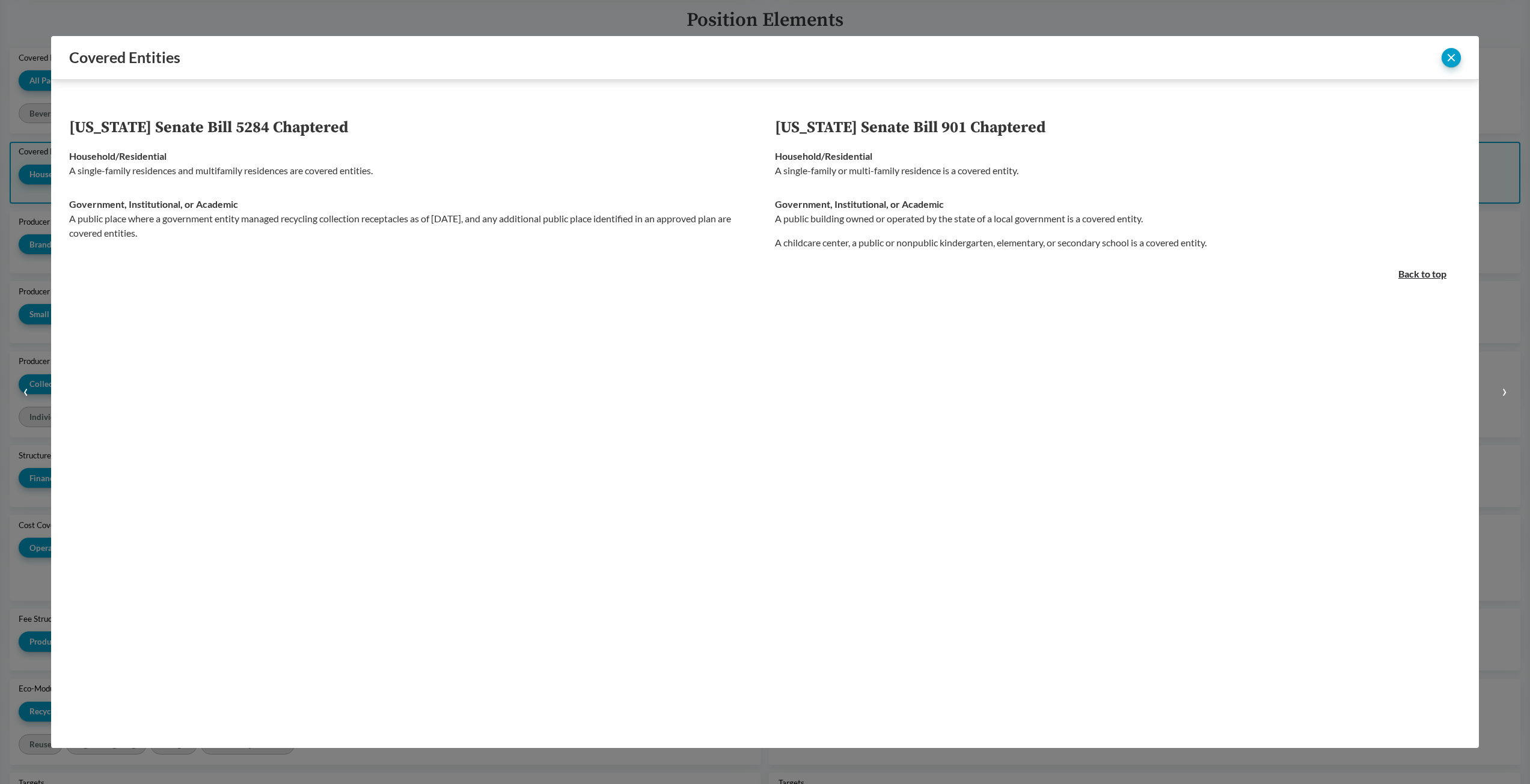
scroll to position [230, 0]
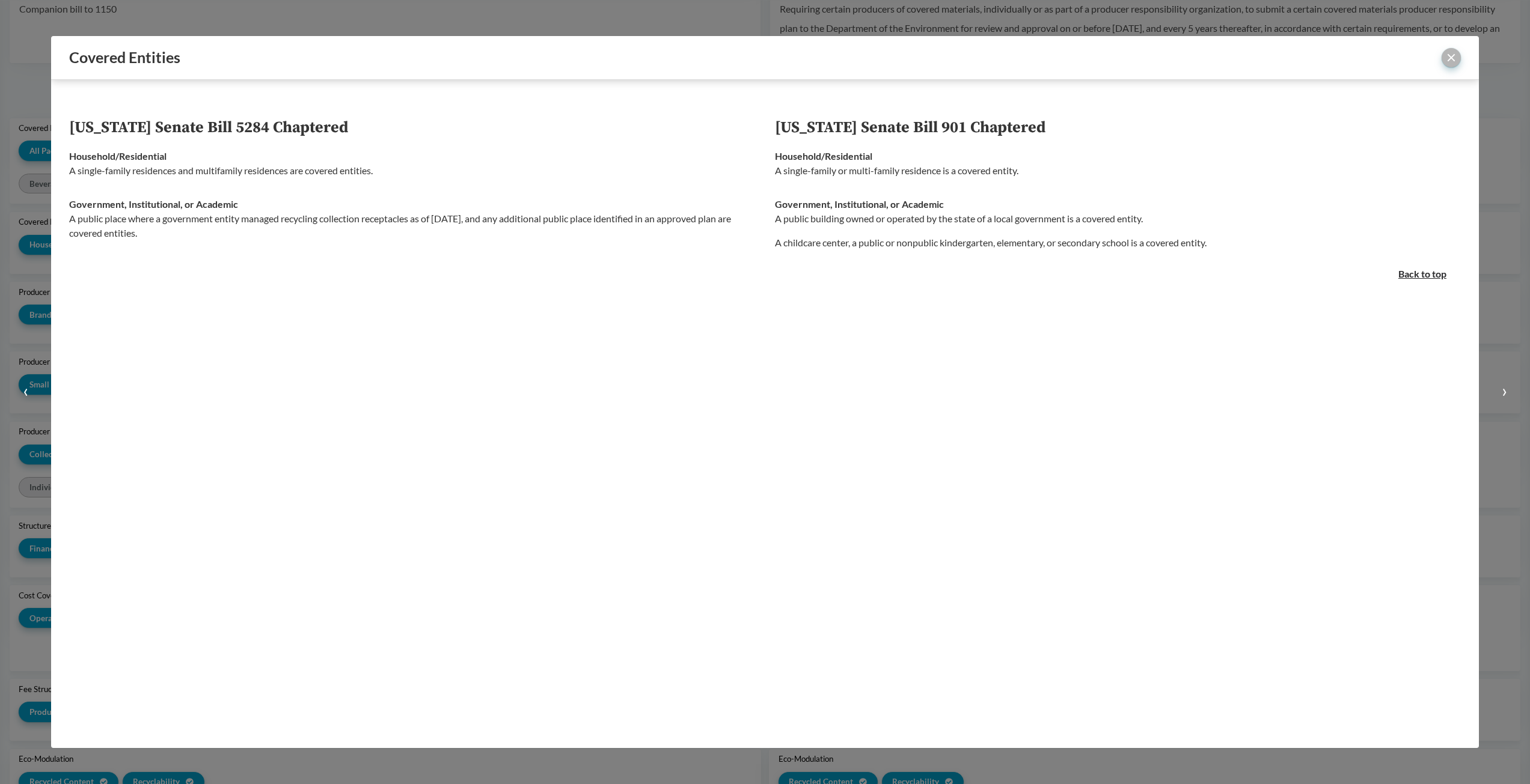
click at [1450, 57] on button "close" at bounding box center [1450, 57] width 19 height 19
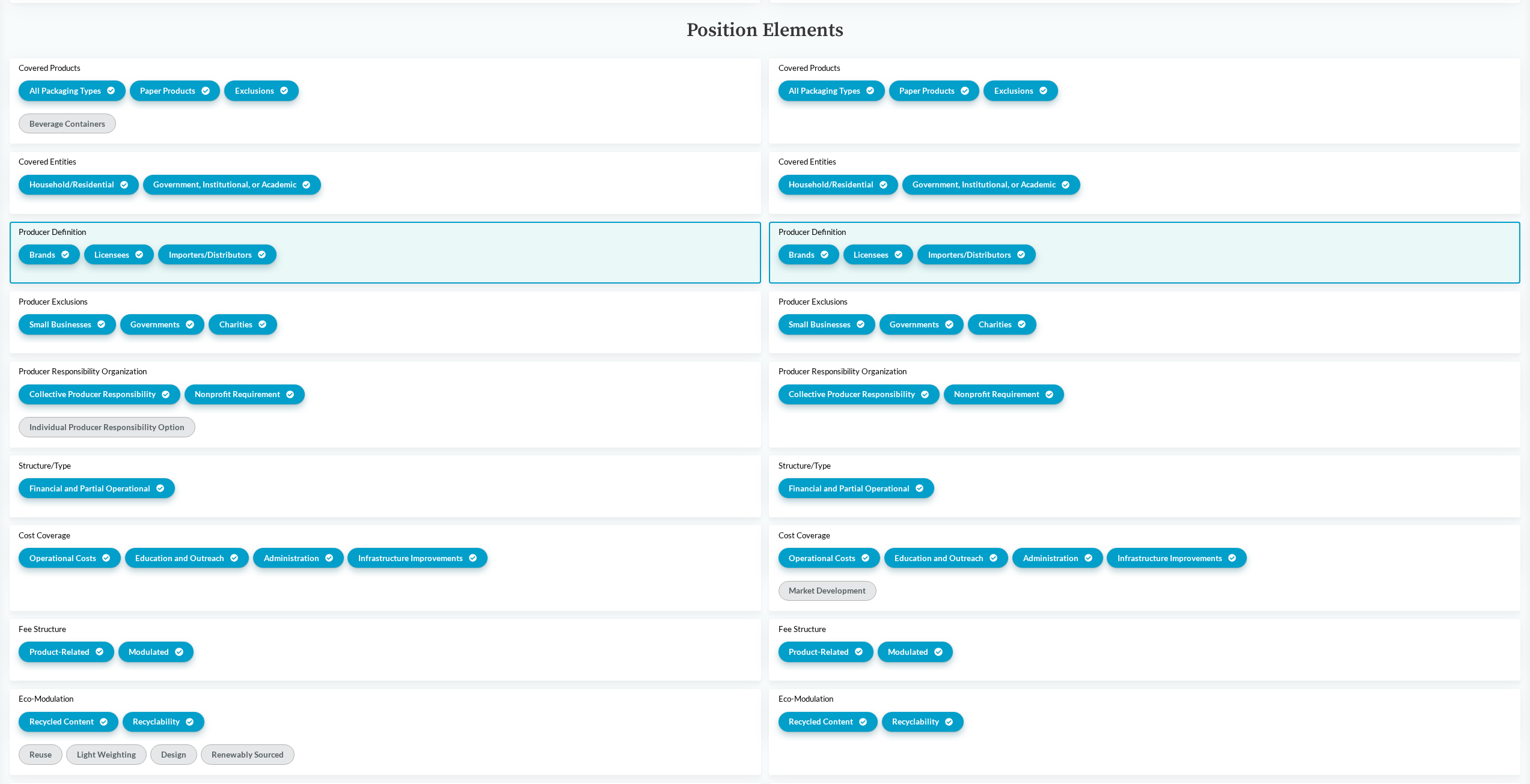
click at [230, 253] on span "Importers/​Distributors" at bounding box center [211, 254] width 83 height 12
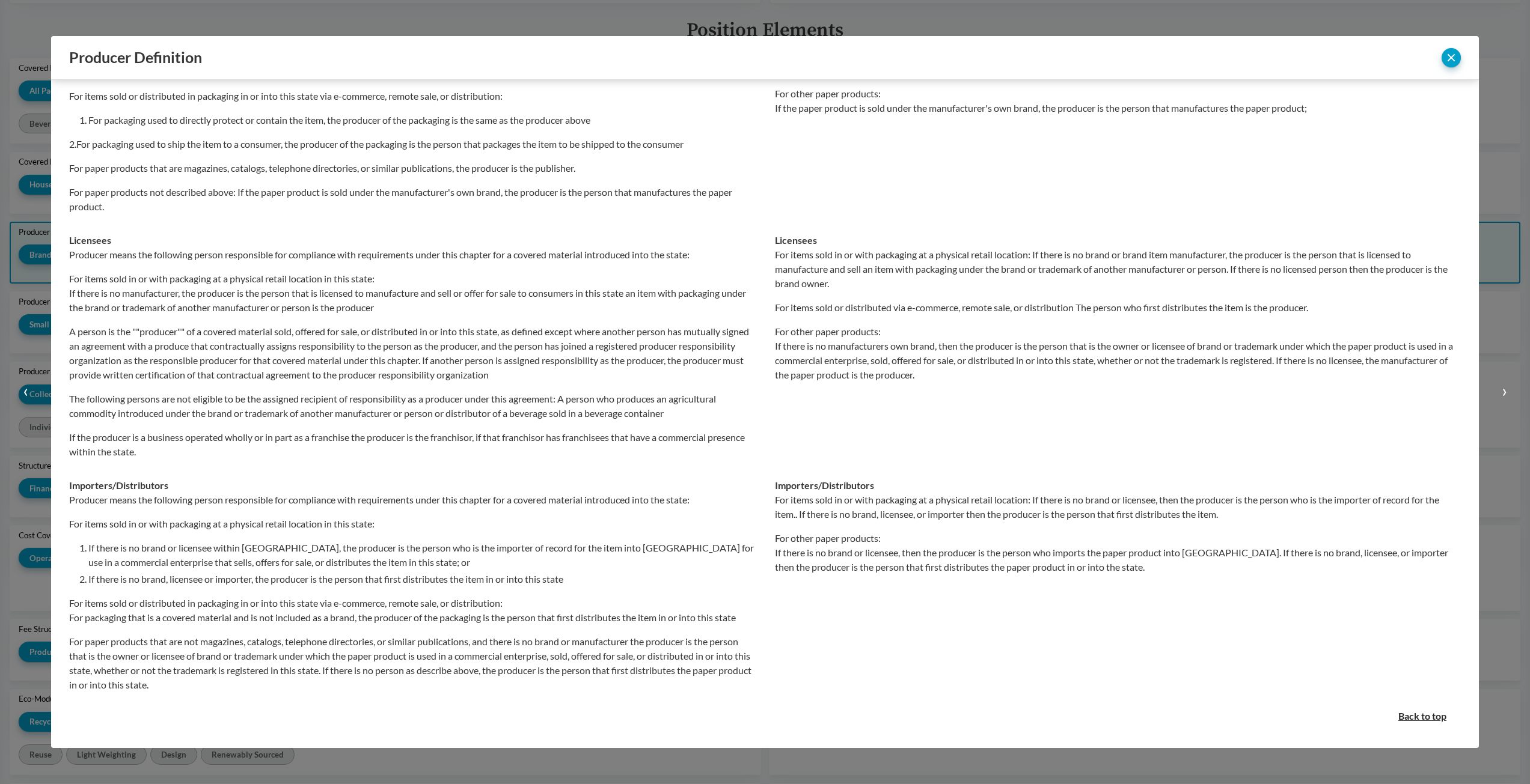
scroll to position [0, 0]
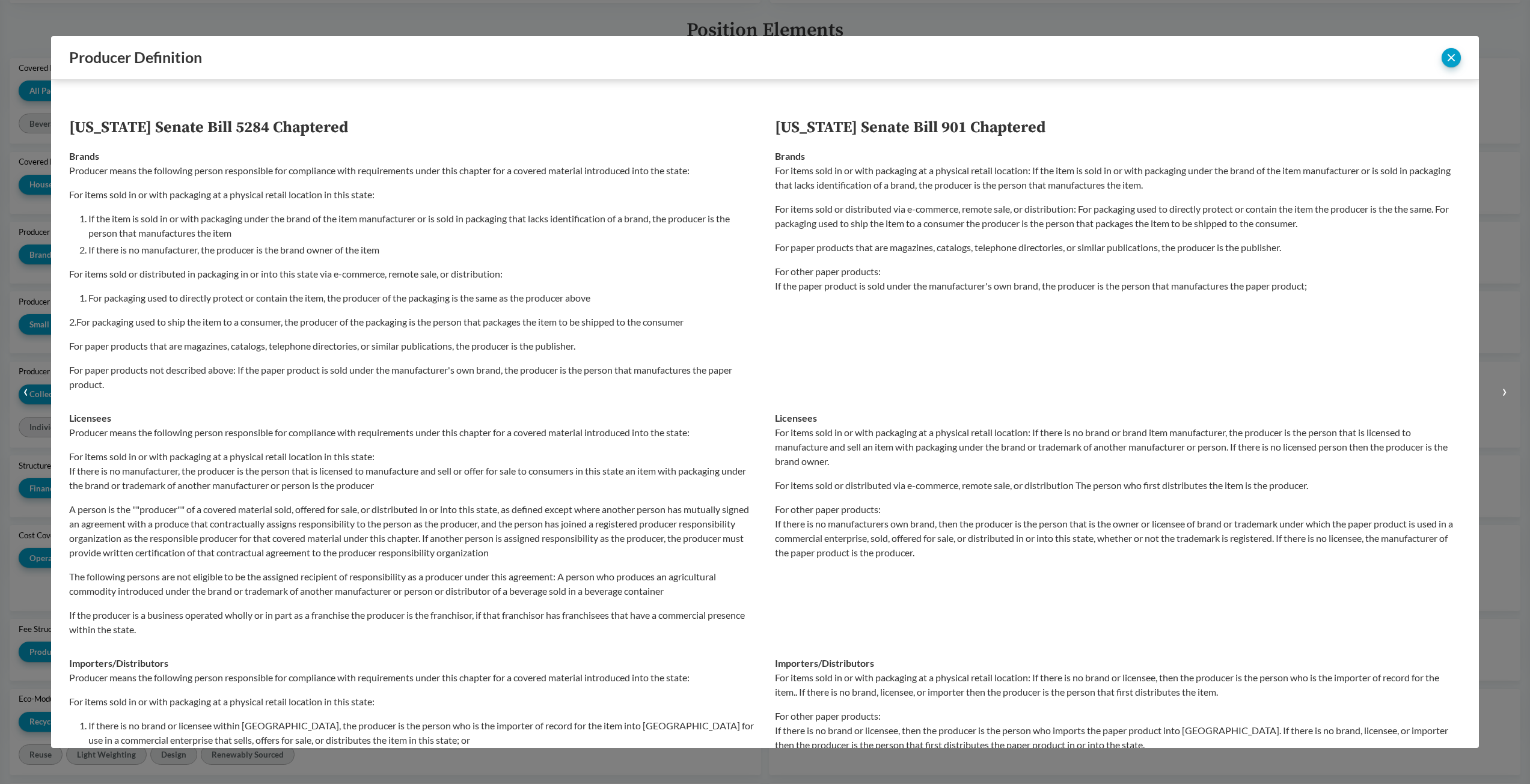
click at [1462, 57] on div "Producer Definition ‹ ›" at bounding box center [765, 58] width 1428 height 44
click at [1450, 63] on button "close" at bounding box center [1450, 57] width 19 height 19
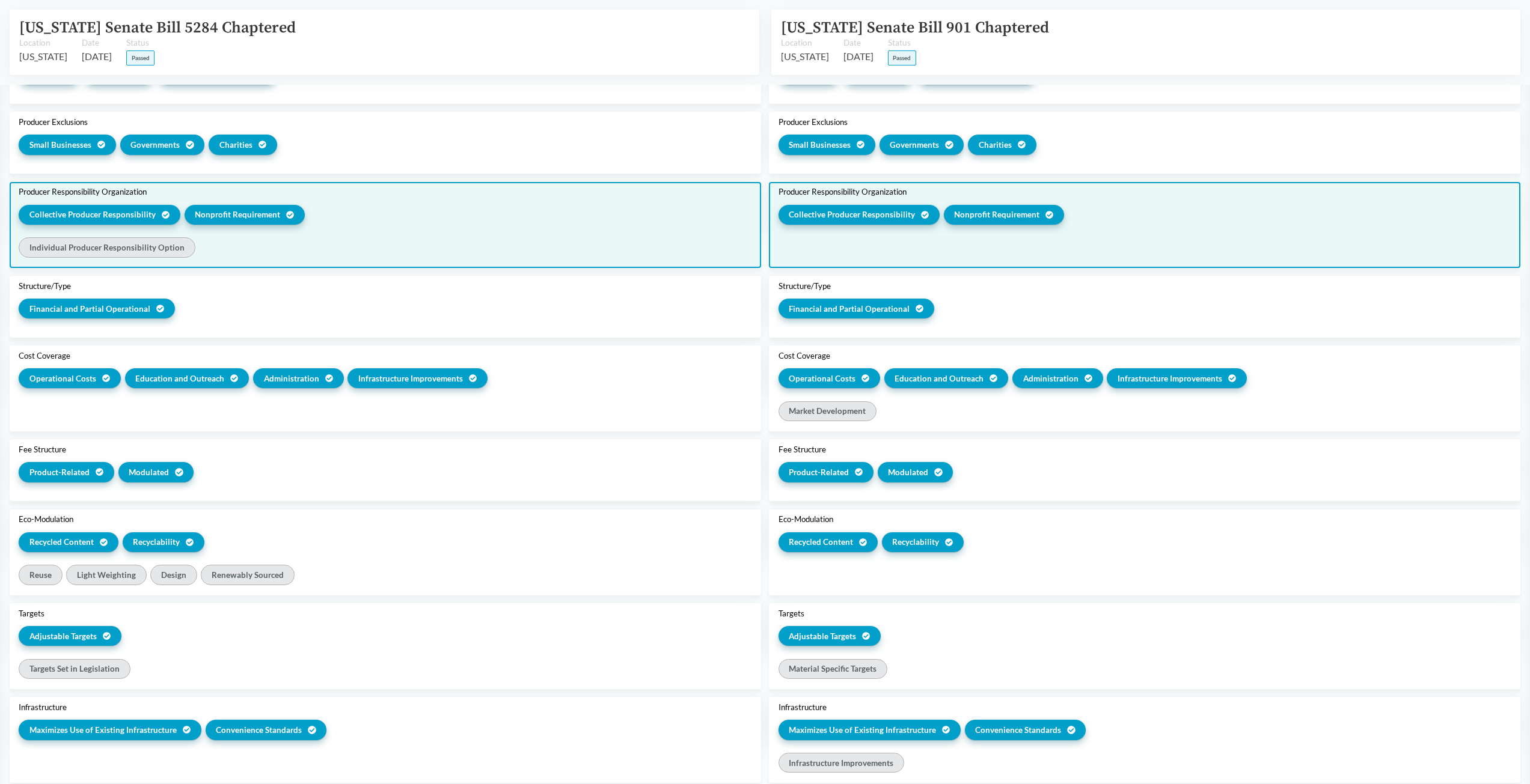
scroll to position [540, 0]
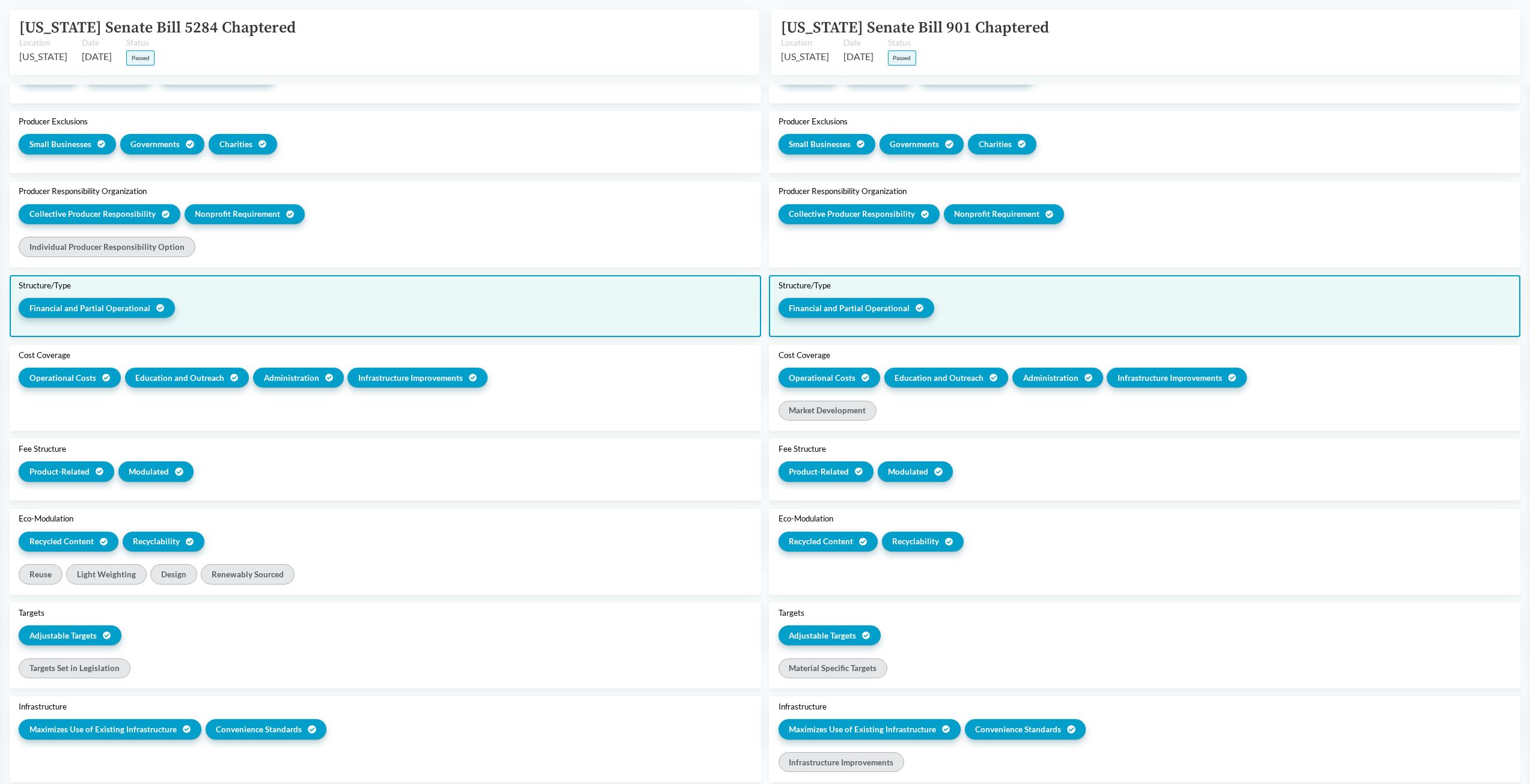
click at [158, 303] on div "Financial and Partial Operational" at bounding box center [96, 308] width 156 height 20
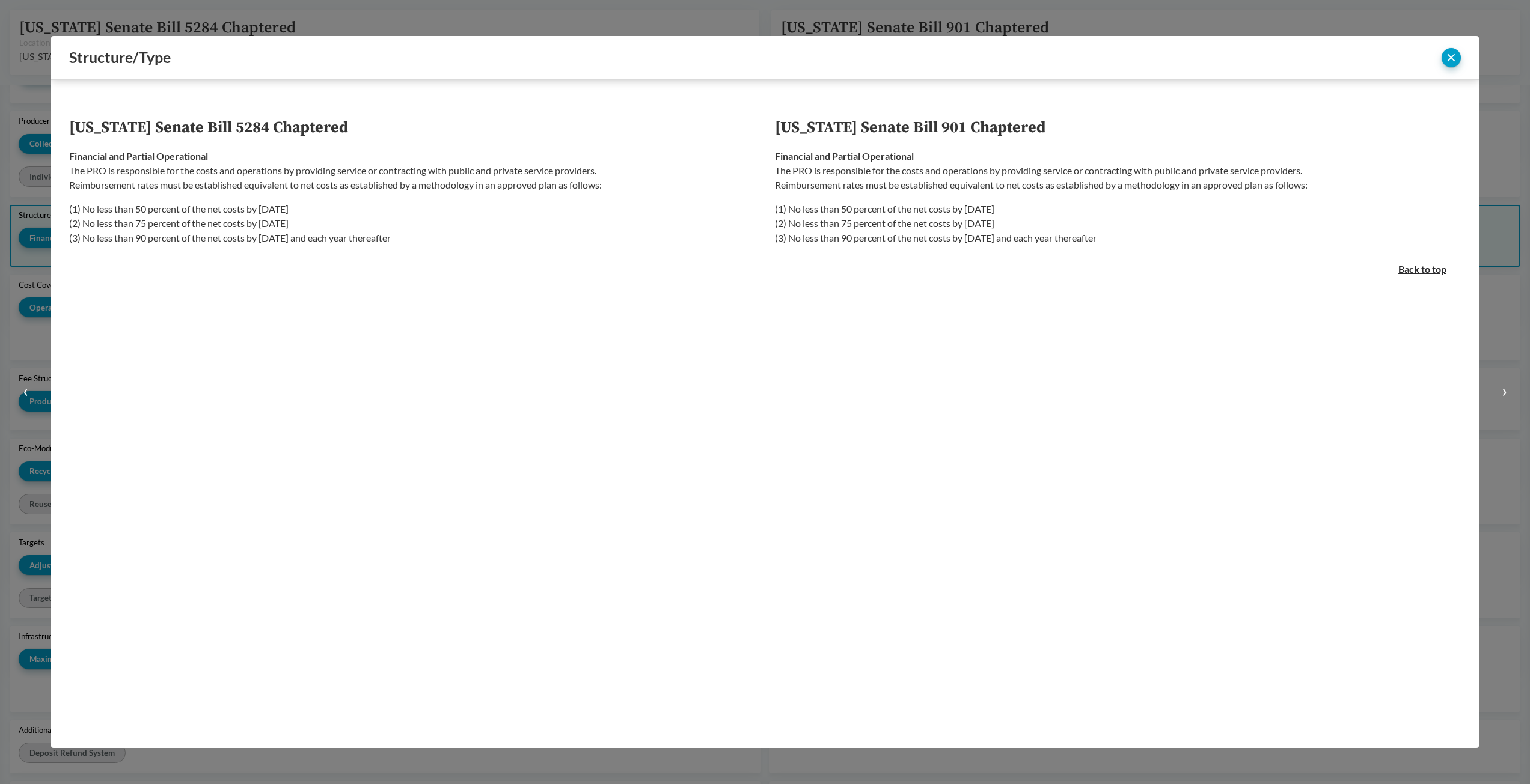
scroll to position [471, 0]
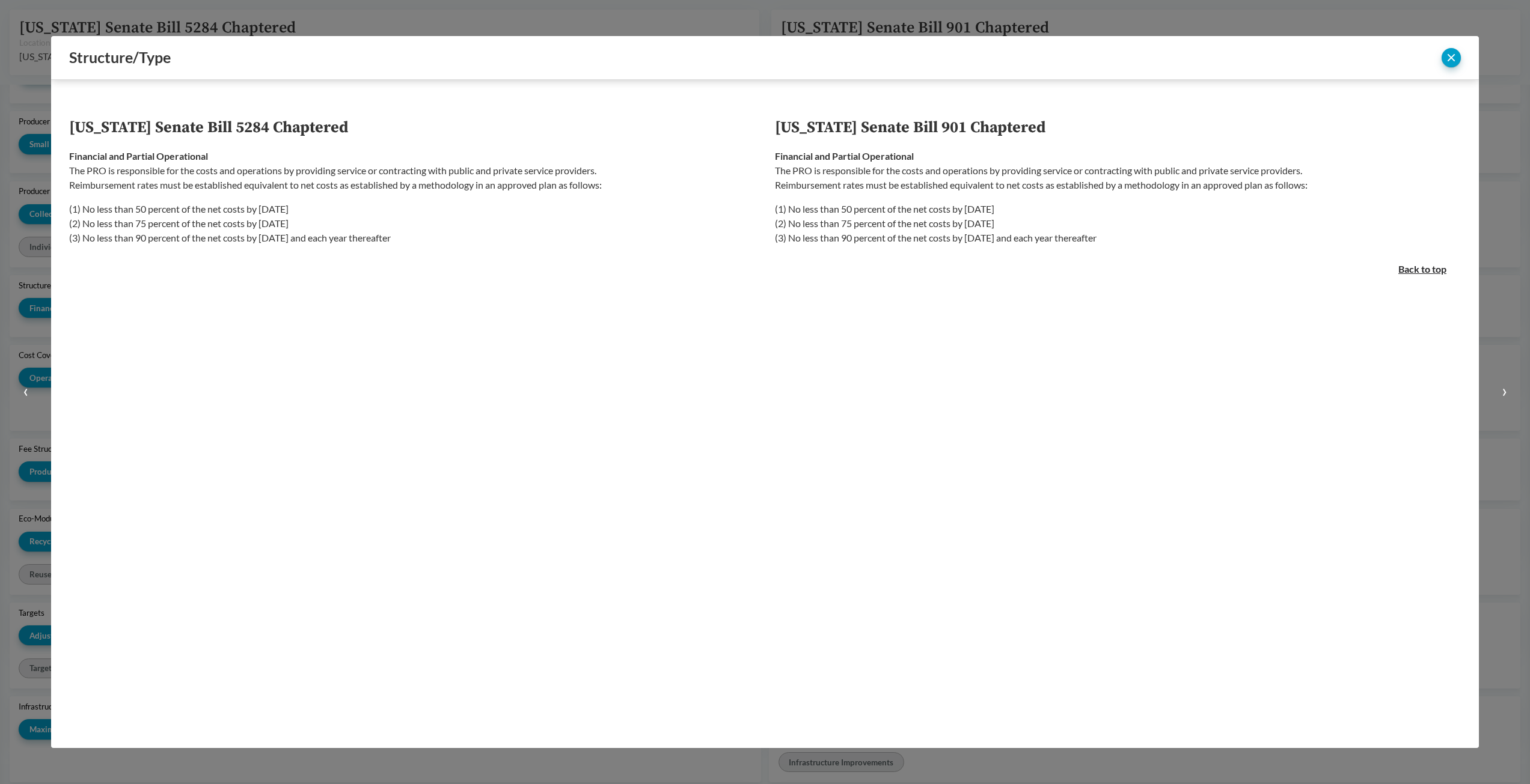
click at [1441, 56] on div "‹ ›" at bounding box center [1430, 57] width 61 height 19
click at [1450, 60] on button "close" at bounding box center [1450, 57] width 19 height 19
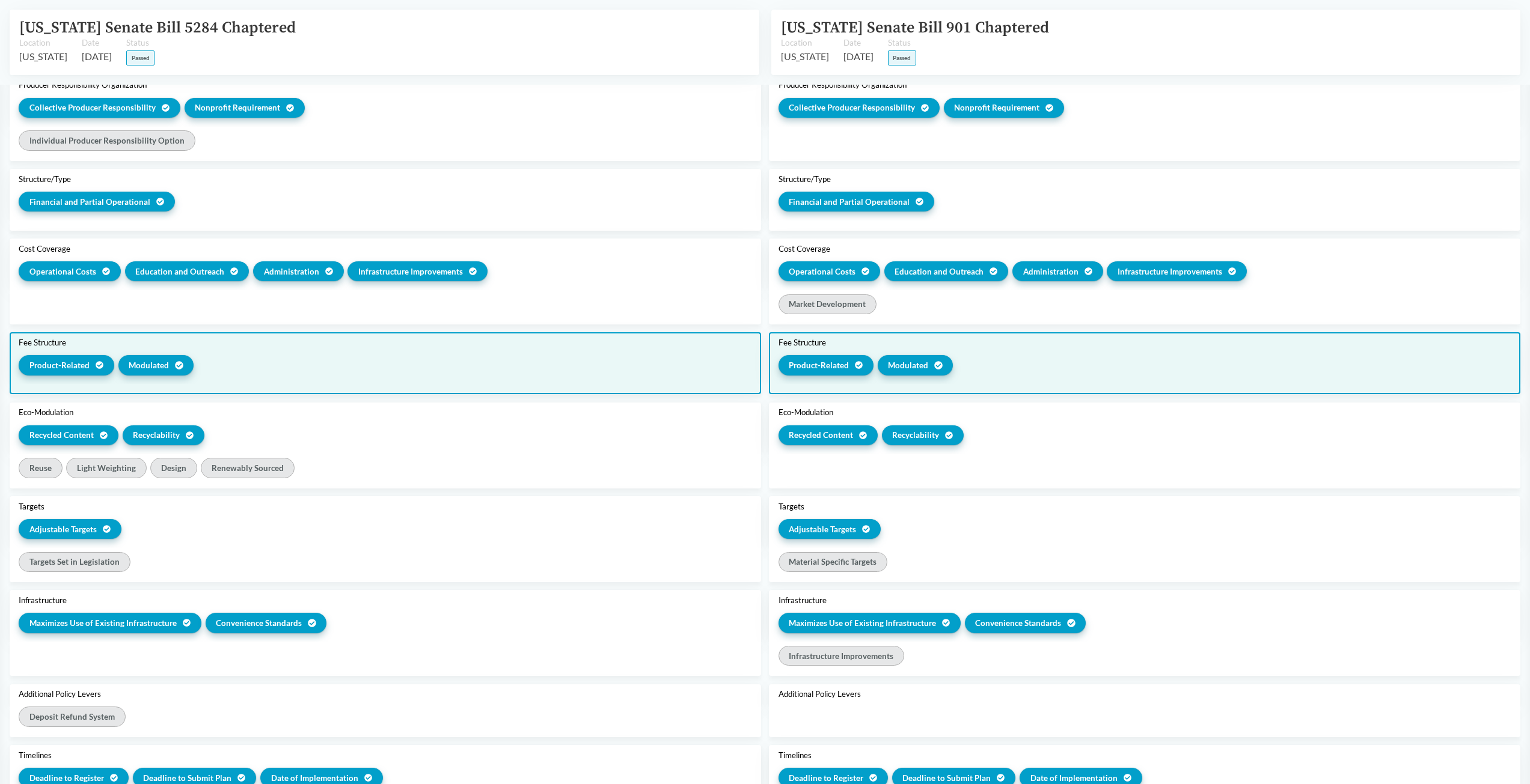
scroll to position [661, 0]
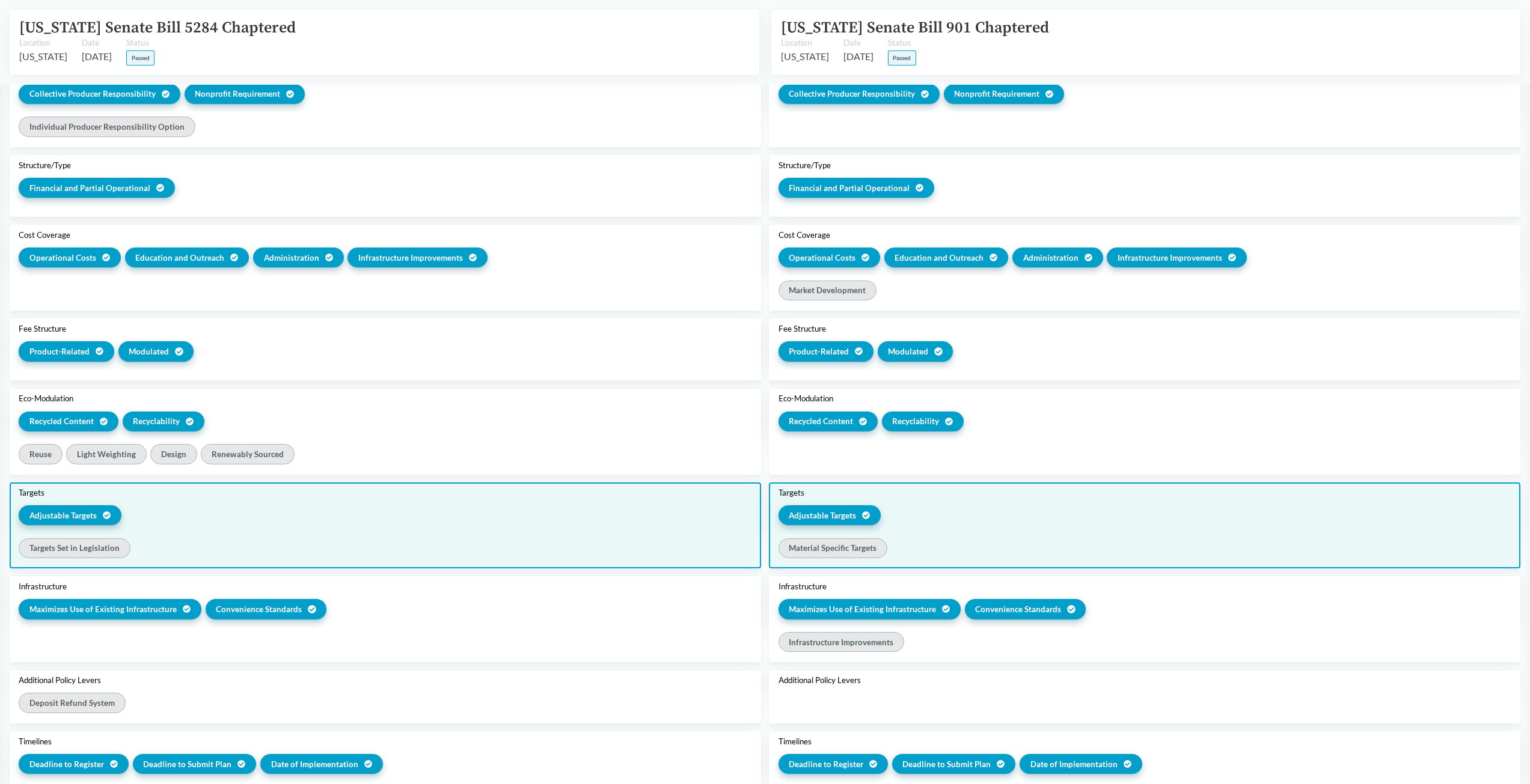
click at [101, 514] on div "Adjustable Targets" at bounding box center [70, 515] width 103 height 20
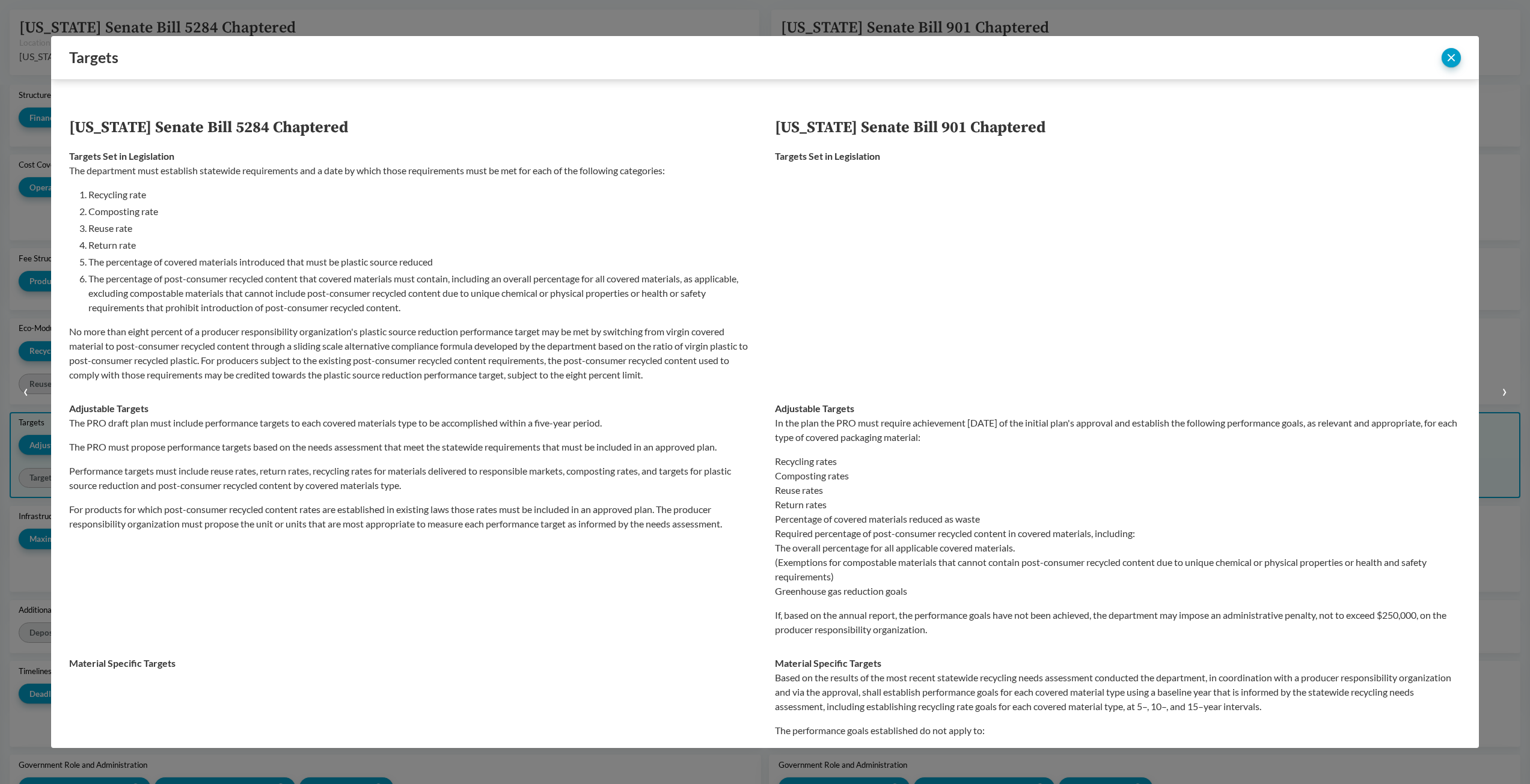
scroll to position [590, 0]
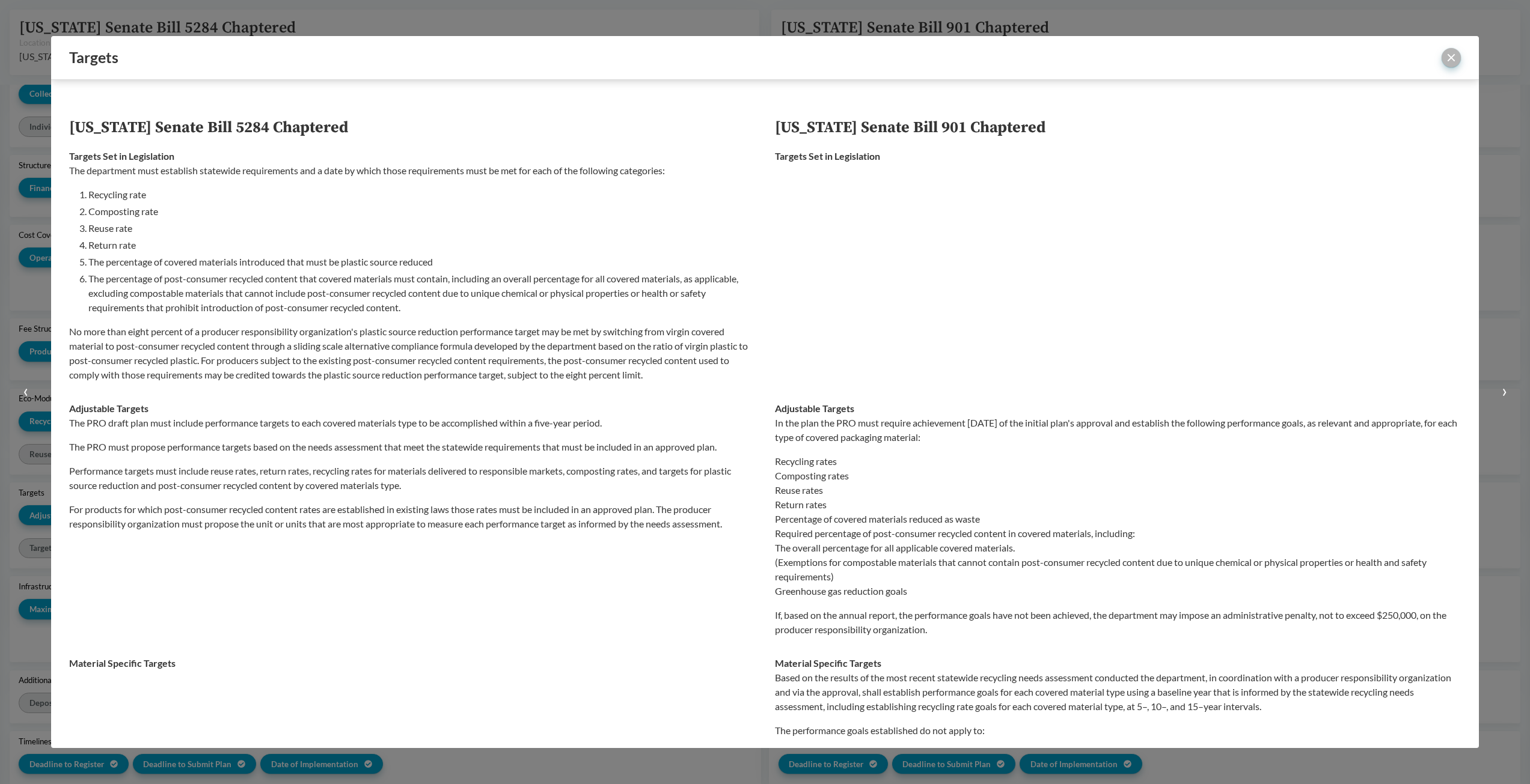
click at [1455, 60] on button "close" at bounding box center [1450, 57] width 19 height 19
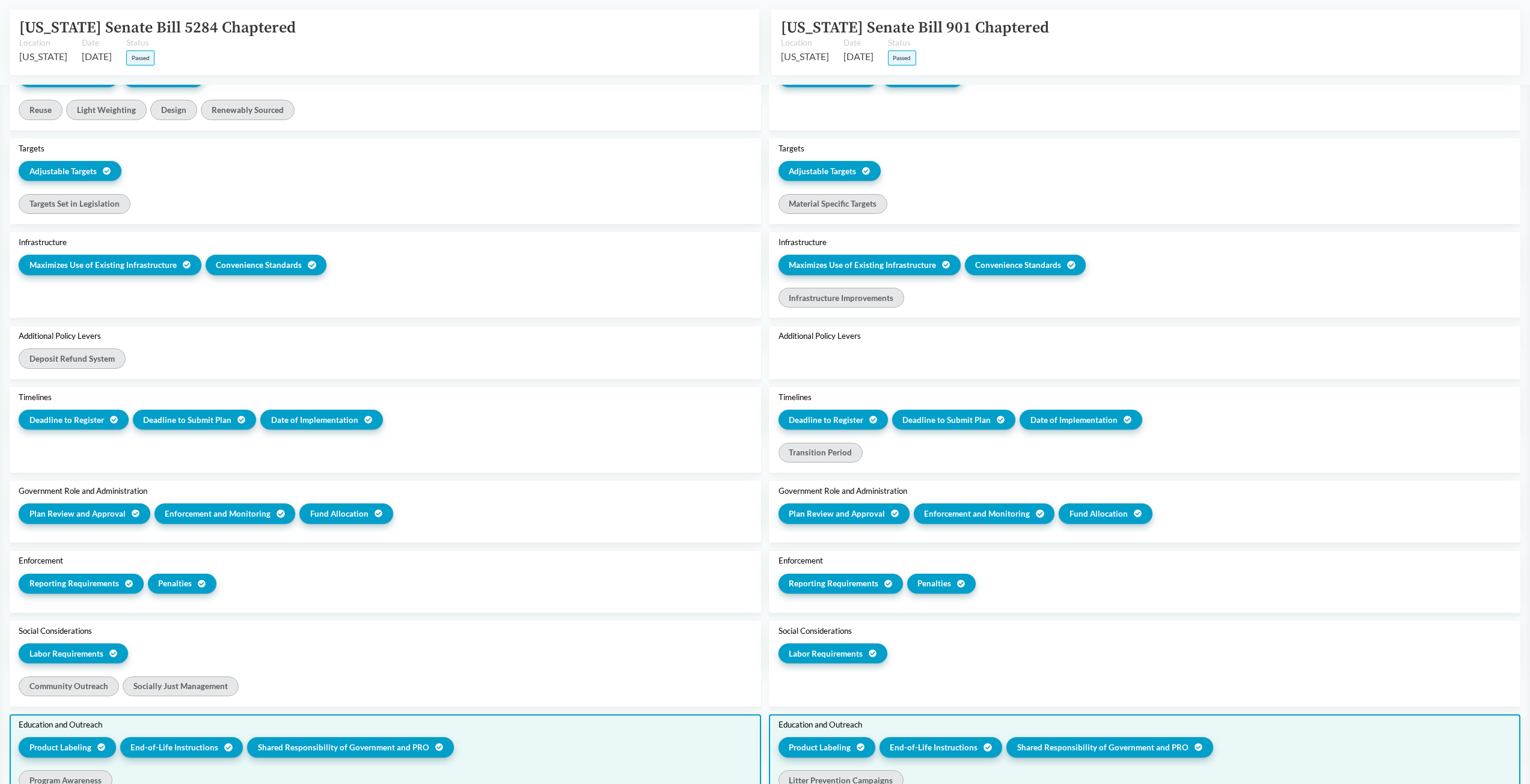
scroll to position [719, 0]
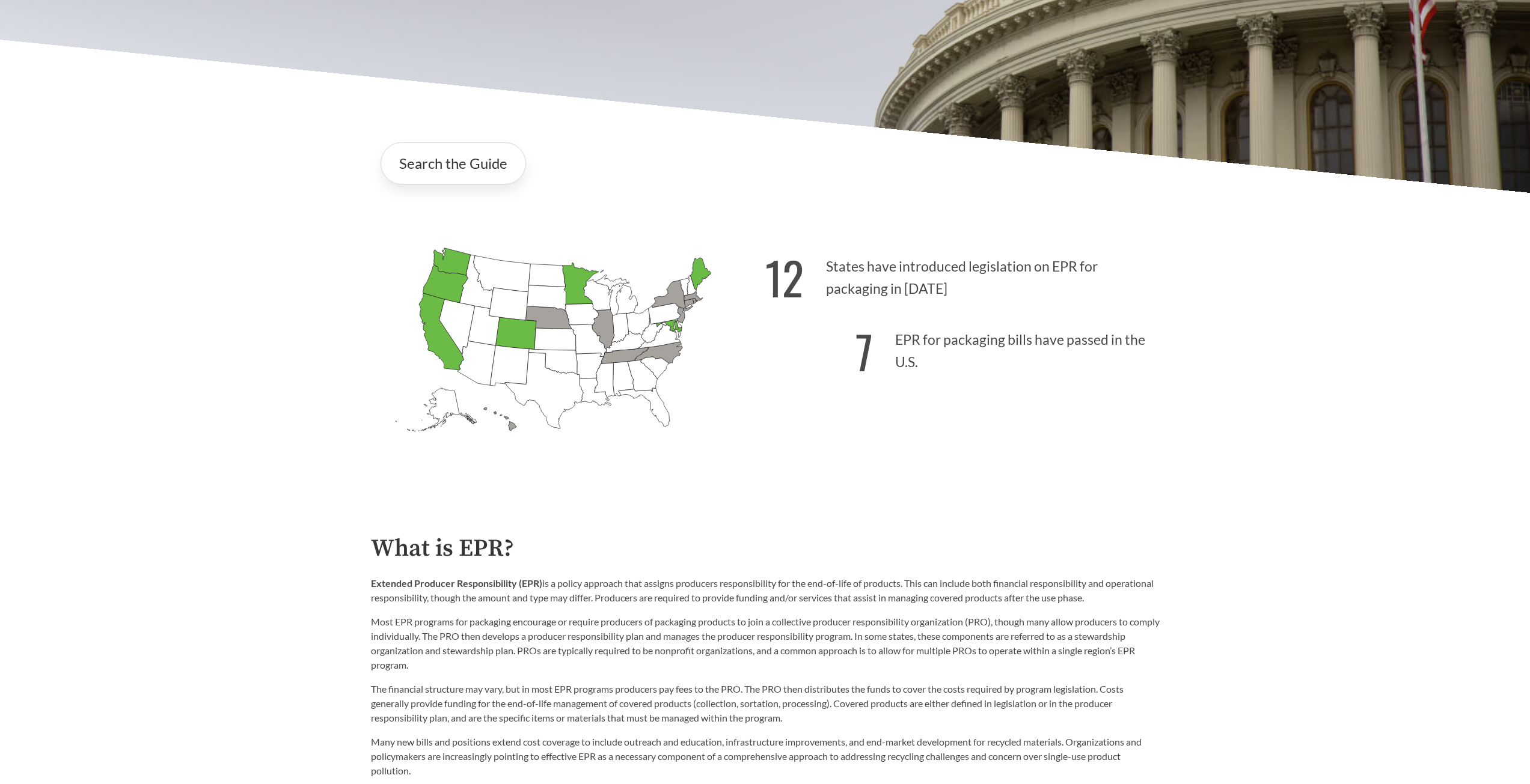
scroll to position [301, 0]
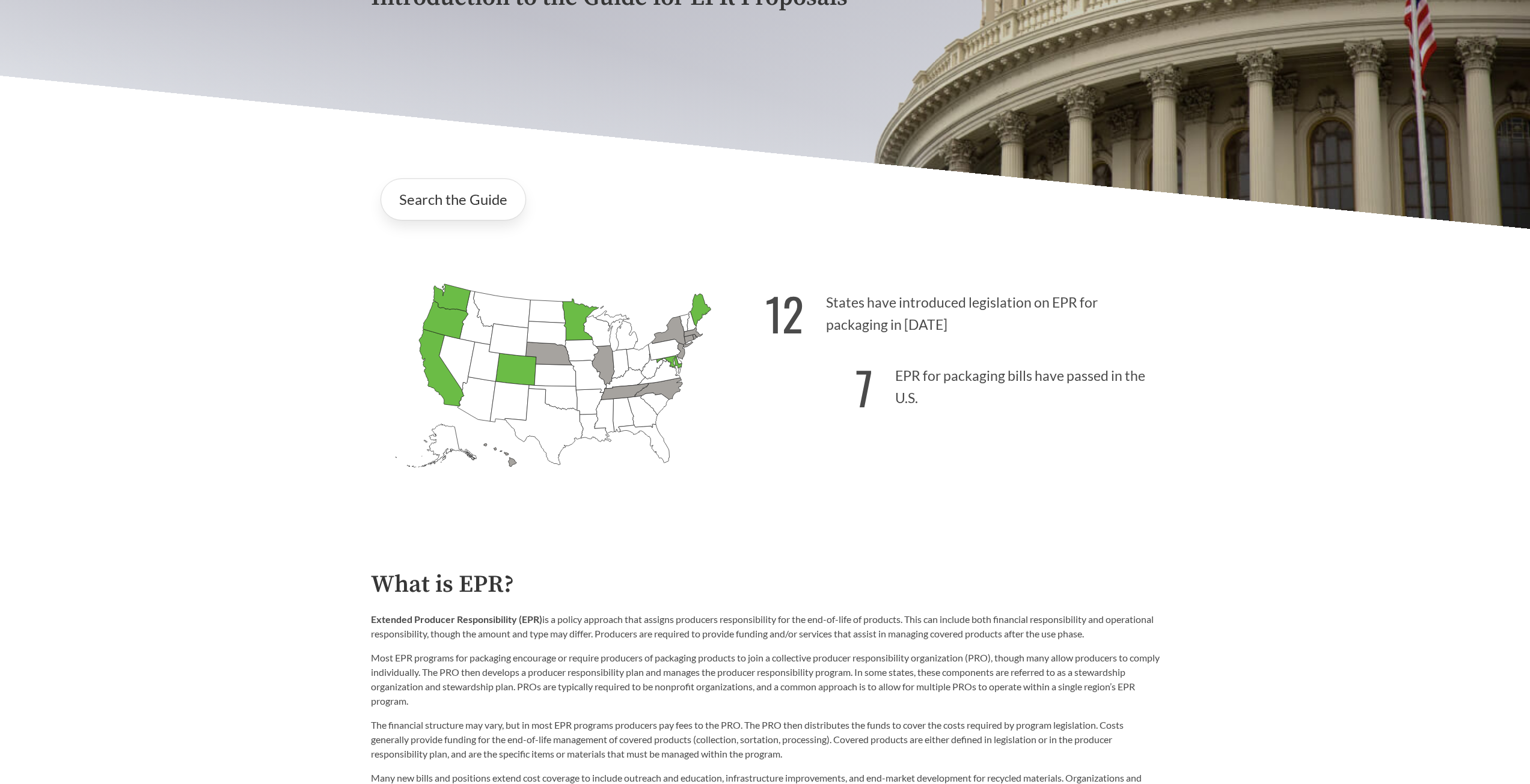
click at [574, 326] on icon "[US_STATE] Passed: 1" at bounding box center [579, 319] width 36 height 42
click at [479, 207] on link "Search the Guide" at bounding box center [453, 200] width 146 height 42
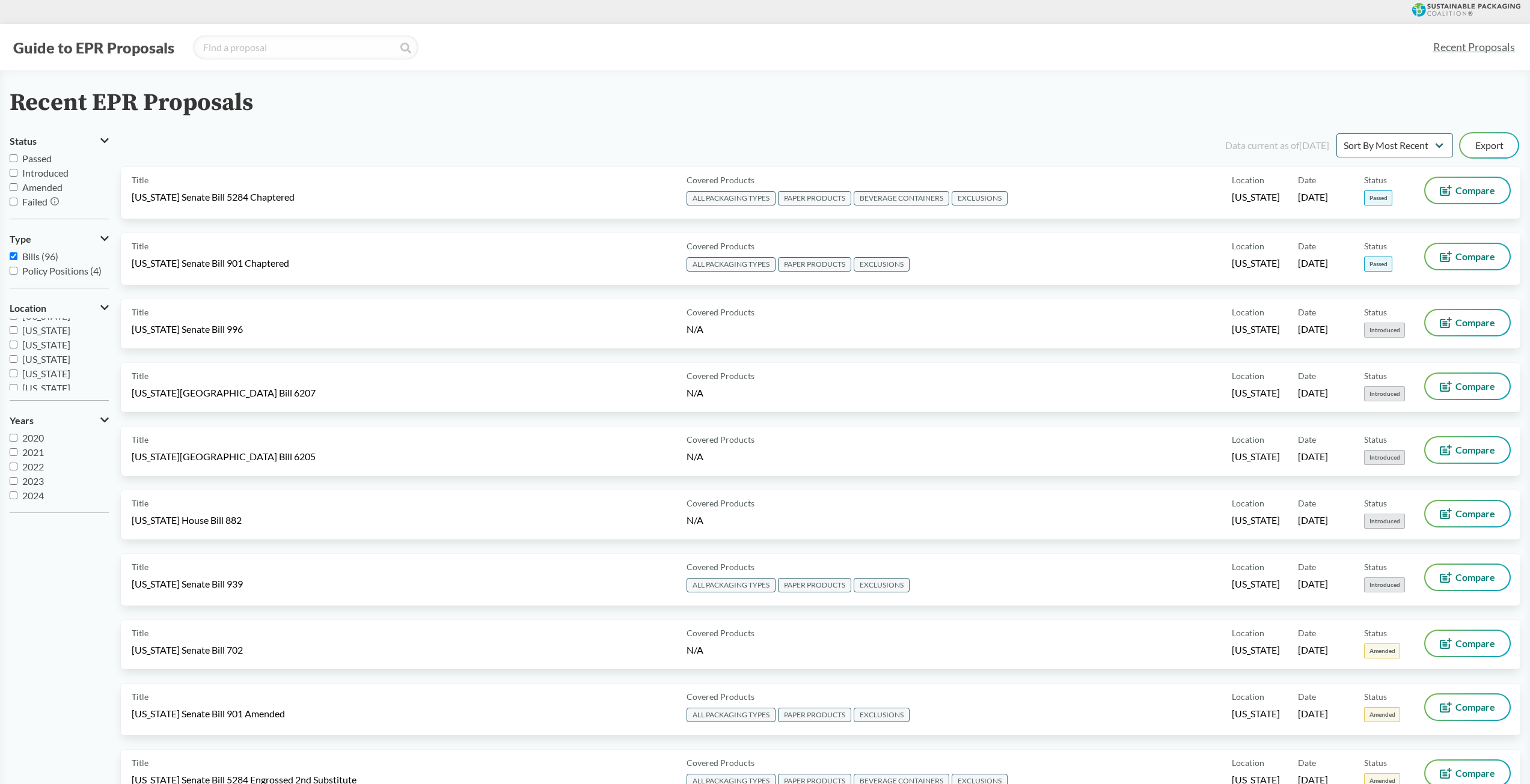
scroll to position [149, 0]
click at [13, 363] on input "Minnesota" at bounding box center [13, 363] width 8 height 8
checkbox input "true"
